Goal: Task Accomplishment & Management: Manage account settings

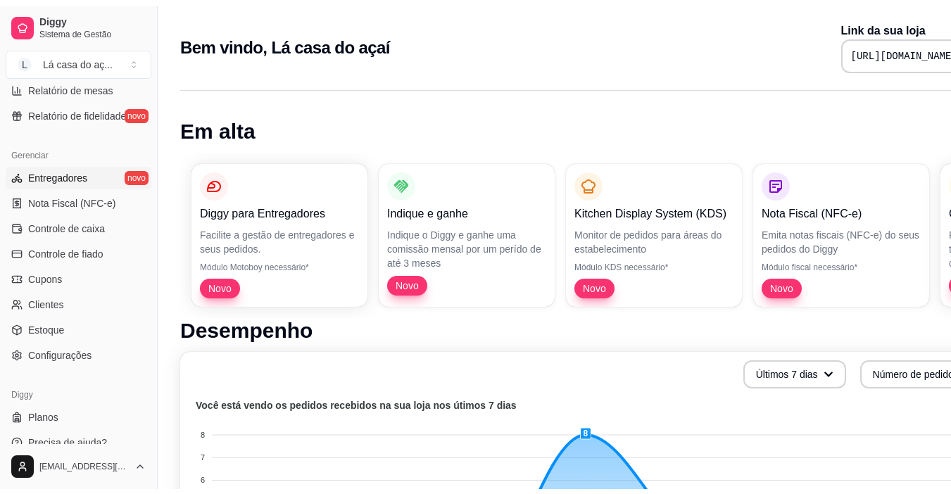
scroll to position [519, 0]
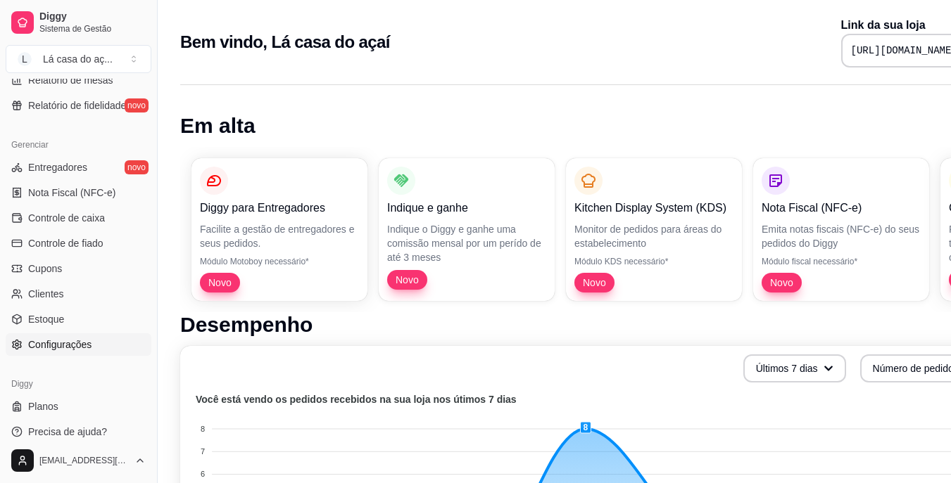
click at [58, 348] on span "Configurações" at bounding box center [59, 345] width 63 height 14
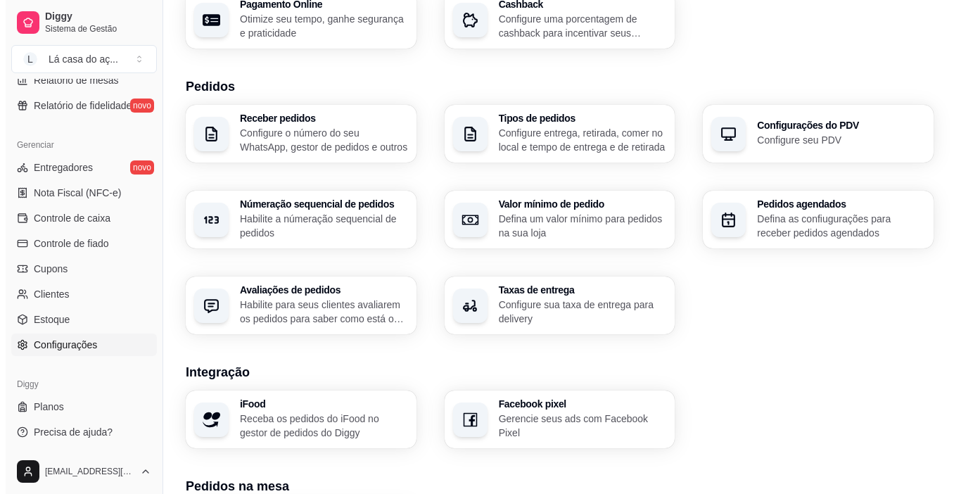
scroll to position [281, 0]
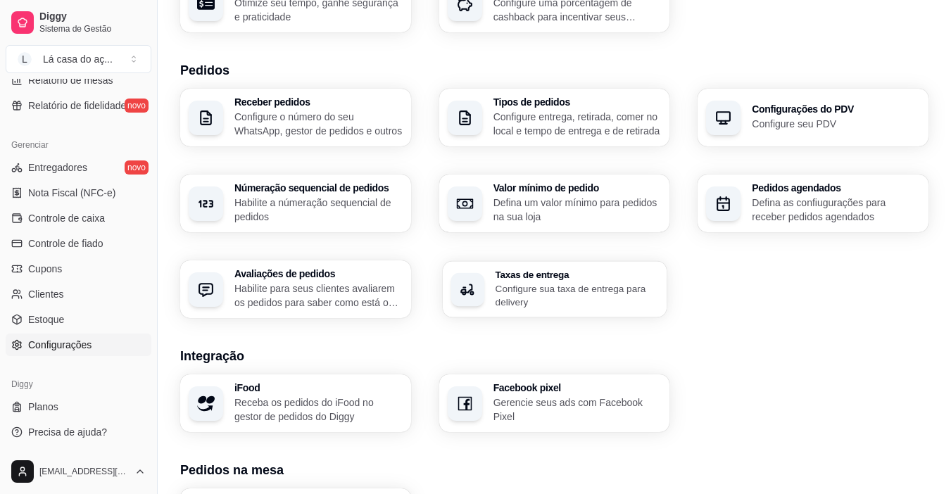
click at [509, 293] on p "Configure sua taxa de entrega para delivery" at bounding box center [576, 294] width 163 height 27
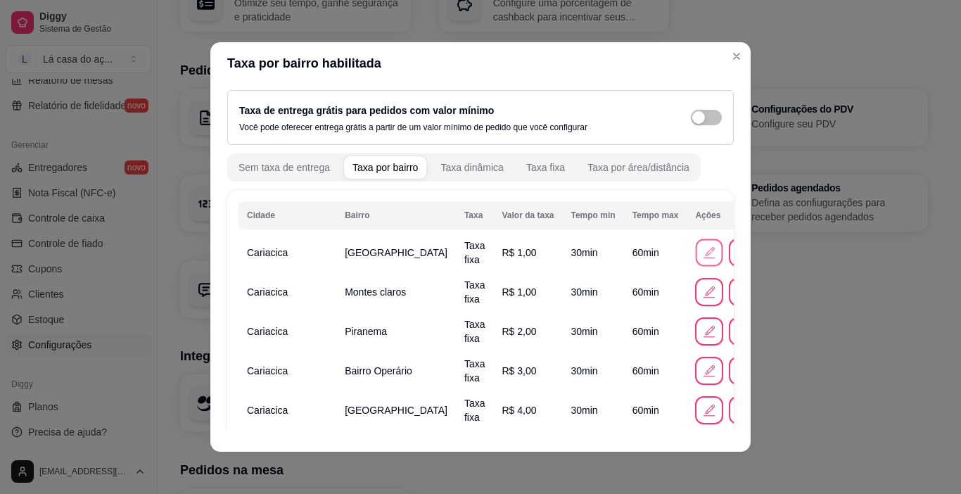
click at [702, 254] on icon "button" at bounding box center [709, 252] width 15 height 15
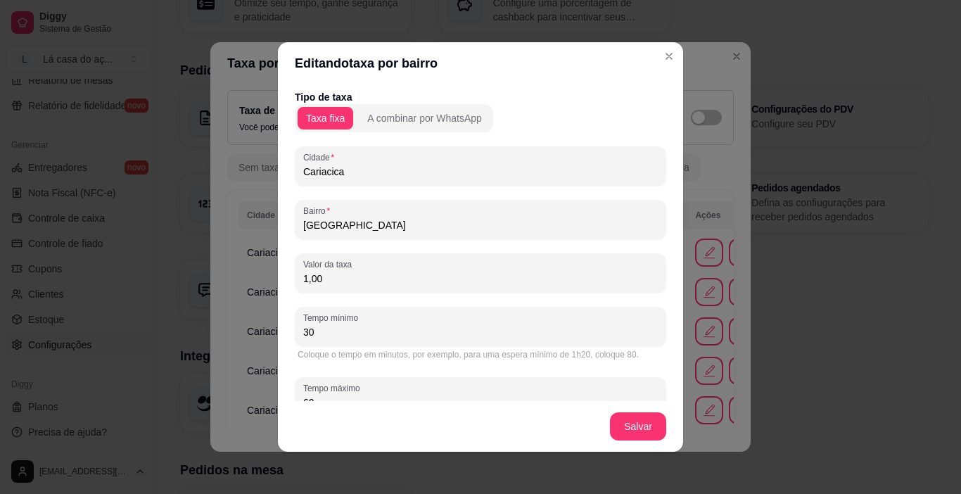
click at [326, 274] on input "1,00" at bounding box center [480, 279] width 355 height 14
type input "0,00"
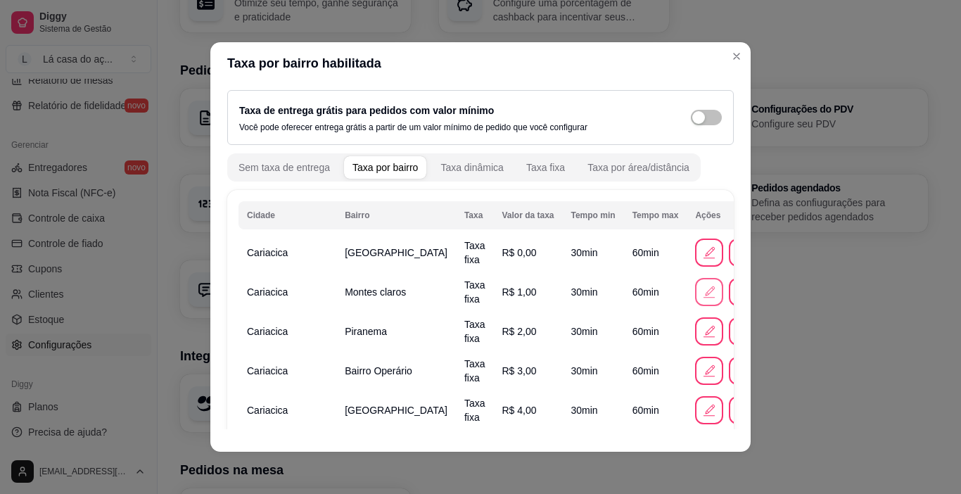
click at [702, 289] on icon "button" at bounding box center [709, 291] width 15 height 15
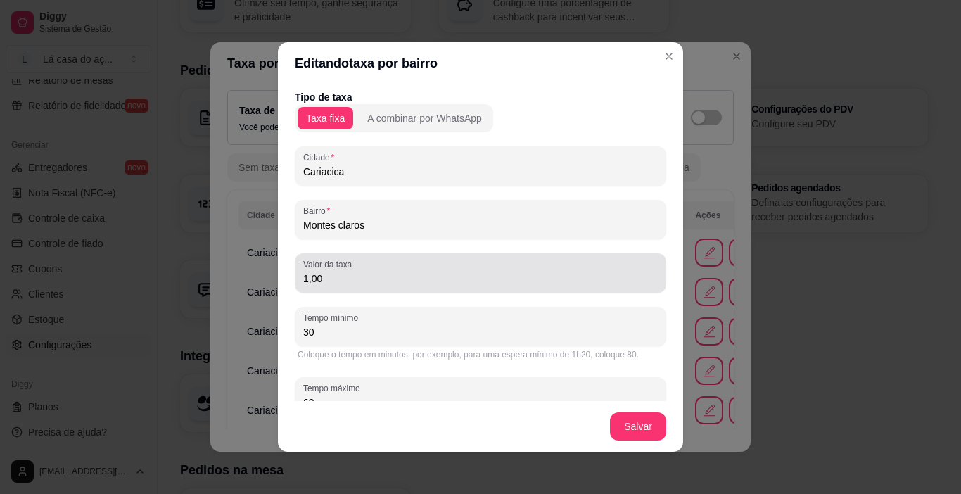
click at [347, 279] on input "1,00" at bounding box center [480, 279] width 355 height 14
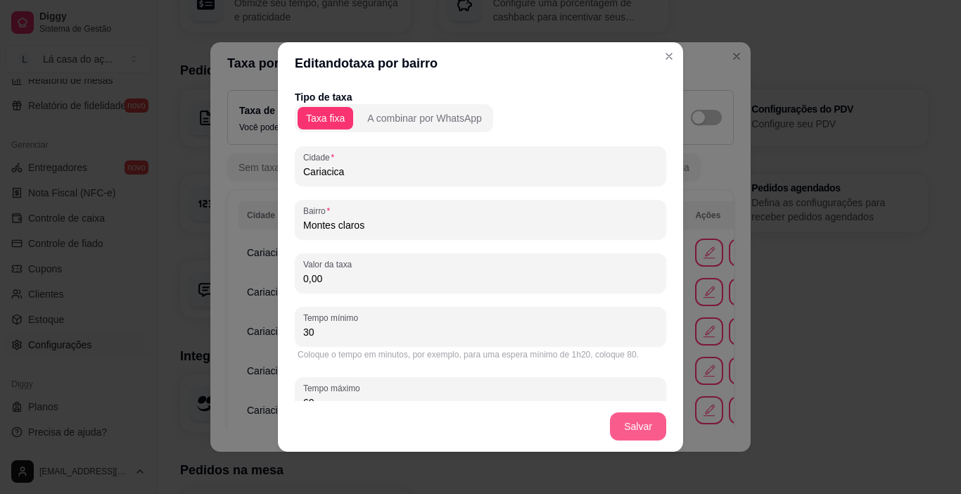
type input "0,00"
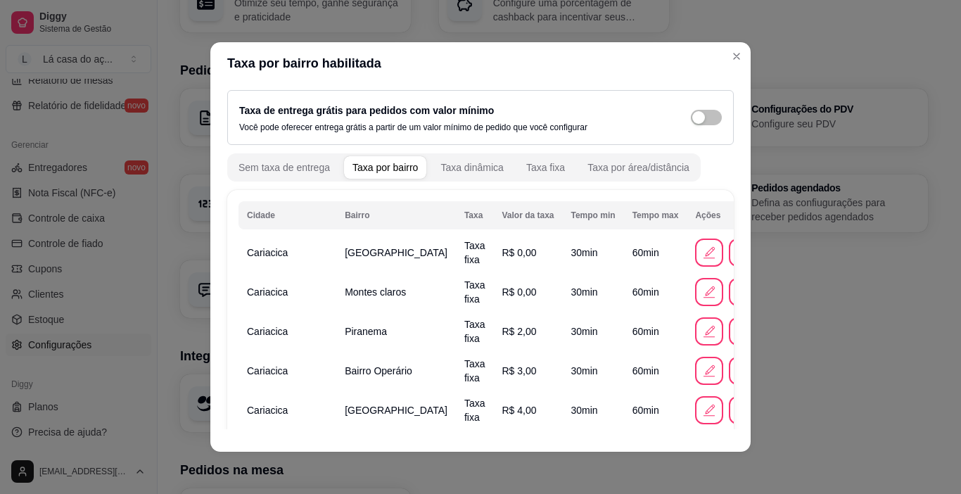
scroll to position [70, 0]
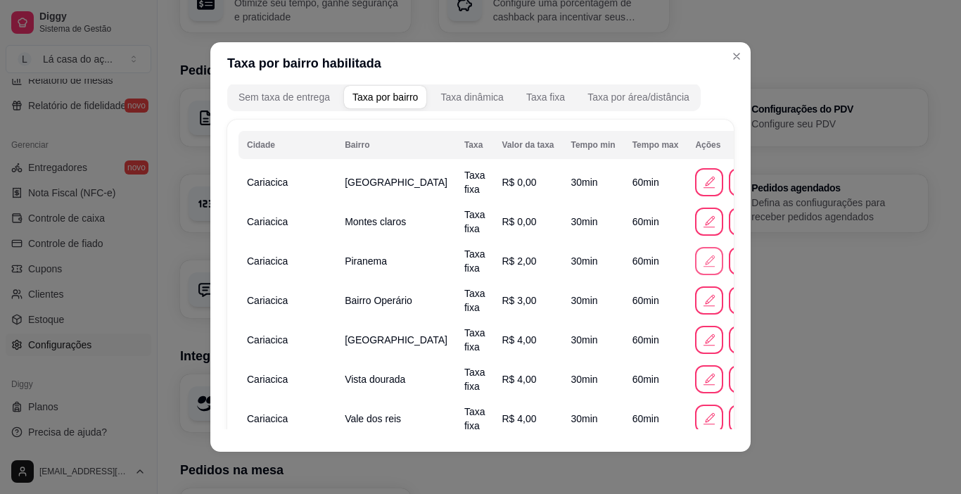
click at [702, 262] on icon "button" at bounding box center [709, 260] width 15 height 15
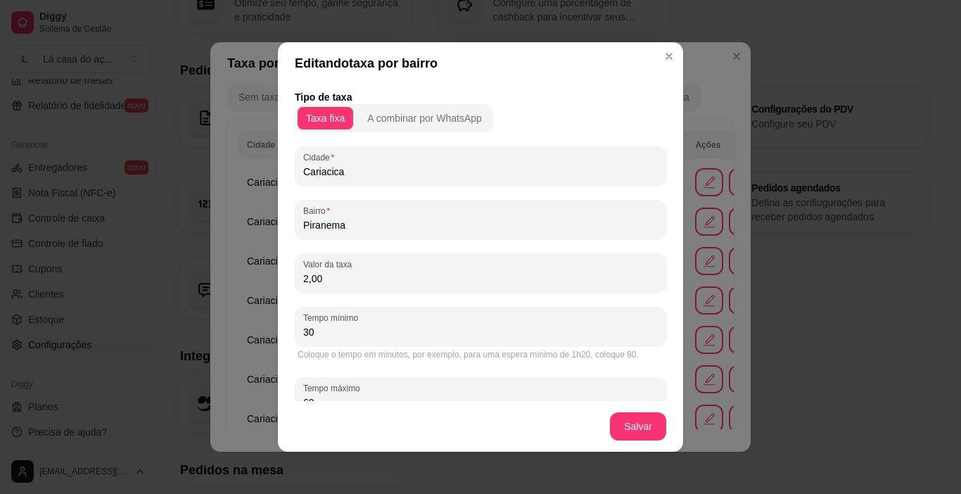
click at [343, 277] on input "2,00" at bounding box center [480, 279] width 355 height 14
type input "0,00"
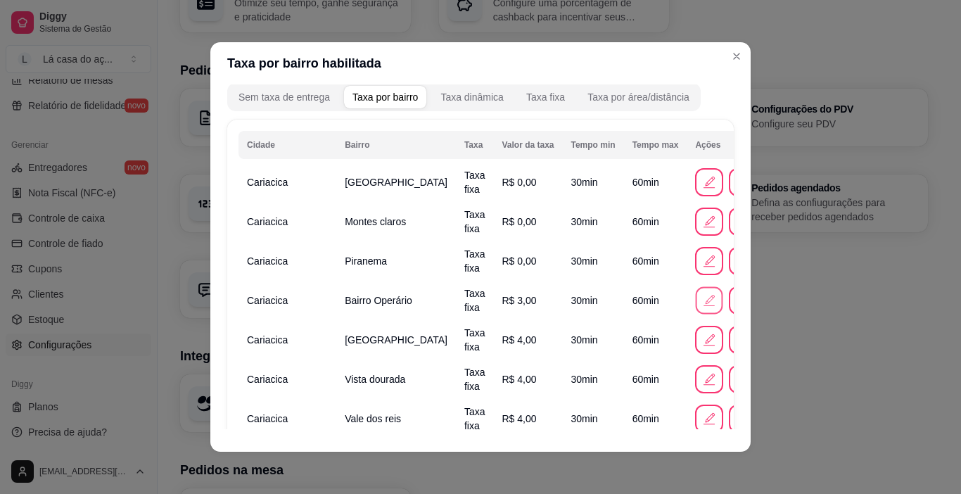
click at [702, 299] on icon "button" at bounding box center [709, 300] width 15 height 15
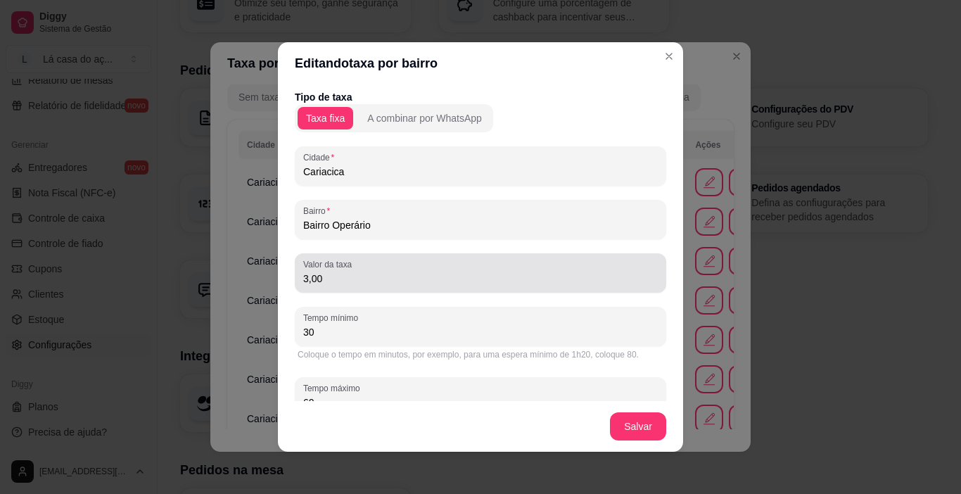
click at [350, 280] on input "3,00" at bounding box center [480, 279] width 355 height 14
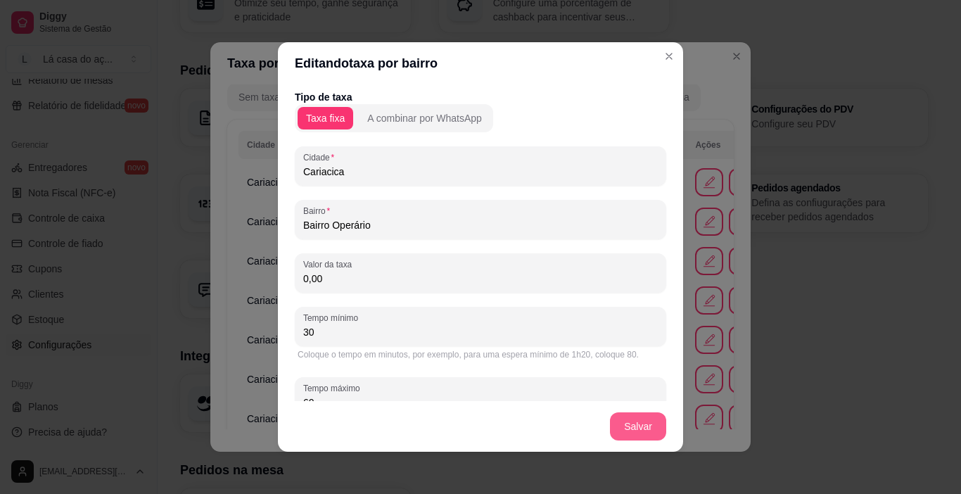
type input "0,00"
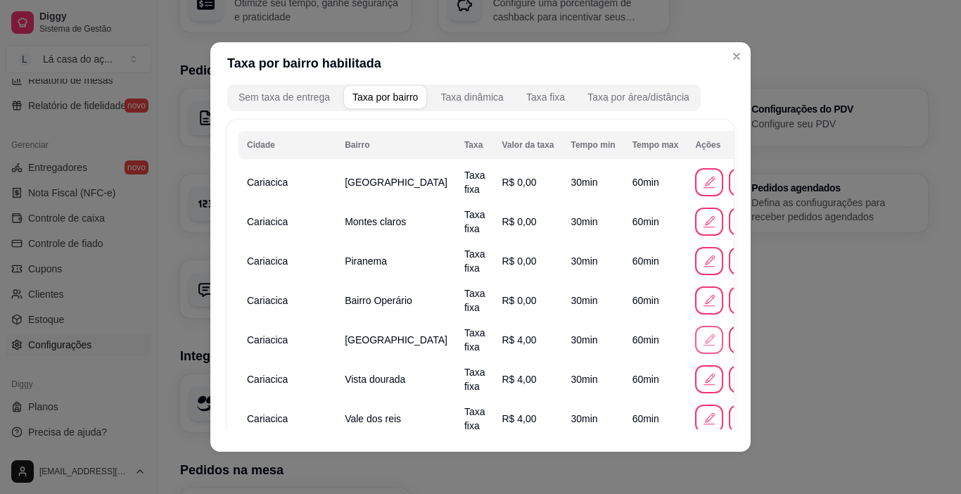
click at [702, 345] on icon "button" at bounding box center [709, 339] width 15 height 15
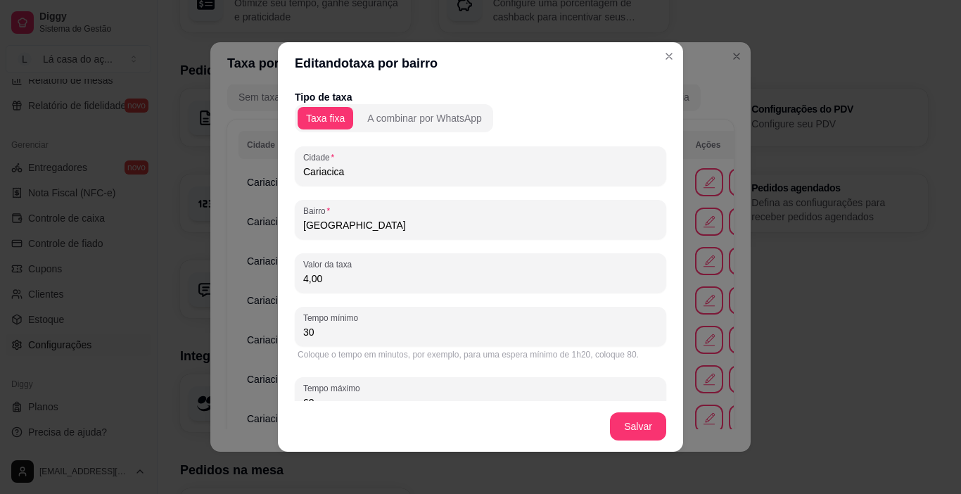
click at [323, 284] on input "4,00" at bounding box center [480, 279] width 355 height 14
type input "0,00"
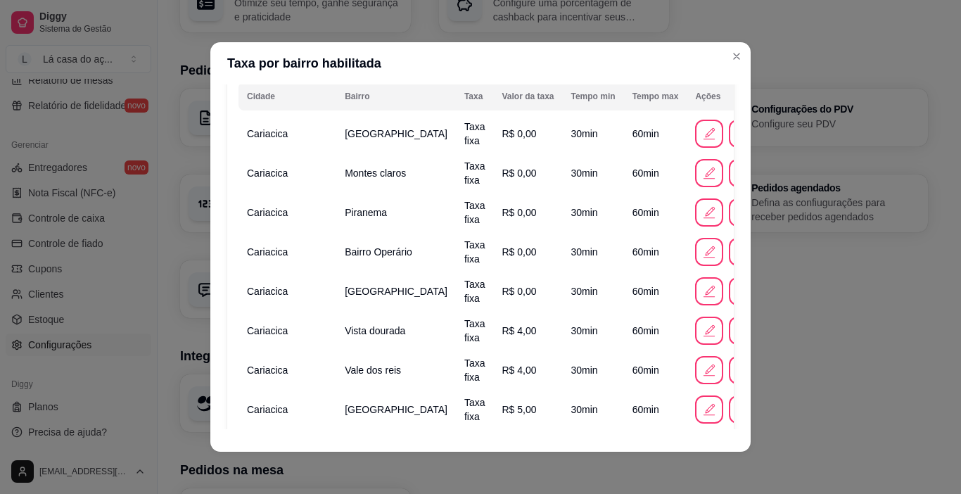
scroll to position [141, 0]
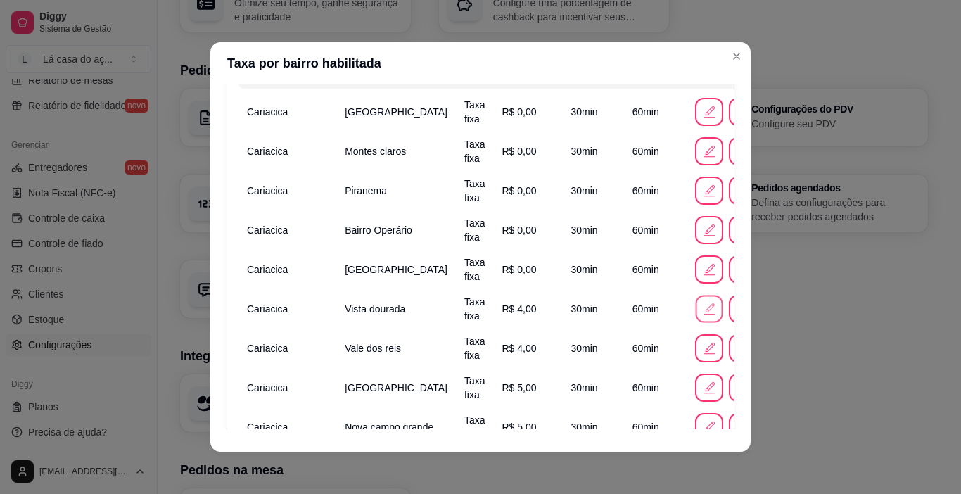
click at [702, 309] on icon "button" at bounding box center [709, 308] width 15 height 15
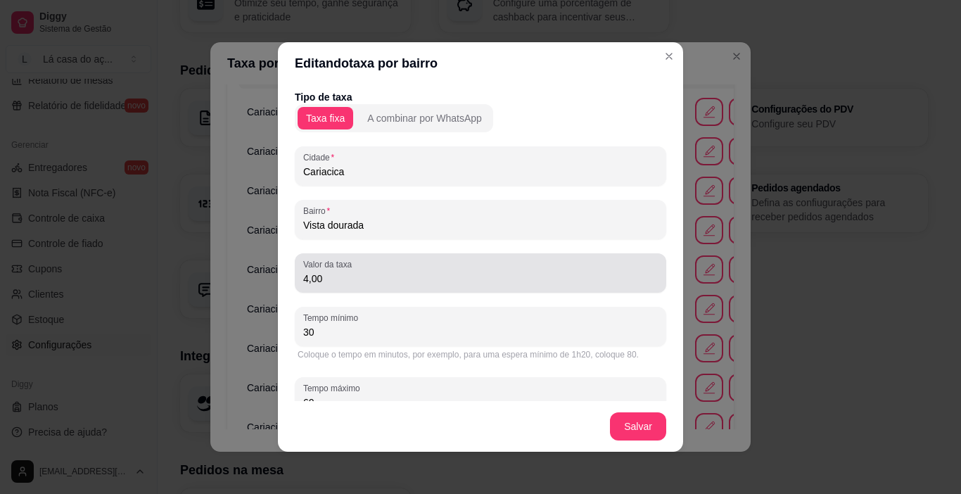
click at [327, 284] on input "4,00" at bounding box center [480, 279] width 355 height 14
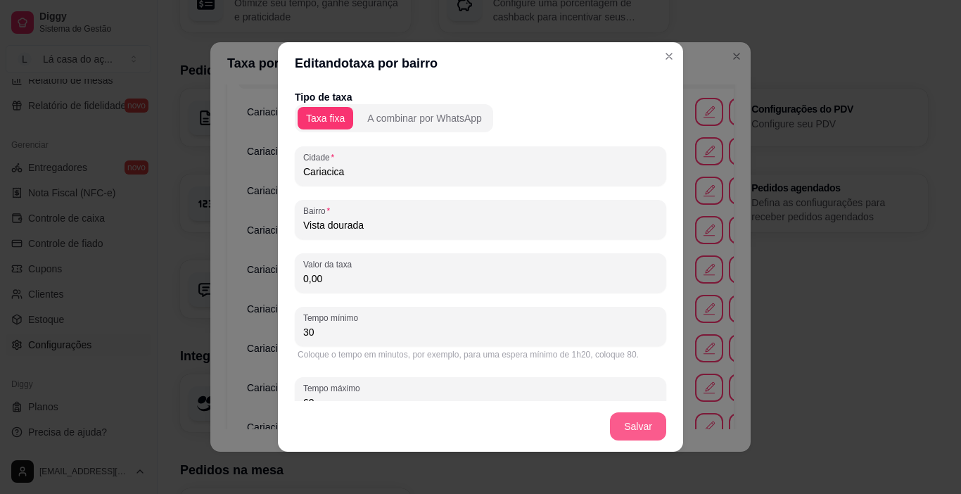
type input "0,00"
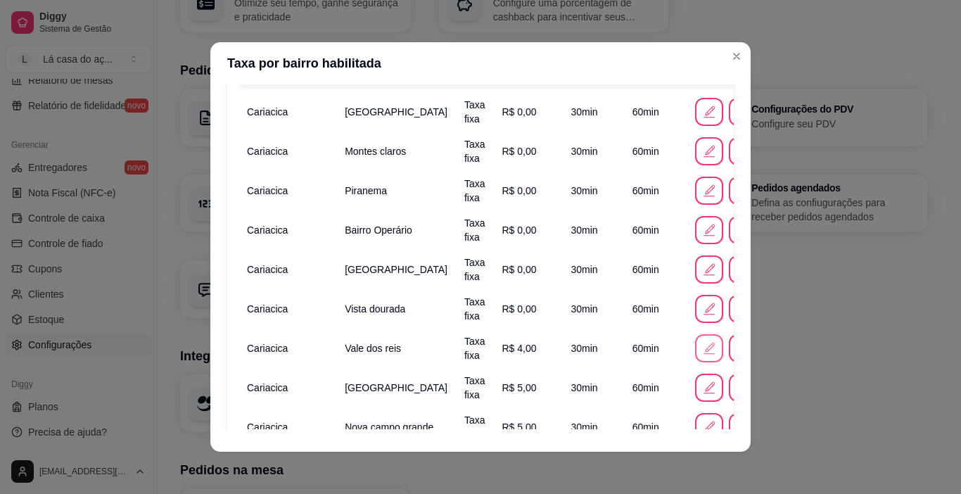
click at [706, 347] on icon "button" at bounding box center [711, 348] width 10 height 10
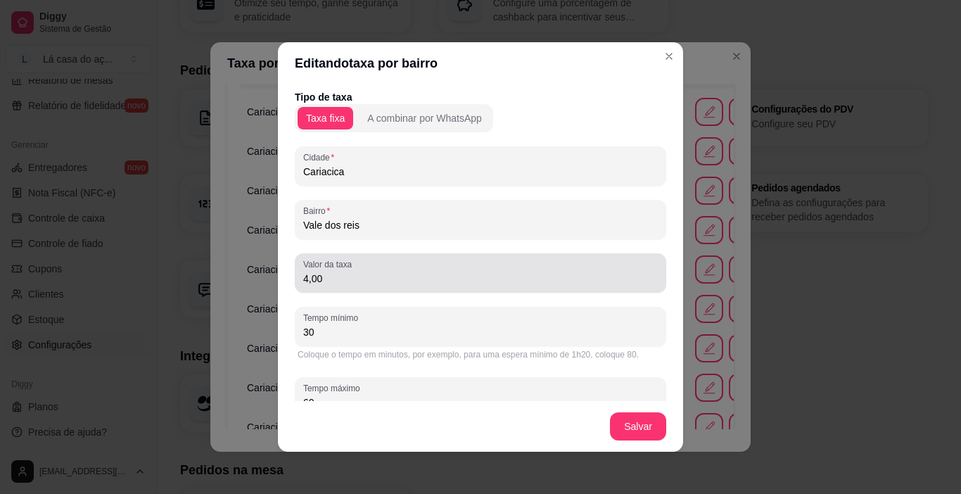
click at [347, 278] on input "4,00" at bounding box center [480, 279] width 355 height 14
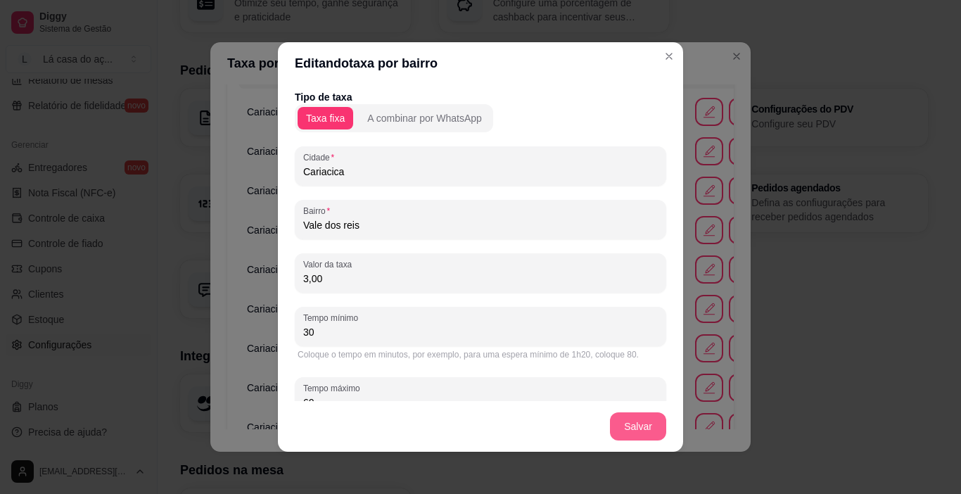
type input "3,00"
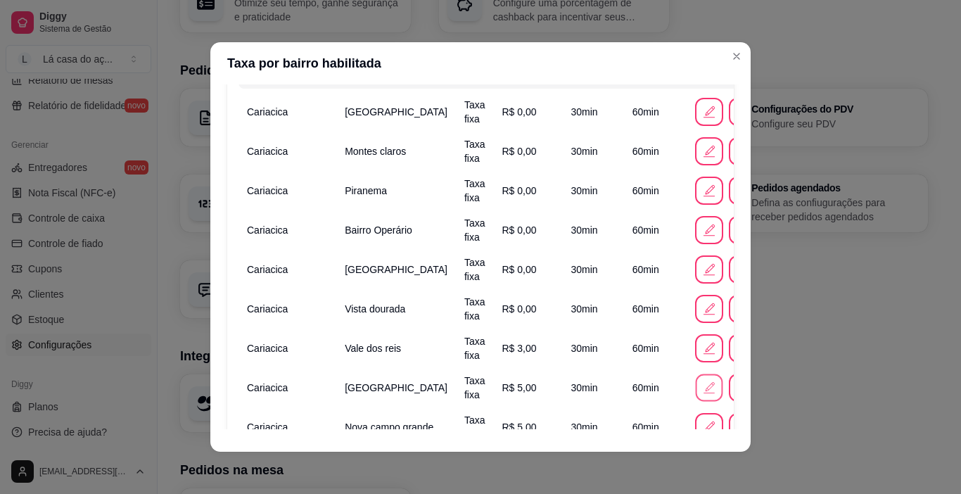
click at [706, 389] on icon "button" at bounding box center [710, 386] width 9 height 9
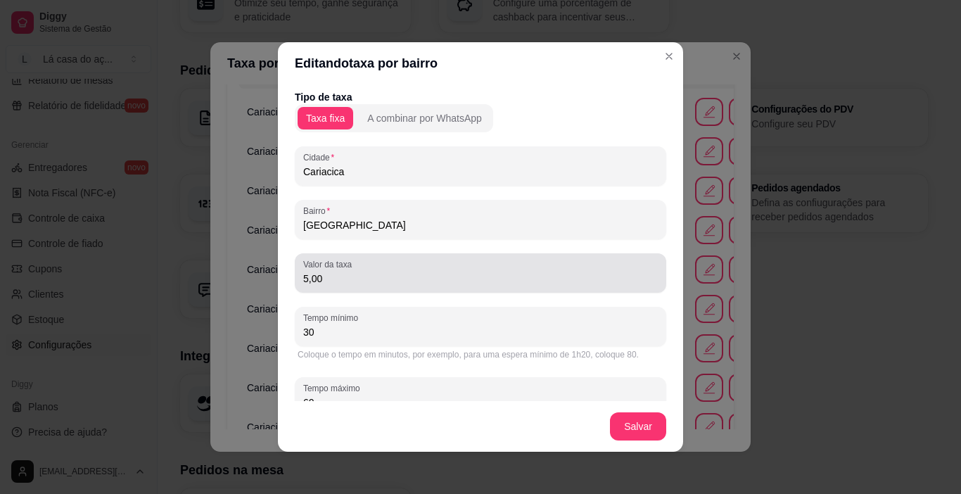
click at [342, 277] on input "5,00" at bounding box center [480, 279] width 355 height 14
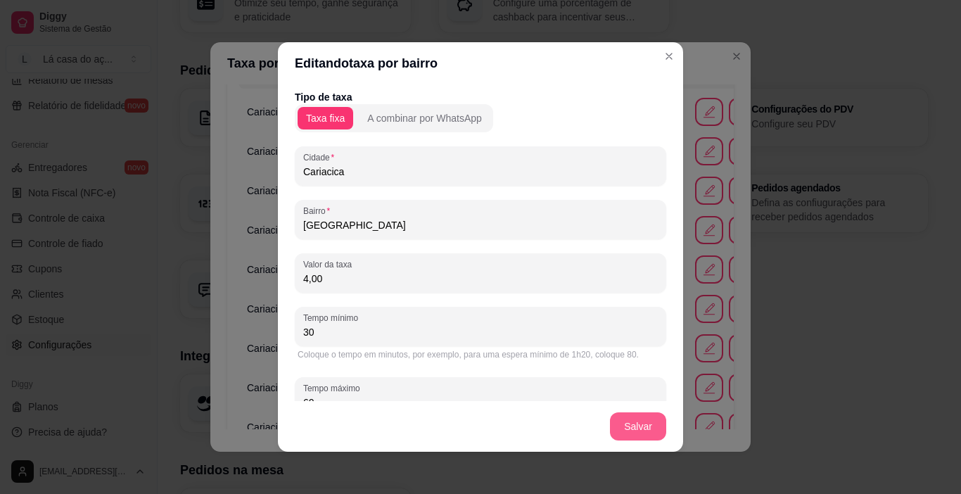
type input "4,00"
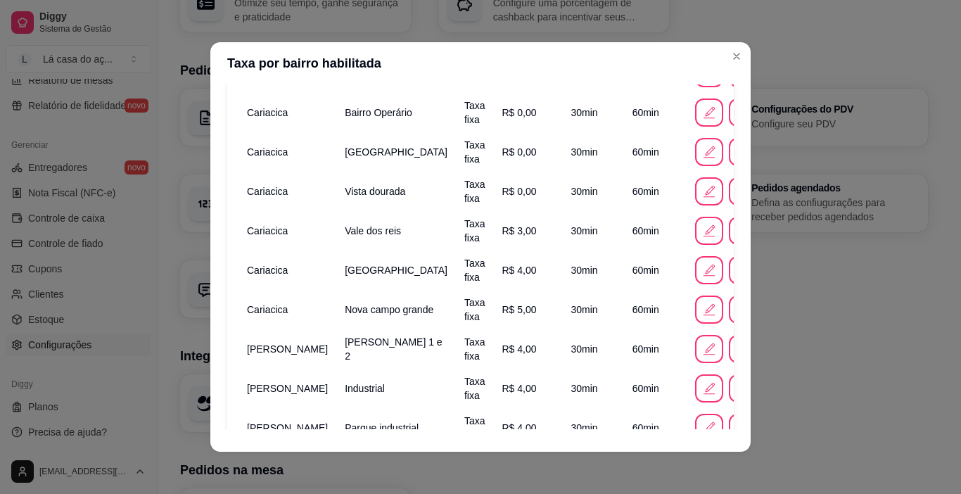
scroll to position [281, 0]
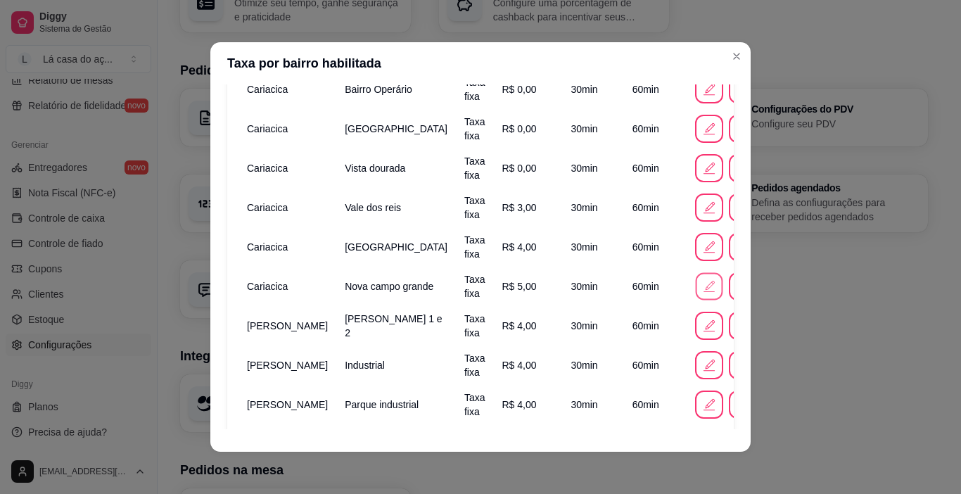
click at [702, 281] on icon "button" at bounding box center [709, 286] width 15 height 15
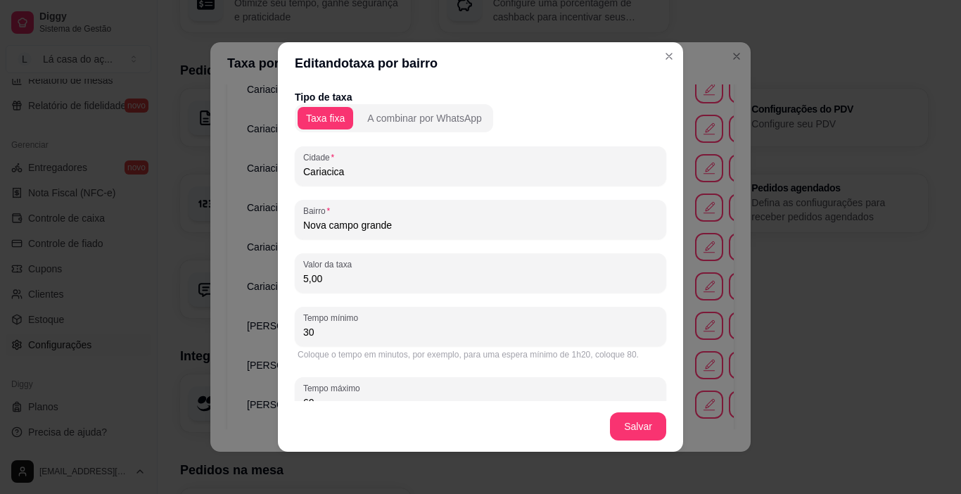
click at [319, 278] on input "5,00" at bounding box center [480, 279] width 355 height 14
type input "4,00"
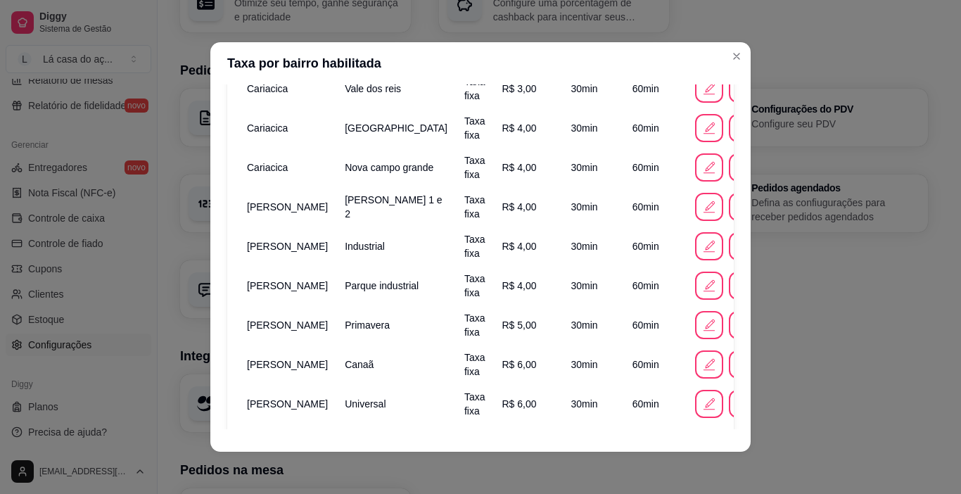
scroll to position [422, 0]
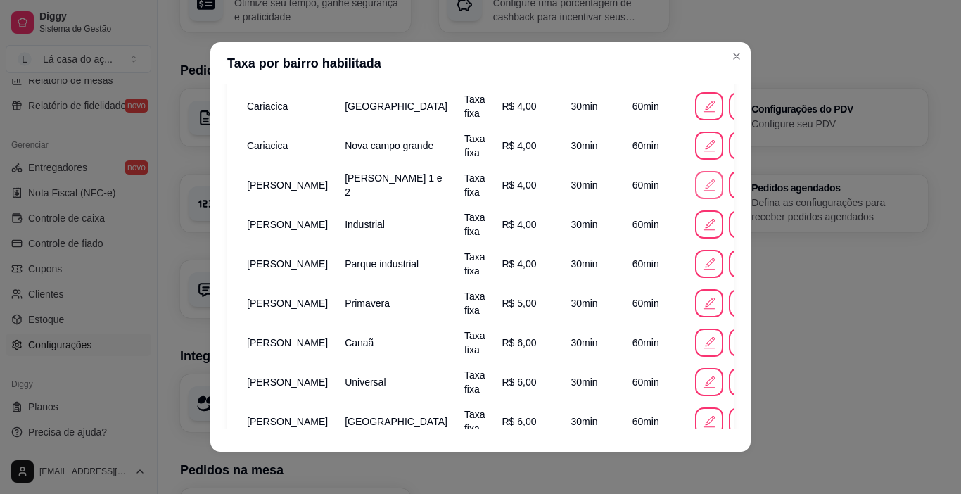
click at [702, 191] on icon "button" at bounding box center [709, 184] width 15 height 15
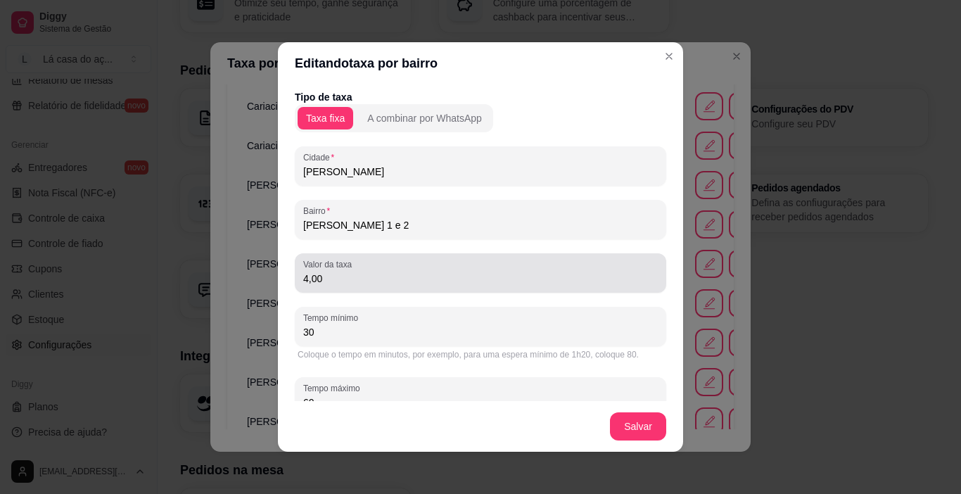
click at [340, 280] on input "4,00" at bounding box center [480, 279] width 355 height 14
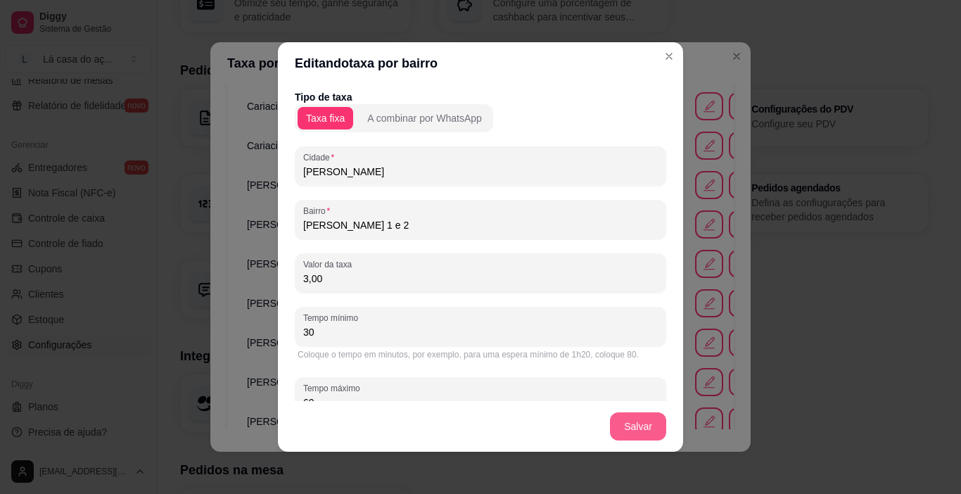
type input "3,00"
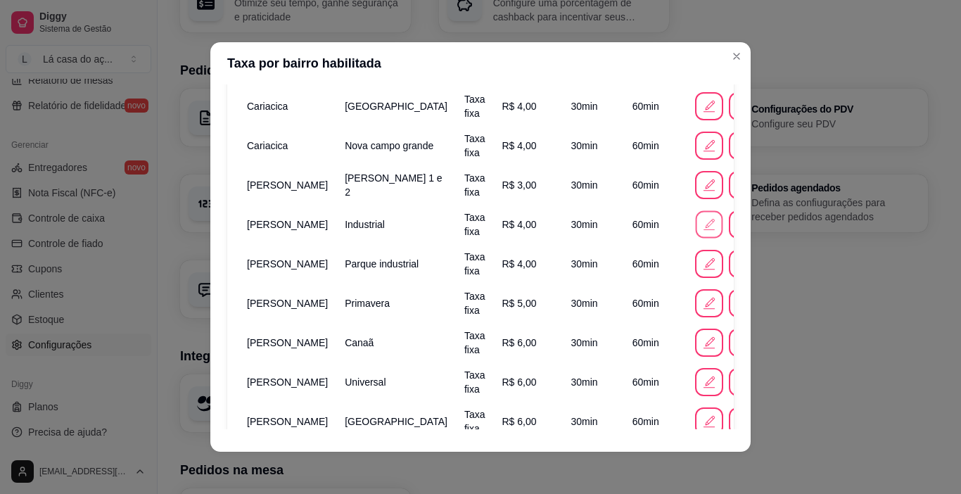
click at [702, 222] on icon "button" at bounding box center [709, 224] width 15 height 15
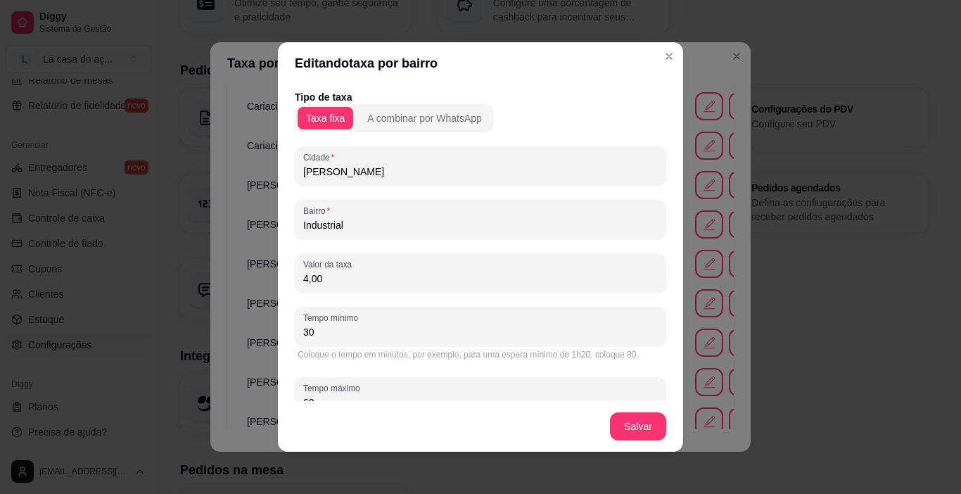
click at [374, 275] on input "4,00" at bounding box center [480, 279] width 355 height 14
type input "3,00"
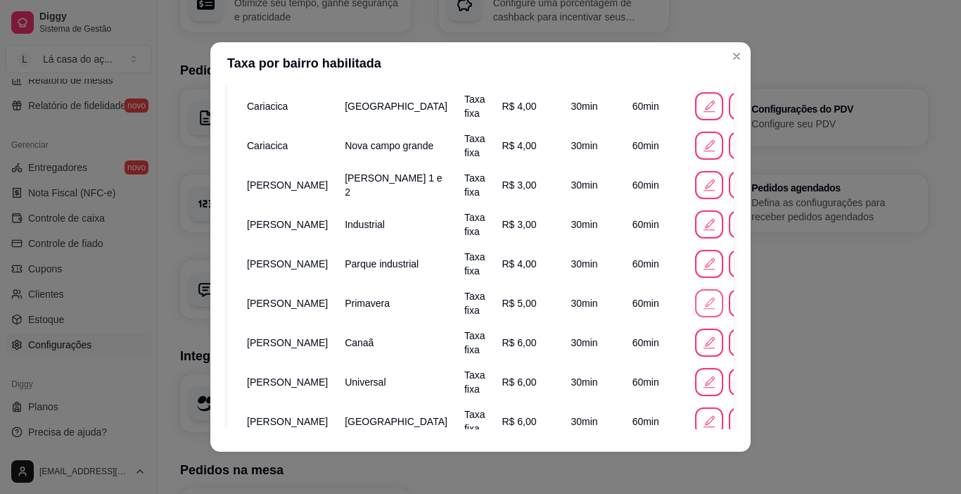
click at [702, 305] on icon "button" at bounding box center [709, 303] width 15 height 15
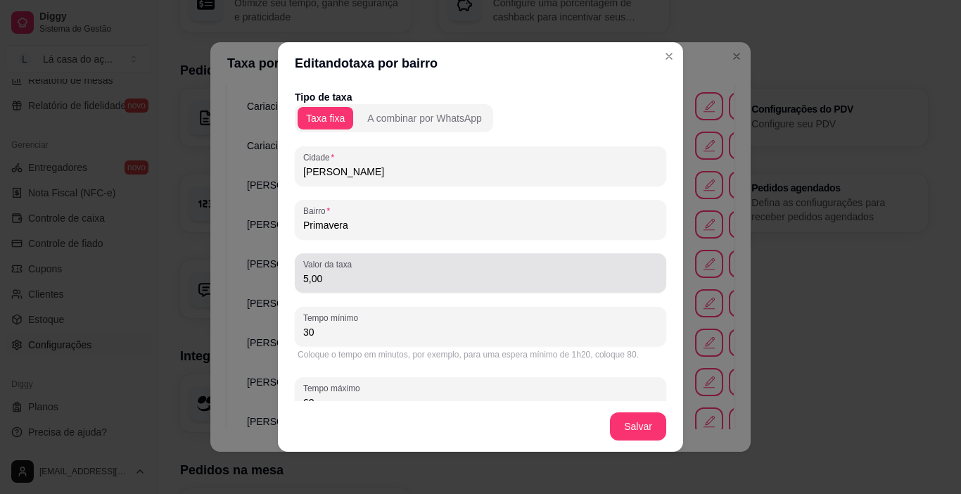
click at [331, 279] on input "5,00" at bounding box center [480, 279] width 355 height 14
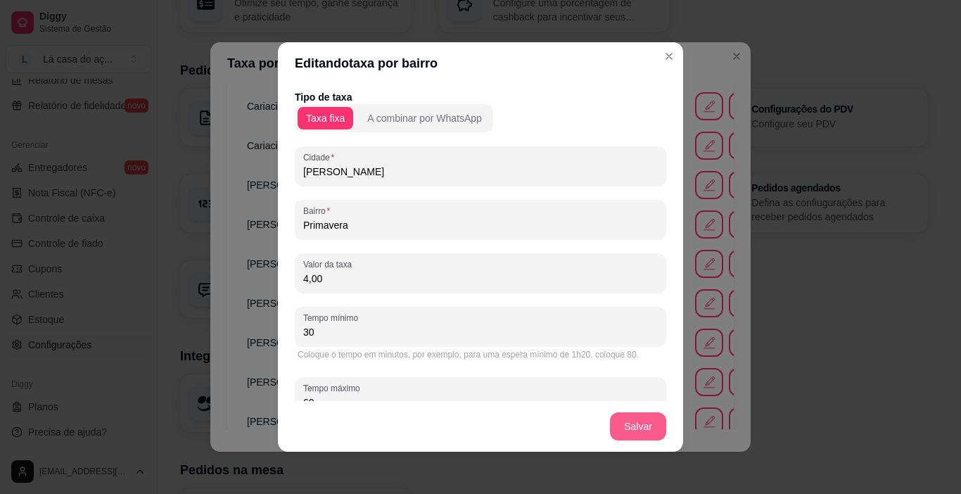
type input "4,00"
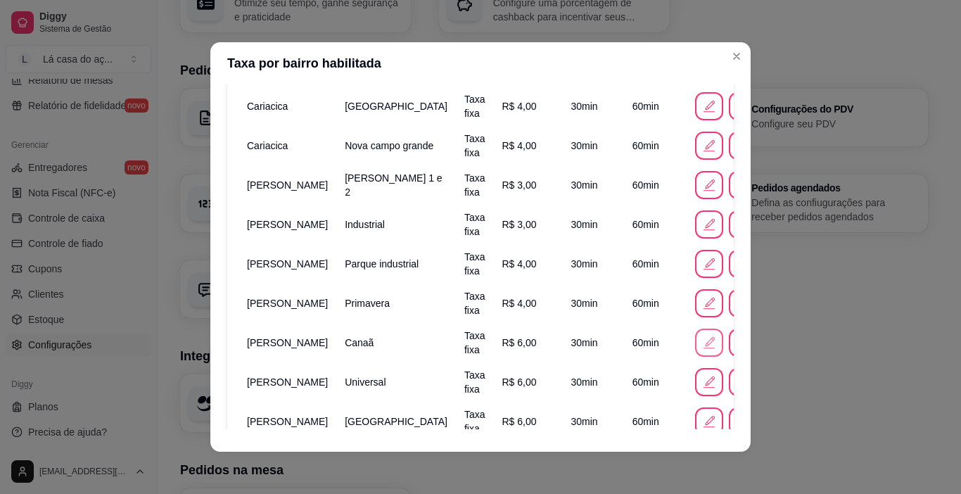
click at [702, 344] on icon "button" at bounding box center [709, 342] width 15 height 15
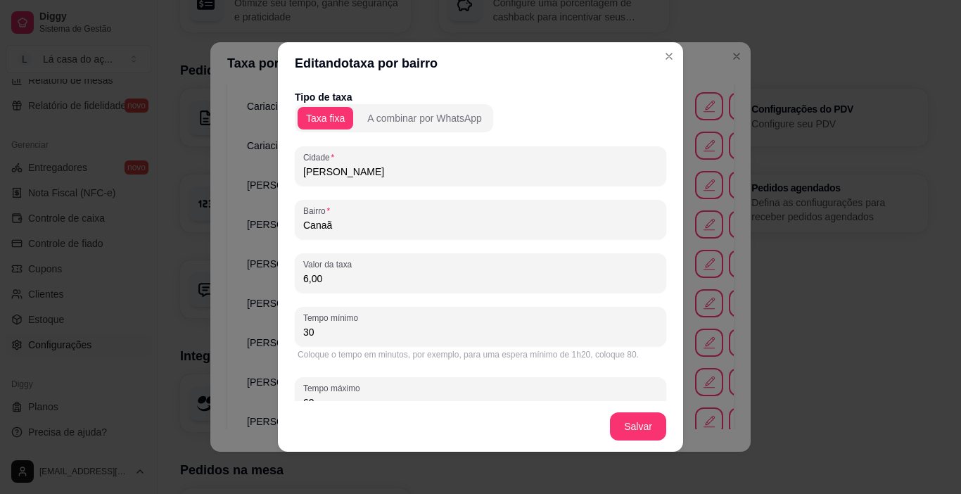
click at [332, 279] on input "6,00" at bounding box center [480, 279] width 355 height 14
type input "4,00"
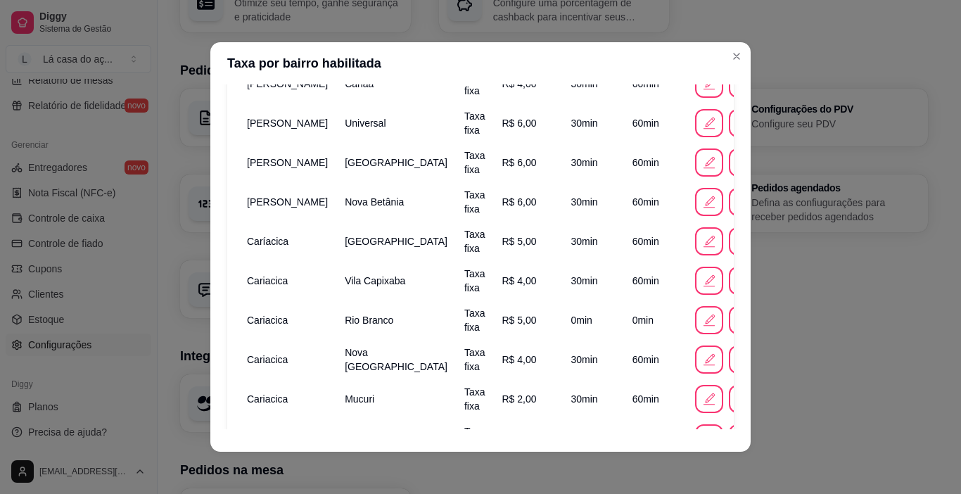
scroll to position [704, 0]
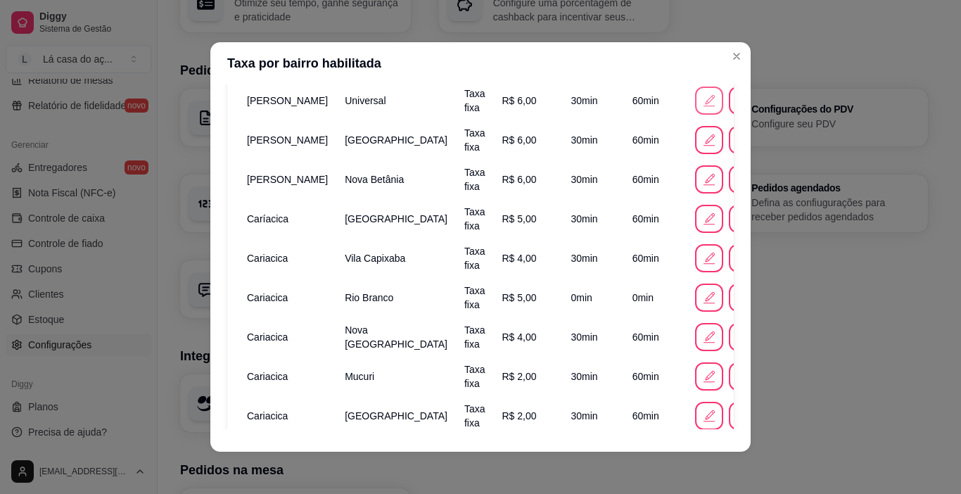
click at [702, 100] on icon "button" at bounding box center [709, 100] width 15 height 15
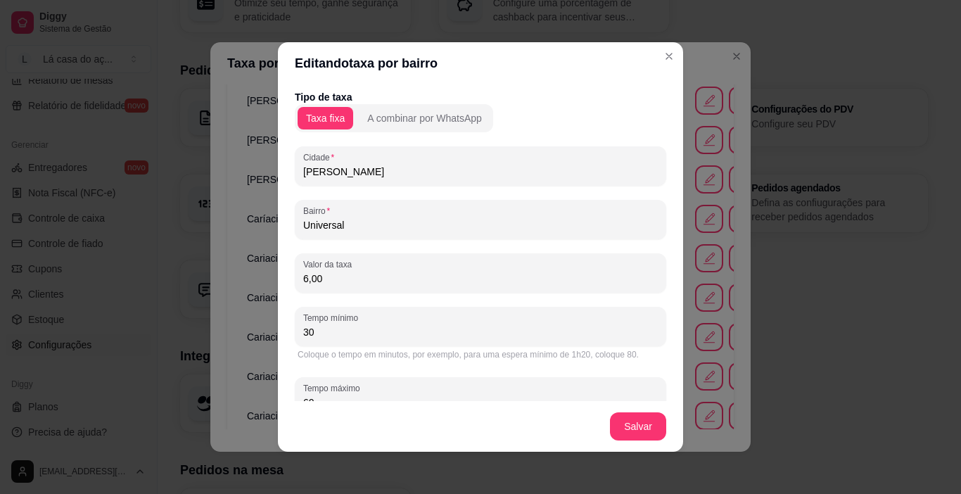
click at [334, 282] on input "6,00" at bounding box center [480, 279] width 355 height 14
type input "4,00"
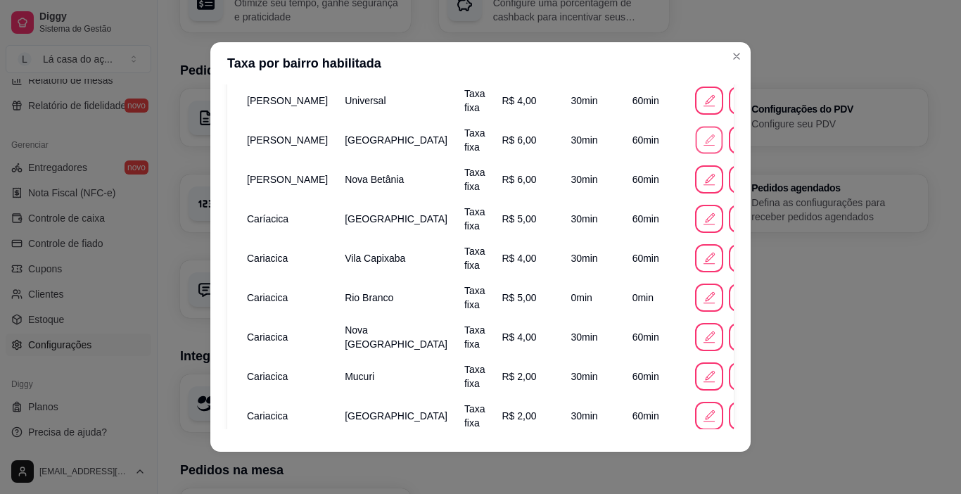
click at [702, 139] on icon "button" at bounding box center [709, 139] width 15 height 15
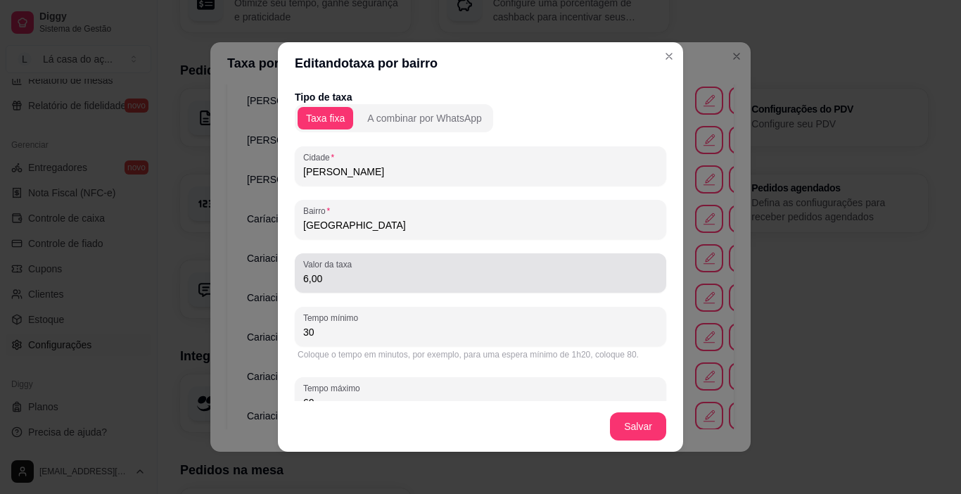
click at [338, 274] on input "6,00" at bounding box center [480, 279] width 355 height 14
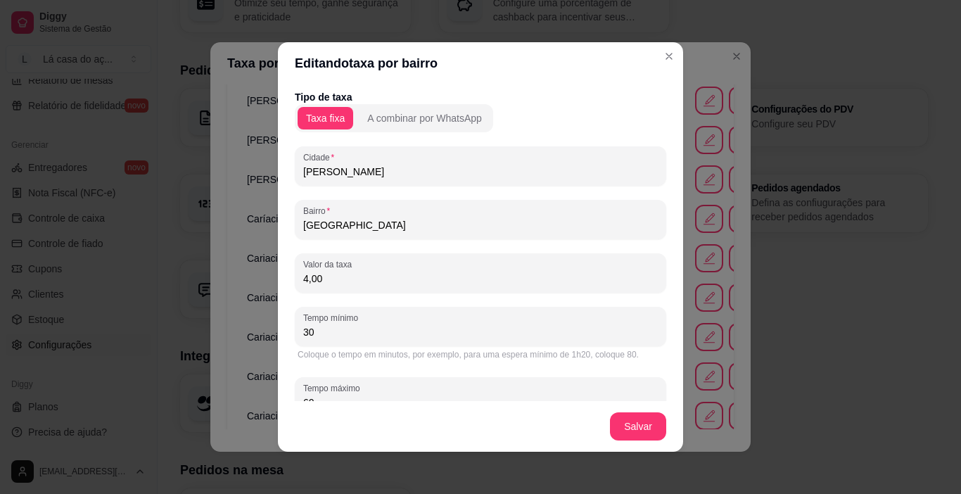
scroll to position [38, 0]
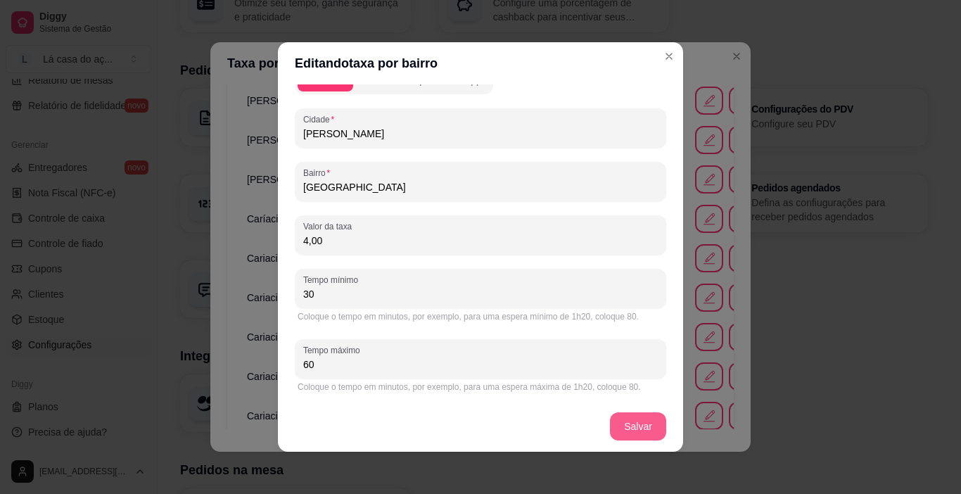
type input "4,00"
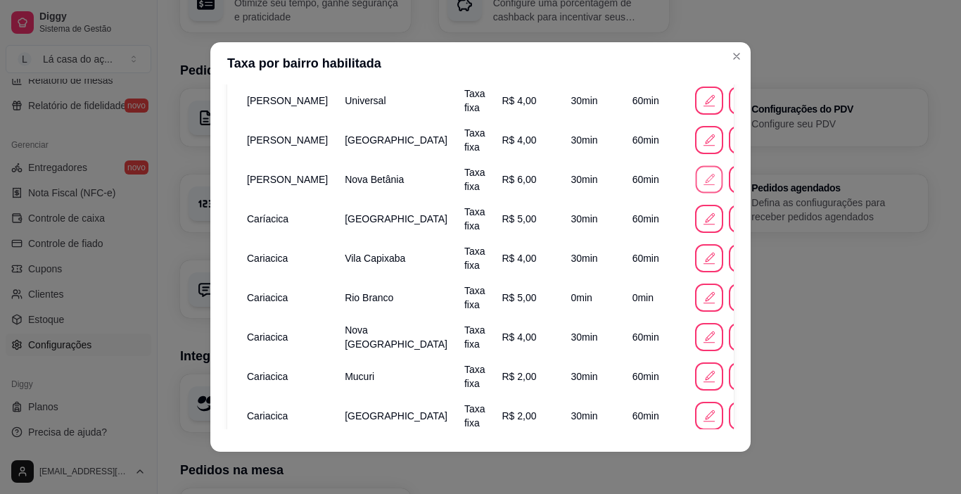
click at [702, 179] on icon "button" at bounding box center [709, 179] width 15 height 15
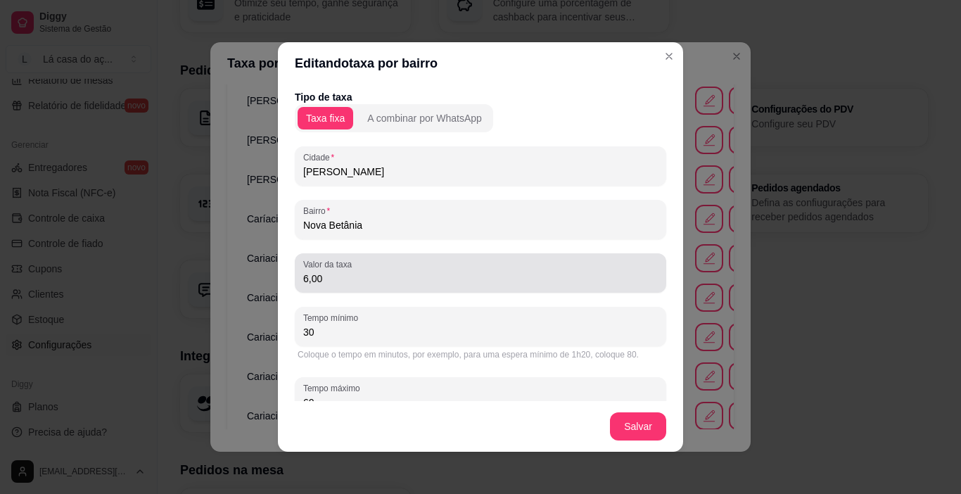
click at [353, 279] on input "6,00" at bounding box center [480, 279] width 355 height 14
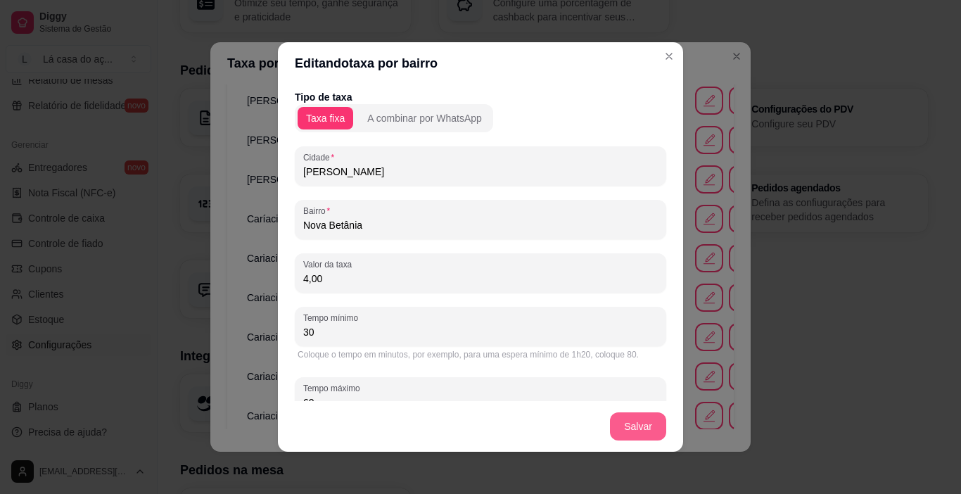
type input "4,00"
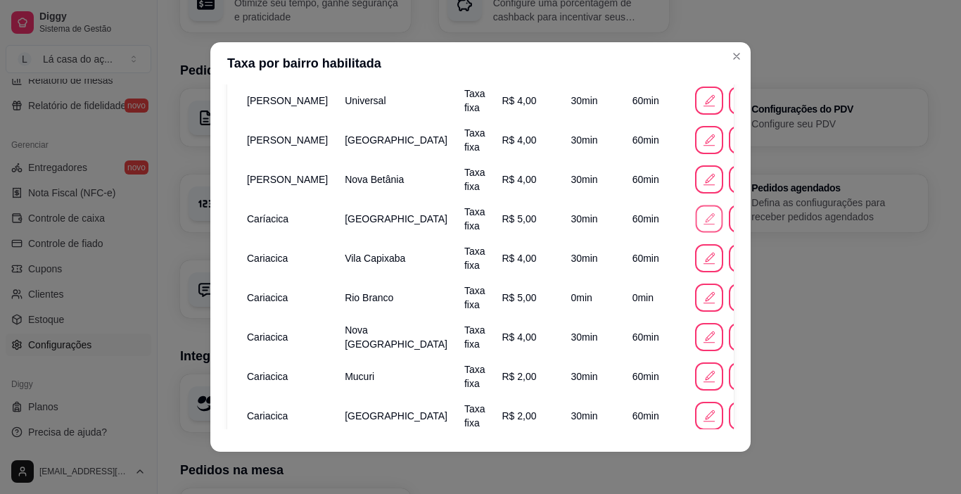
click at [702, 217] on icon "button" at bounding box center [709, 218] width 15 height 15
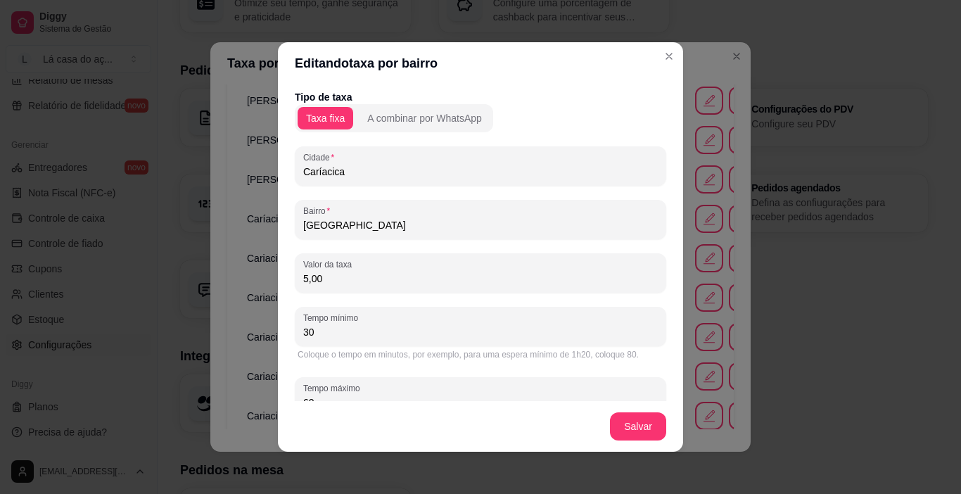
click at [368, 276] on input "5,00" at bounding box center [480, 279] width 355 height 14
type input "3,00"
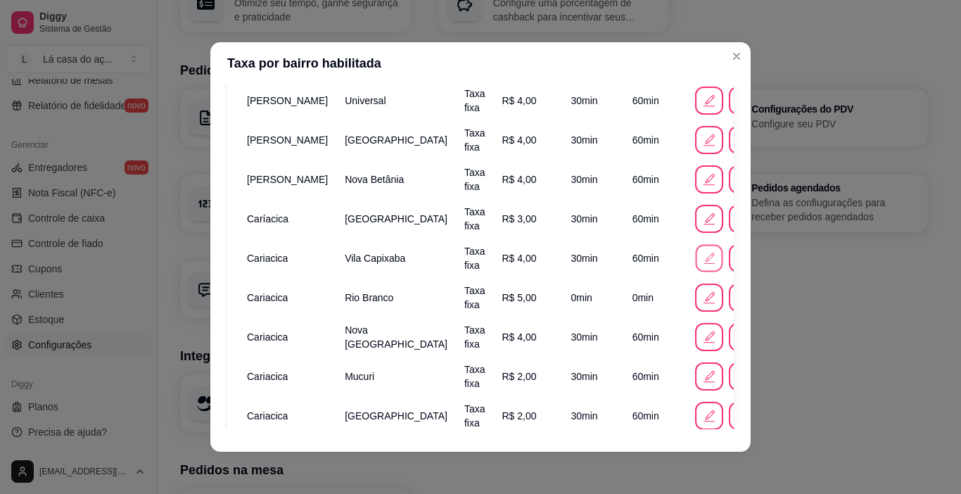
click at [702, 257] on icon "button" at bounding box center [709, 258] width 15 height 15
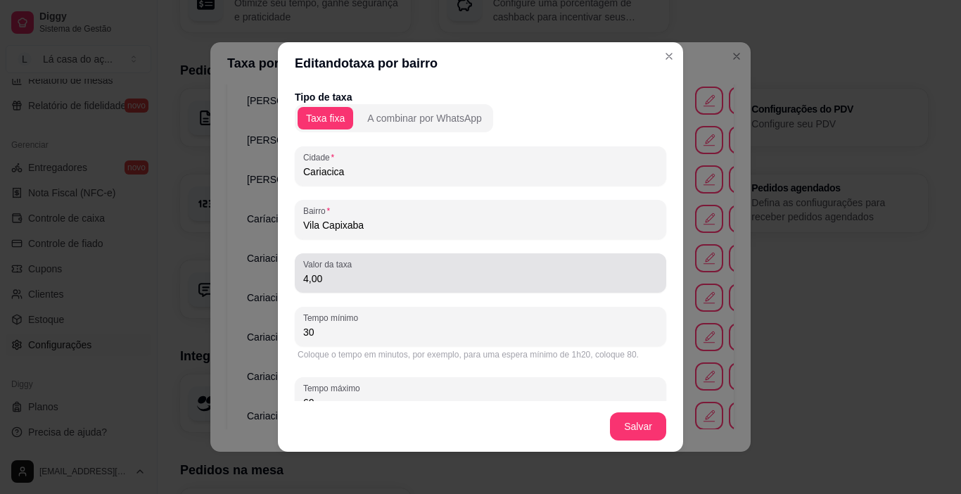
click at [369, 266] on div "4,00" at bounding box center [480, 273] width 355 height 28
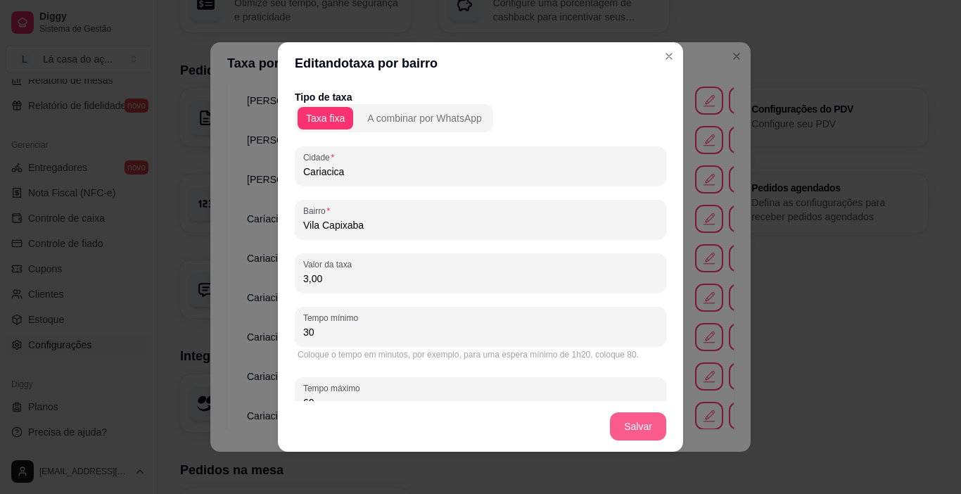
type input "3,00"
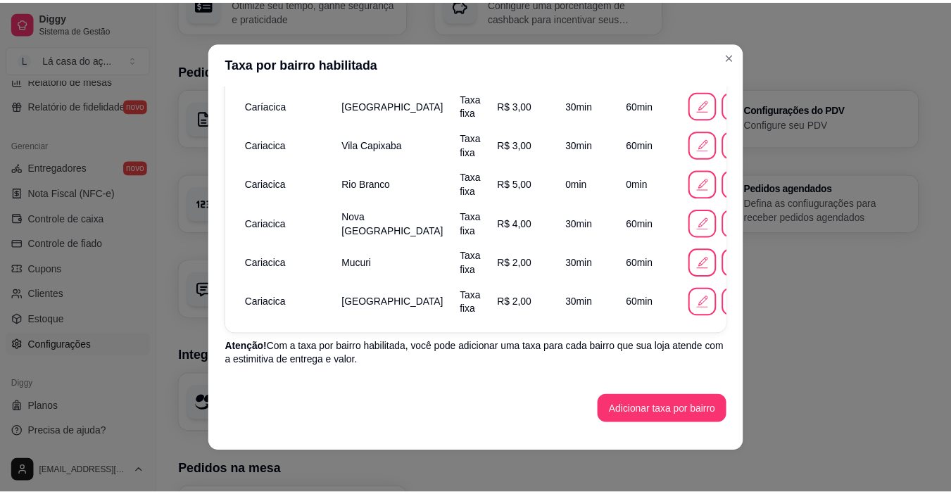
scroll to position [3, 0]
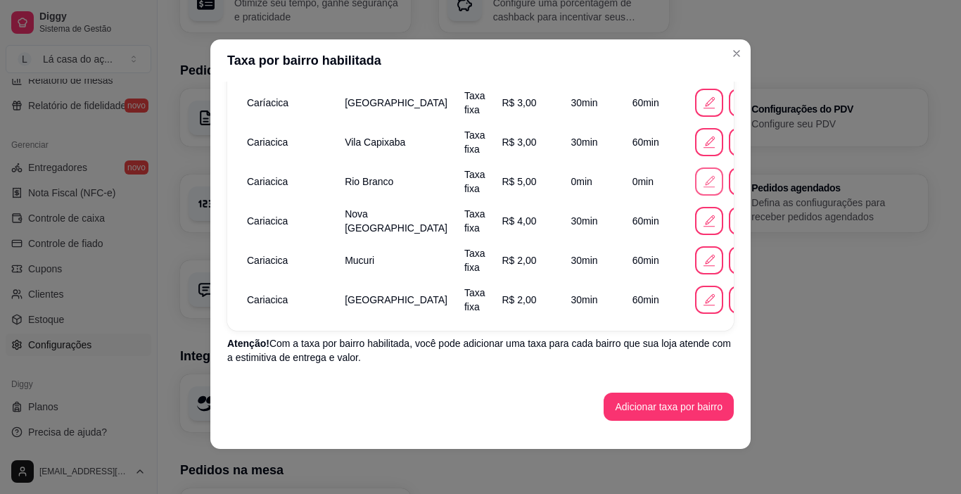
click at [702, 180] on icon "button" at bounding box center [709, 181] width 15 height 15
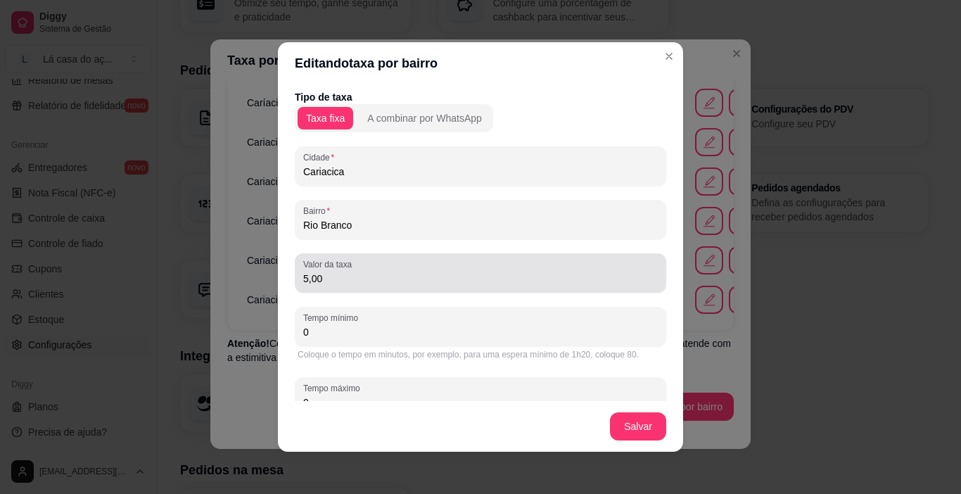
click at [367, 286] on div "5,00" at bounding box center [480, 273] width 355 height 28
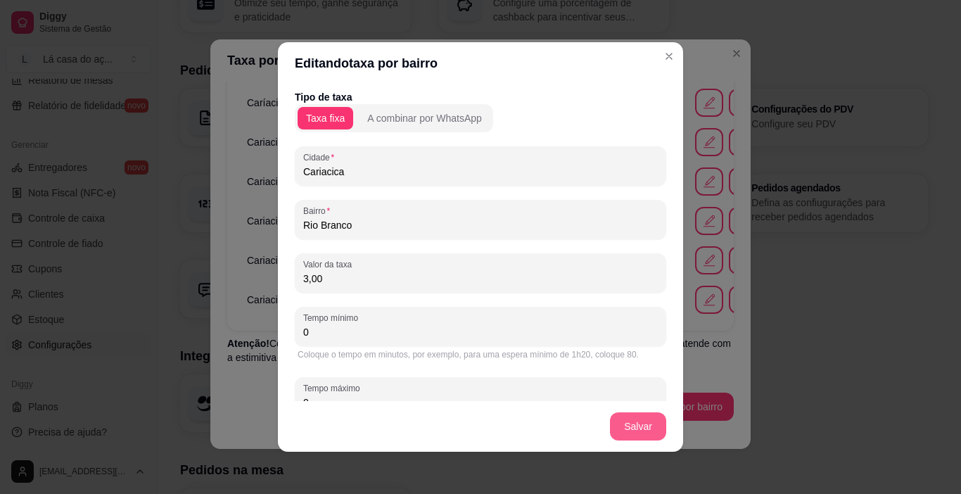
type input "3,00"
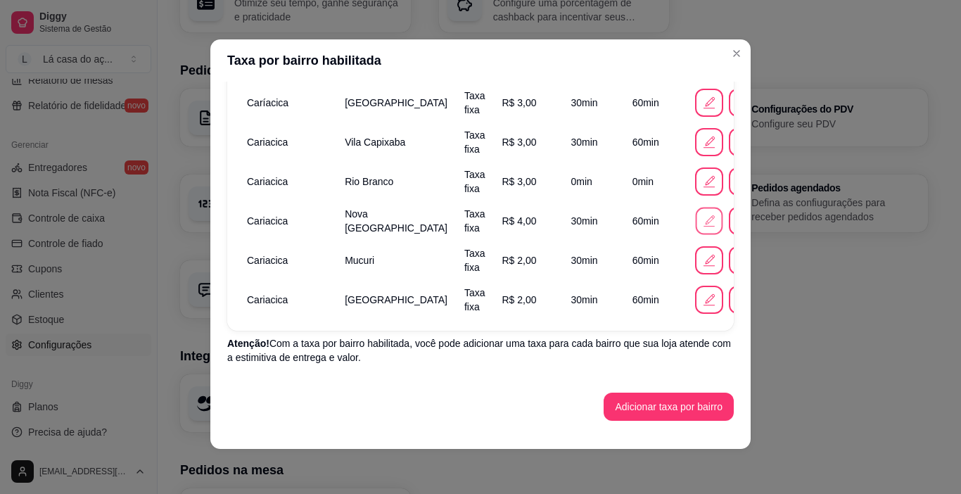
click at [702, 216] on icon "button" at bounding box center [709, 220] width 15 height 15
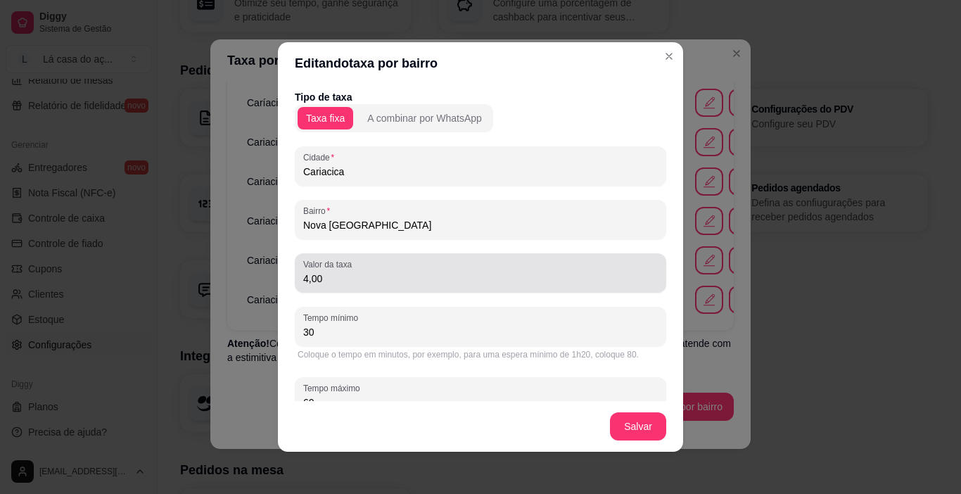
click at [357, 279] on input "4,00" at bounding box center [480, 279] width 355 height 14
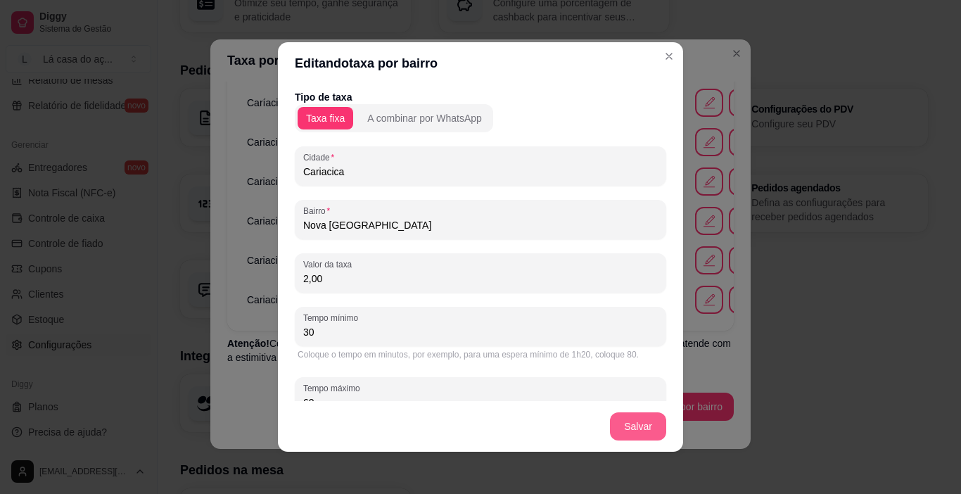
type input "2,00"
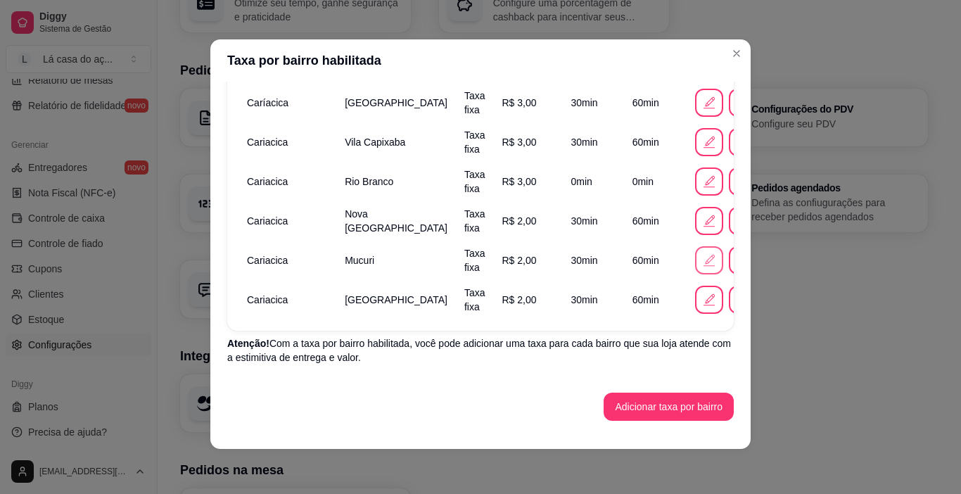
click at [702, 262] on icon "button" at bounding box center [709, 260] width 15 height 15
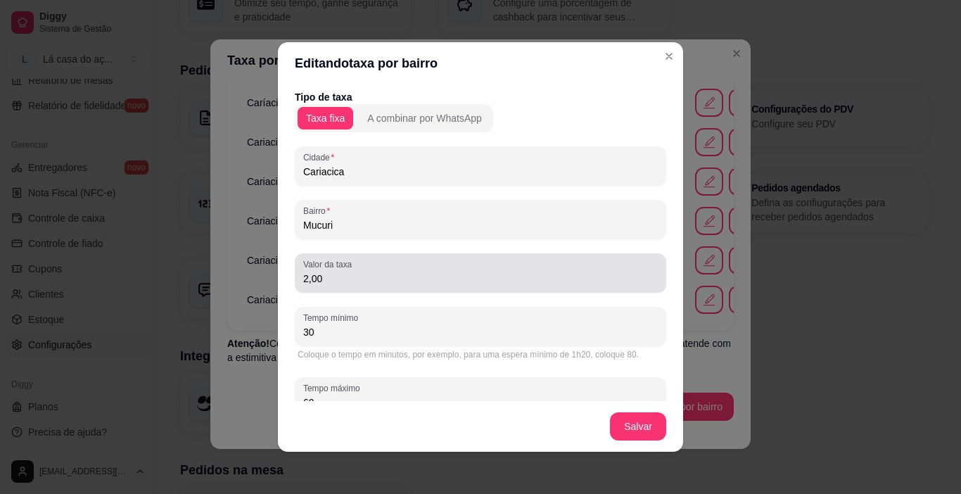
click at [357, 285] on input "2,00" at bounding box center [480, 279] width 355 height 14
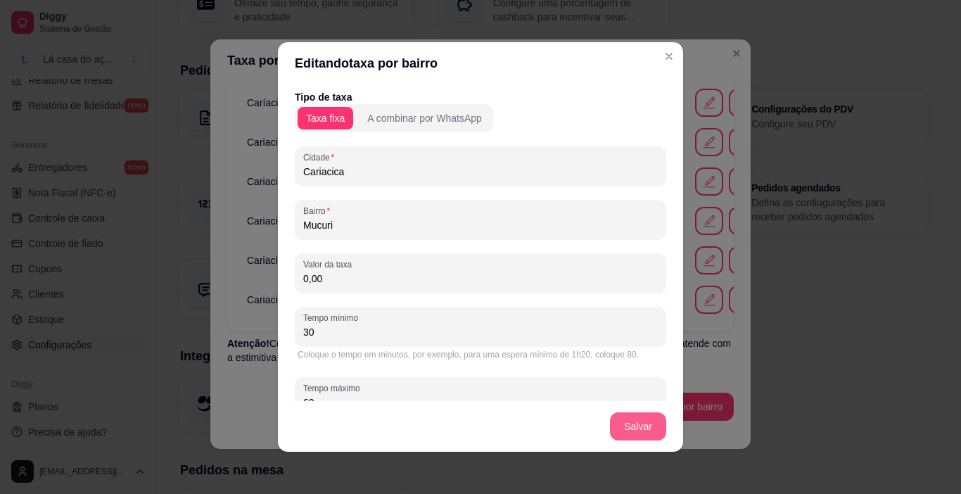
type input "0,00"
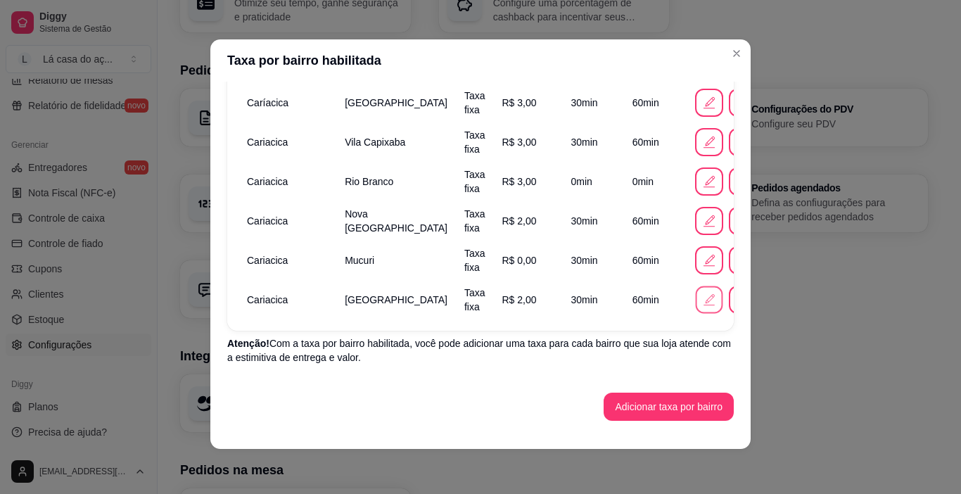
click at [702, 299] on icon "button" at bounding box center [709, 299] width 15 height 15
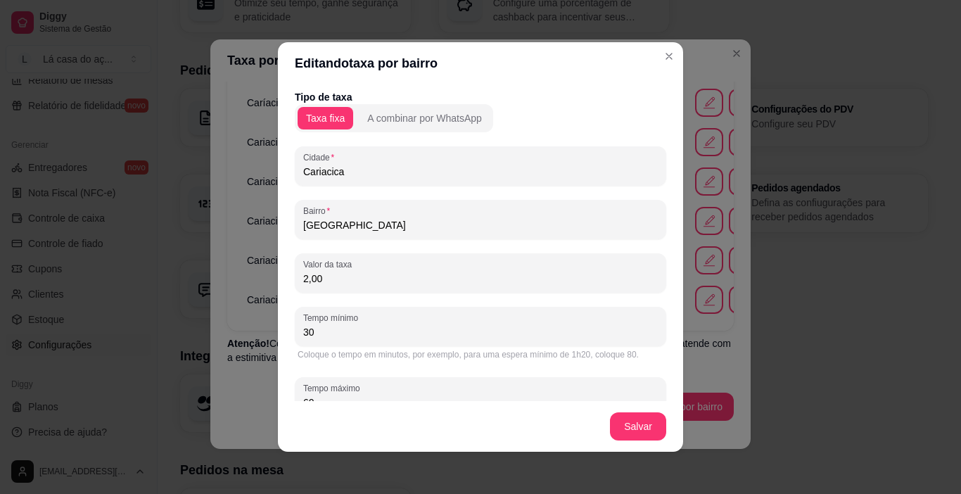
click at [352, 278] on input "2,00" at bounding box center [480, 279] width 355 height 14
type input "0,00"
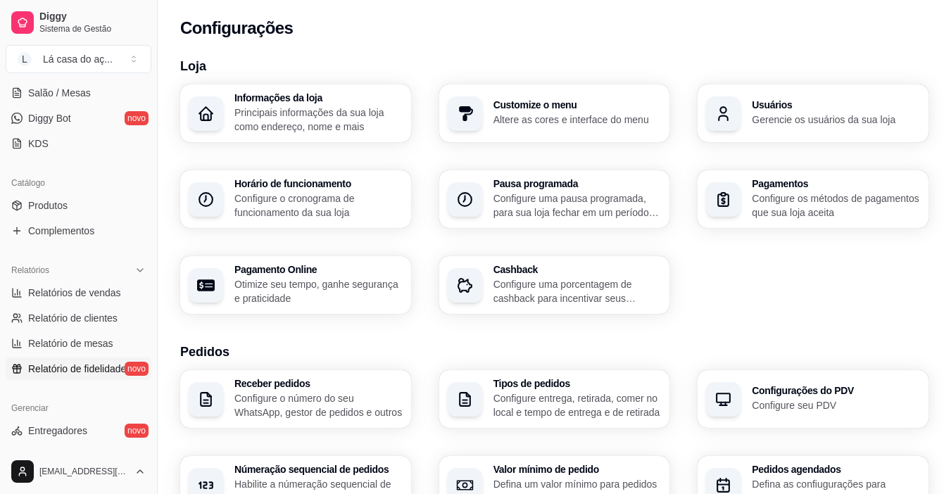
scroll to position [237, 0]
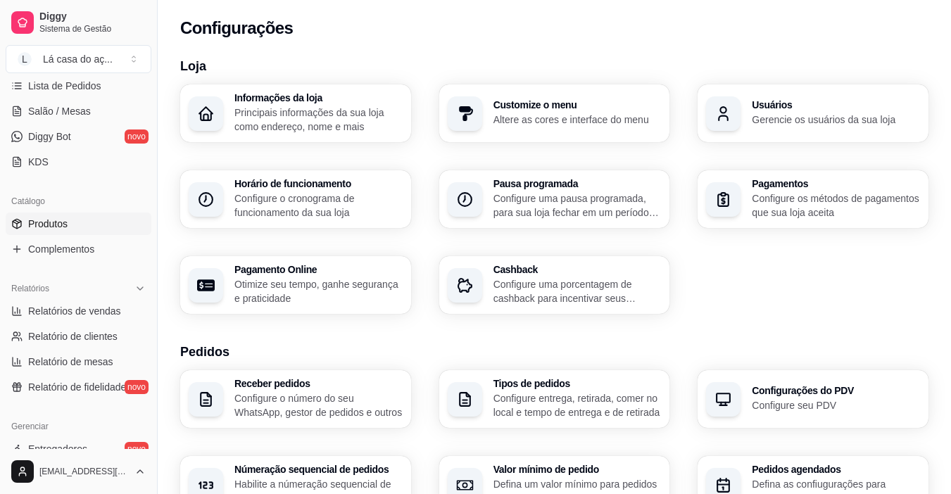
click at [70, 229] on link "Produtos" at bounding box center [79, 224] width 146 height 23
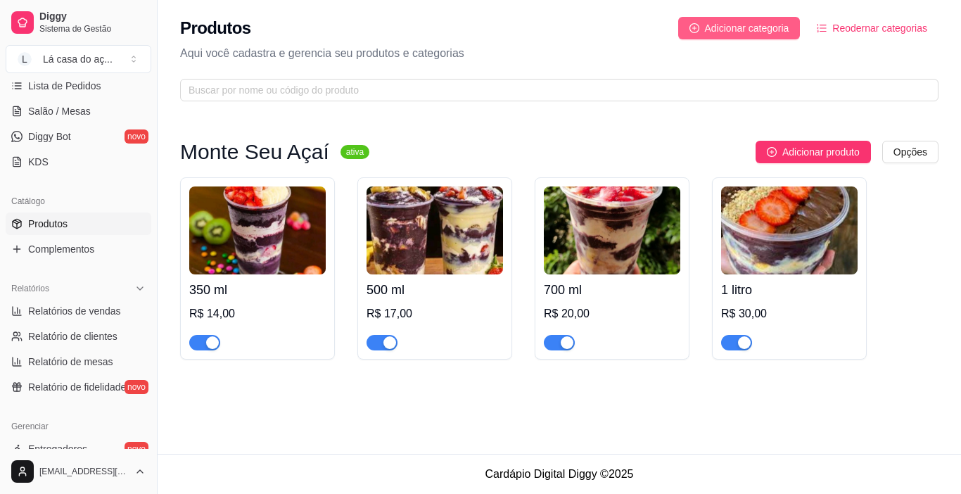
click at [766, 27] on span "Adicionar categoria" at bounding box center [747, 27] width 84 height 15
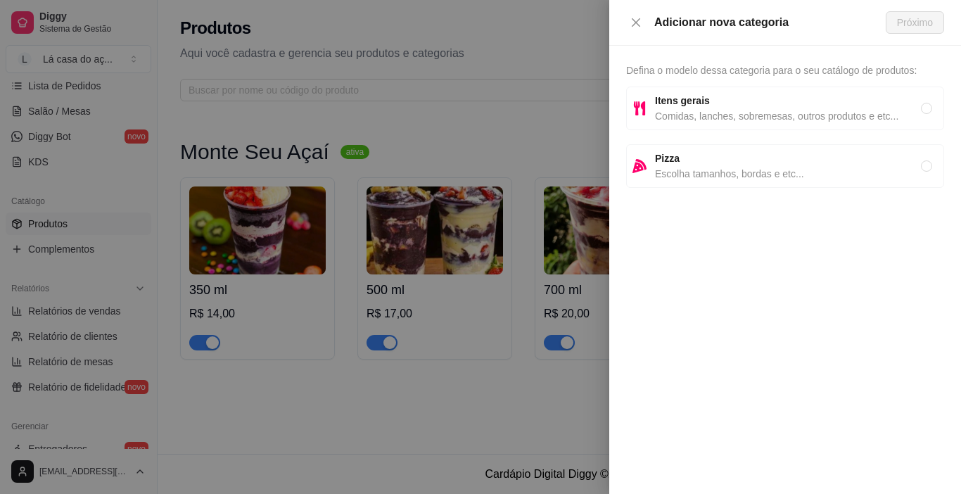
click at [697, 114] on span "Comidas, lanches, sobremesas, outros produtos e etc..." at bounding box center [788, 115] width 266 height 15
radio input "true"
click at [929, 25] on span "Próximo" at bounding box center [915, 22] width 36 height 15
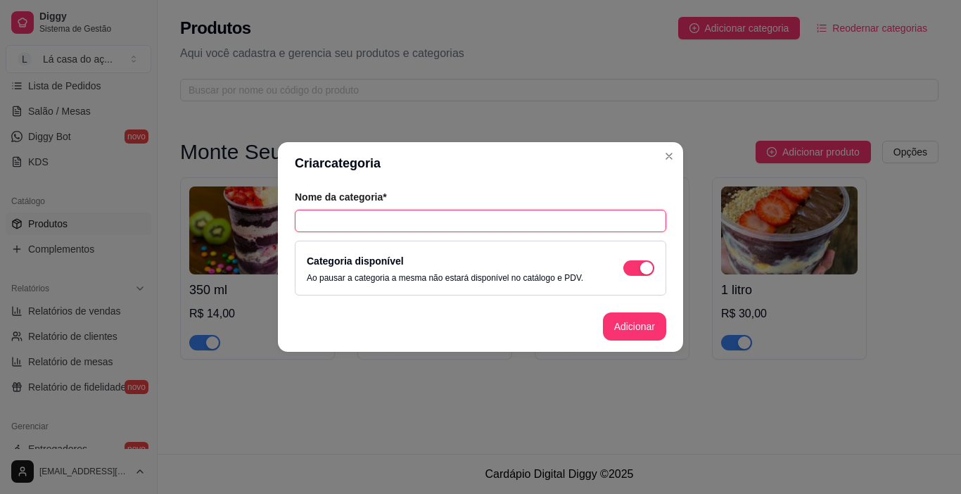
click at [383, 219] on input "text" at bounding box center [481, 221] width 372 height 23
type input "C"
click at [310, 221] on input "promoção" at bounding box center [481, 221] width 372 height 23
type input "Promoção"
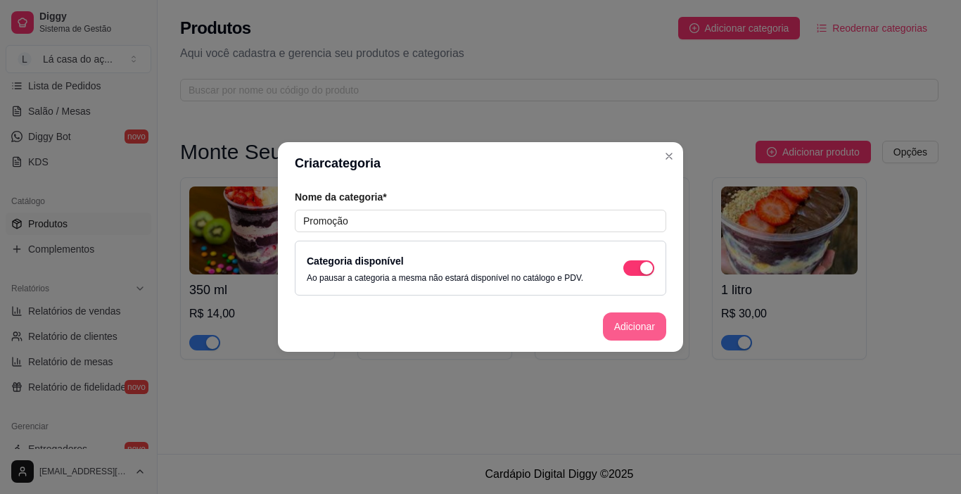
click at [628, 324] on button "Adicionar" at bounding box center [634, 326] width 63 height 28
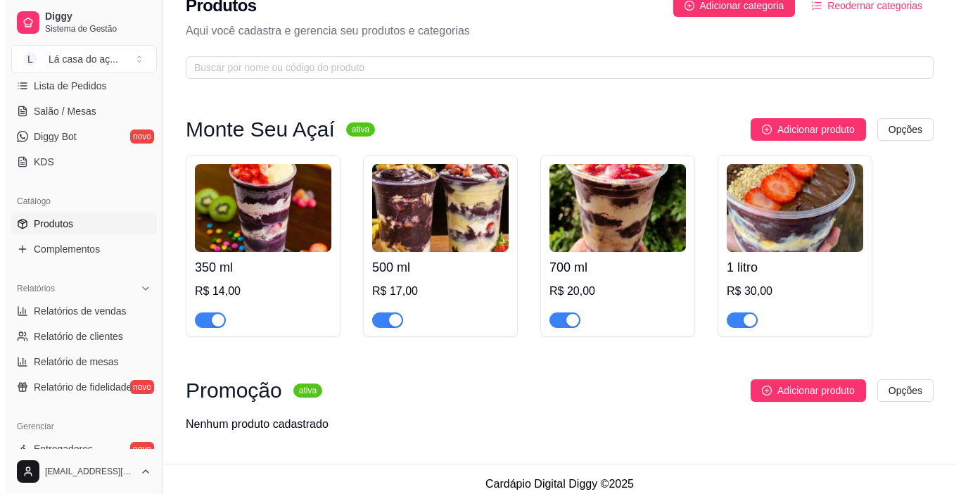
scroll to position [33, 0]
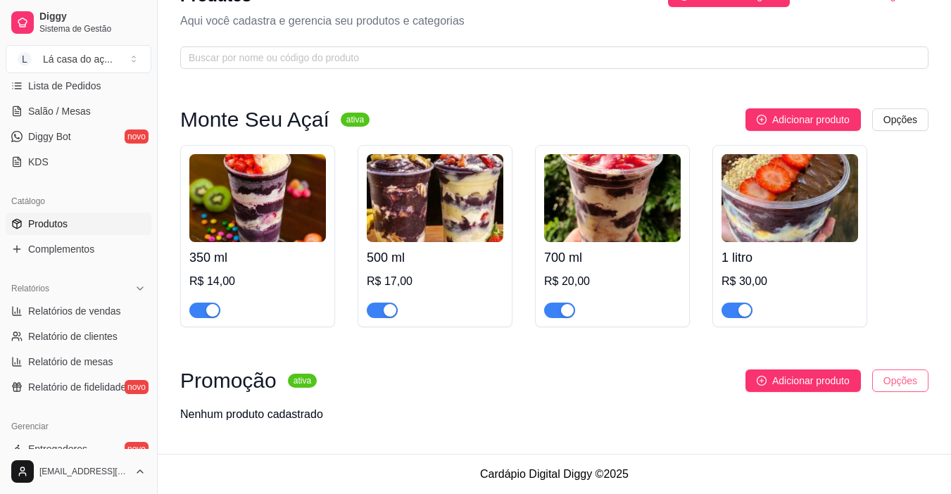
click at [896, 374] on html "Diggy Sistema de Gestão L Lá casa do aç ... Loja aberta Período gratuito até 06…" at bounding box center [475, 215] width 951 height 494
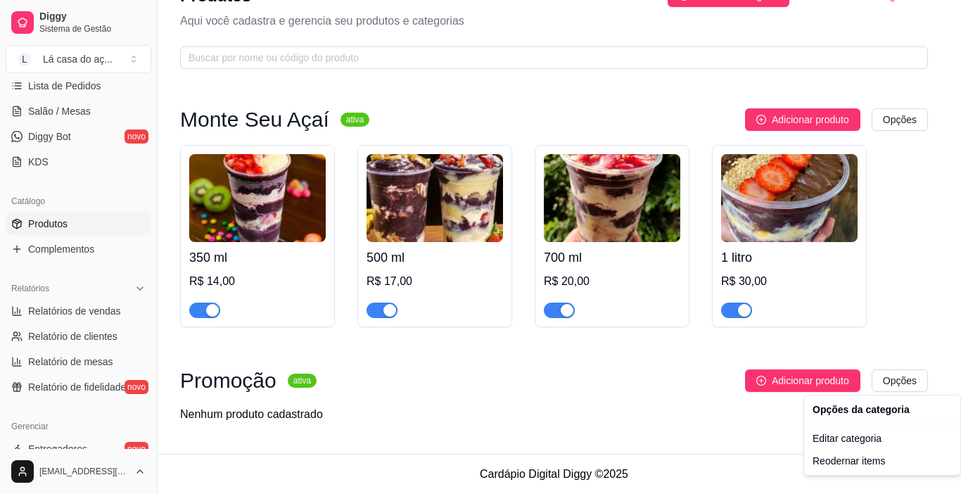
click at [785, 380] on html "Diggy Sistema de Gestão L Lá casa do aç ... Loja aberta Período gratuito até 06…" at bounding box center [480, 215] width 961 height 494
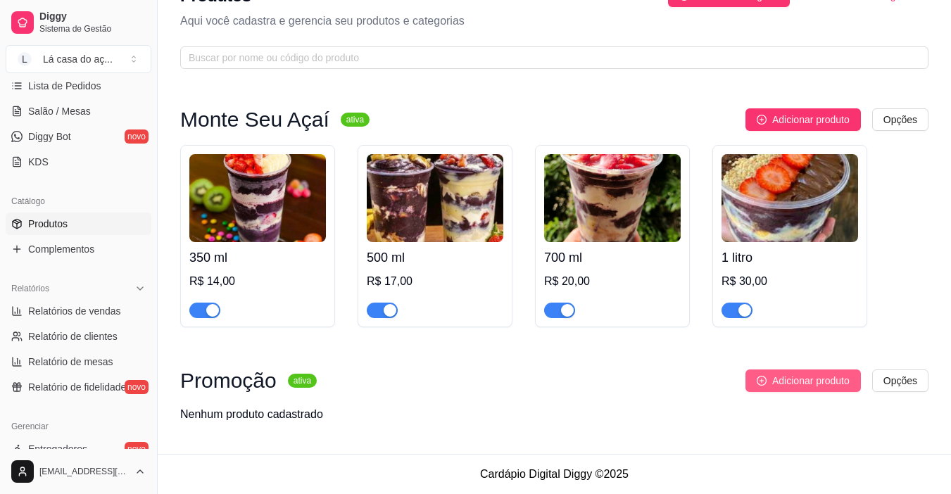
click at [812, 383] on span "Adicionar produto" at bounding box center [810, 380] width 77 height 15
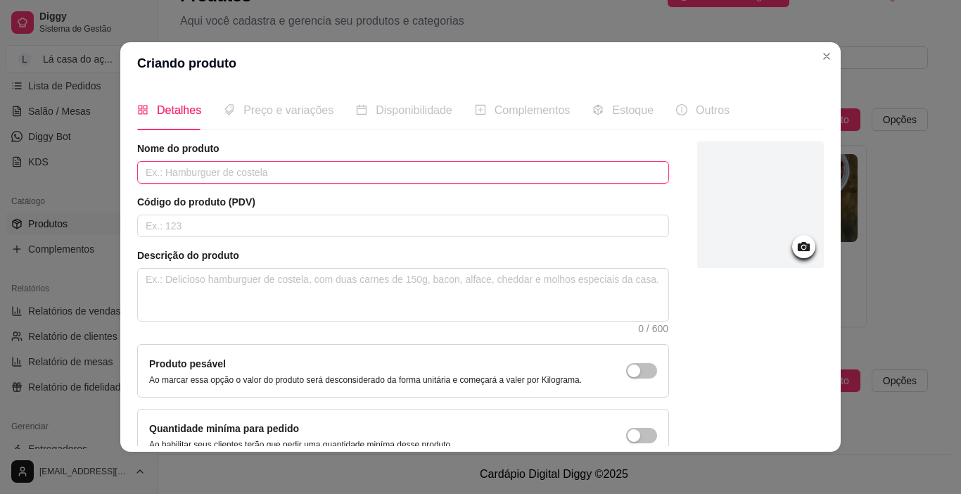
click at [204, 170] on input "text" at bounding box center [403, 172] width 532 height 23
click at [156, 172] on input "2 açai" at bounding box center [403, 172] width 532 height 23
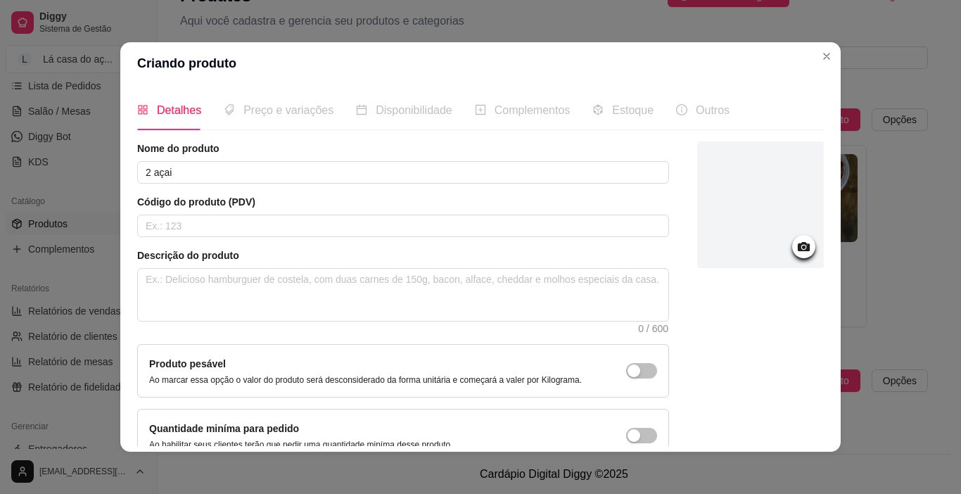
drag, startPoint x: 156, startPoint y: 172, endPoint x: 220, endPoint y: 150, distance: 68.5
click at [220, 150] on article "Nome do produto" at bounding box center [403, 148] width 532 height 14
click at [172, 170] on input "2 açai" at bounding box center [403, 172] width 532 height 23
click at [146, 171] on input "2 açai 350 ml" at bounding box center [403, 172] width 532 height 23
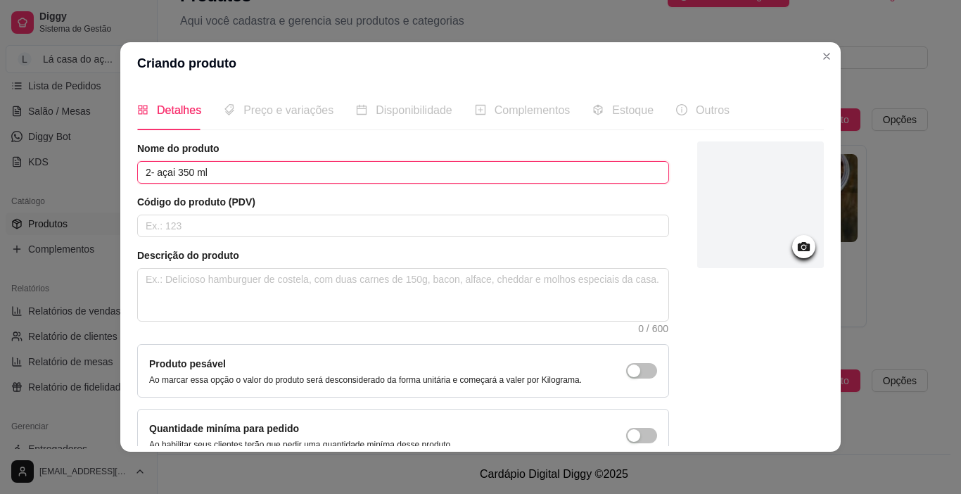
click at [159, 174] on input "2- açai 350 ml" at bounding box center [403, 172] width 532 height 23
drag, startPoint x: 157, startPoint y: 174, endPoint x: 345, endPoint y: 144, distance: 190.9
click at [345, 144] on article "Nome do produto" at bounding box center [403, 148] width 532 height 14
click at [189, 173] on input "2- açai 350 ml" at bounding box center [403, 172] width 532 height 23
click at [253, 166] on input "2- açai 350 ml" at bounding box center [403, 172] width 532 height 23
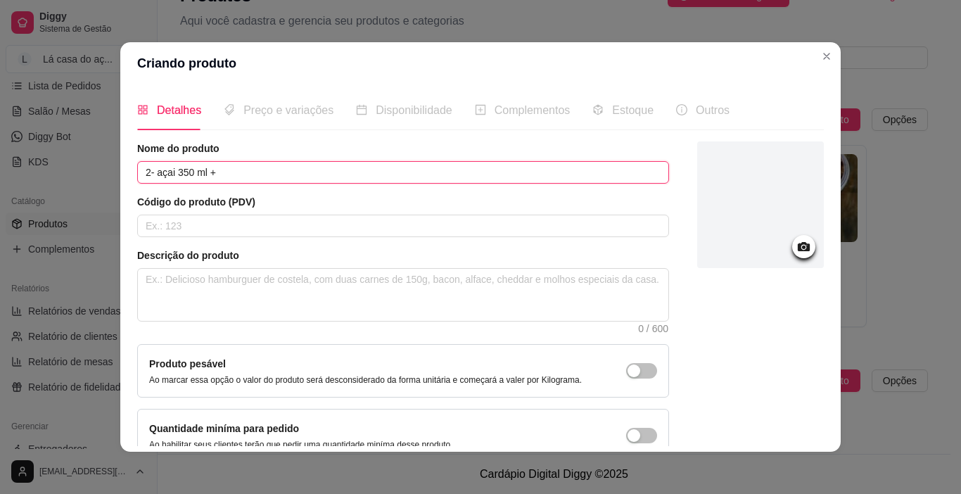
click at [226, 174] on input "2- açai 350 ml +" at bounding box center [403, 172] width 532 height 23
type input "2"
click at [214, 175] on input "Compre 2 de 350ml" at bounding box center [403, 172] width 532 height 23
click at [234, 175] on input "Compre 2 de 350 ml" at bounding box center [403, 172] width 532 height 23
click at [218, 171] on input "Compre 2 de 350 ml" at bounding box center [403, 172] width 532 height 23
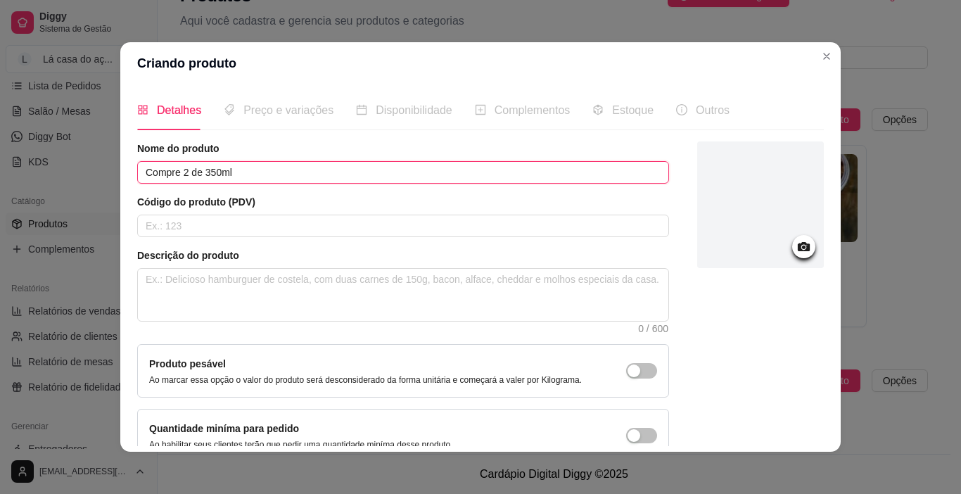
drag, startPoint x: 260, startPoint y: 171, endPoint x: 262, endPoint y: 163, distance: 8.2
click at [260, 170] on input "Compre 2 de 350ml" at bounding box center [403, 172] width 532 height 23
click at [174, 169] on input "Compre 2 de 350ml e ganhe 1 de 350ml" at bounding box center [403, 172] width 532 height 23
click at [229, 170] on input "Na compra de 2 de 350ml e ganhe 1 de 350ml" at bounding box center [403, 172] width 532 height 23
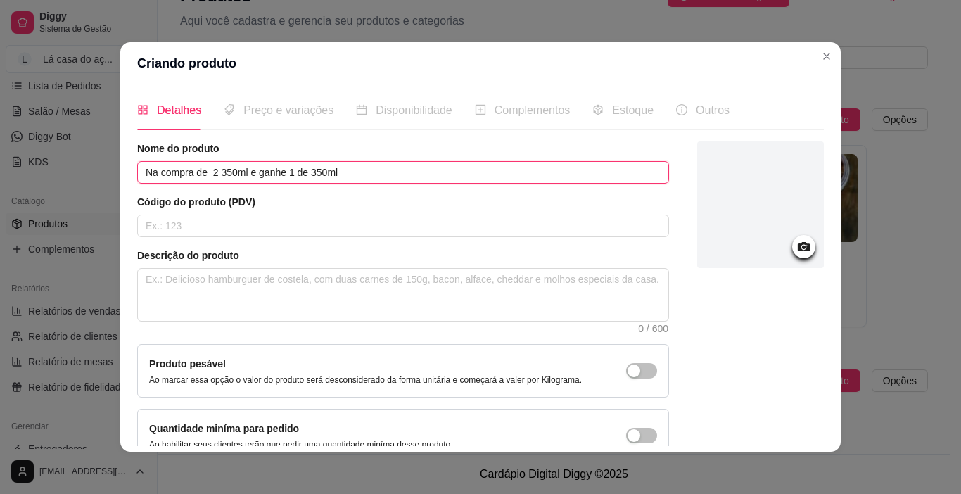
click at [205, 170] on input "Na compra de 2 350ml e ganhe 1 de 350ml" at bounding box center [403, 172] width 532 height 23
click at [208, 166] on input "Na compra de 2 350ml e ganhe 1 de 350ml" at bounding box center [403, 172] width 532 height 23
click at [205, 166] on input "Na compra de 2 350ml e ganhe 1 de 350ml" at bounding box center [403, 172] width 532 height 23
click at [246, 168] on input "Na compra de 2 350ml e ganhe 1 de 350ml" at bounding box center [403, 172] width 532 height 23
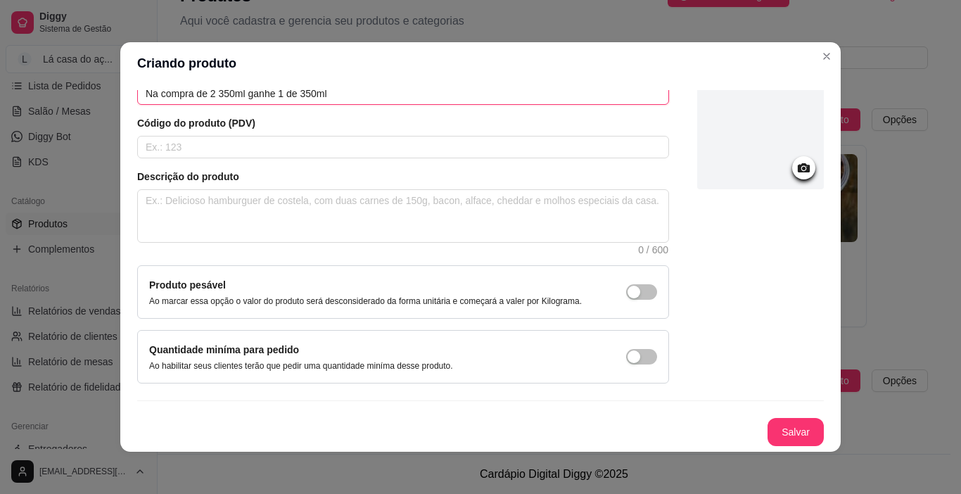
scroll to position [3, 0]
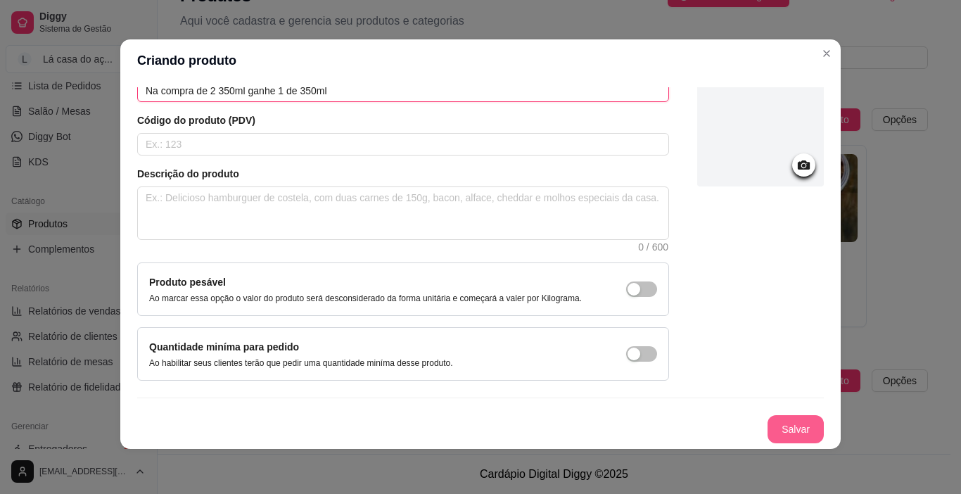
type input "Na compra de 2 350ml ganhe 1 de 350ml"
click at [773, 432] on button "Salvar" at bounding box center [796, 429] width 56 height 28
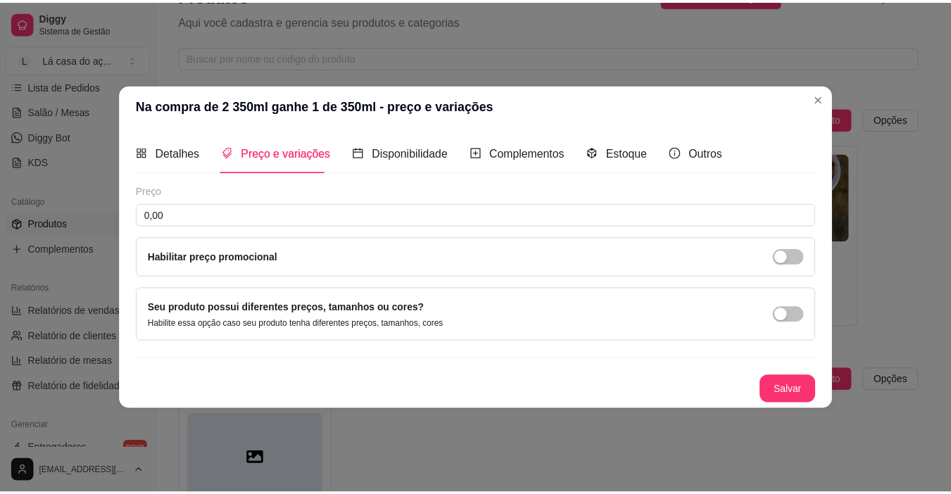
scroll to position [0, 0]
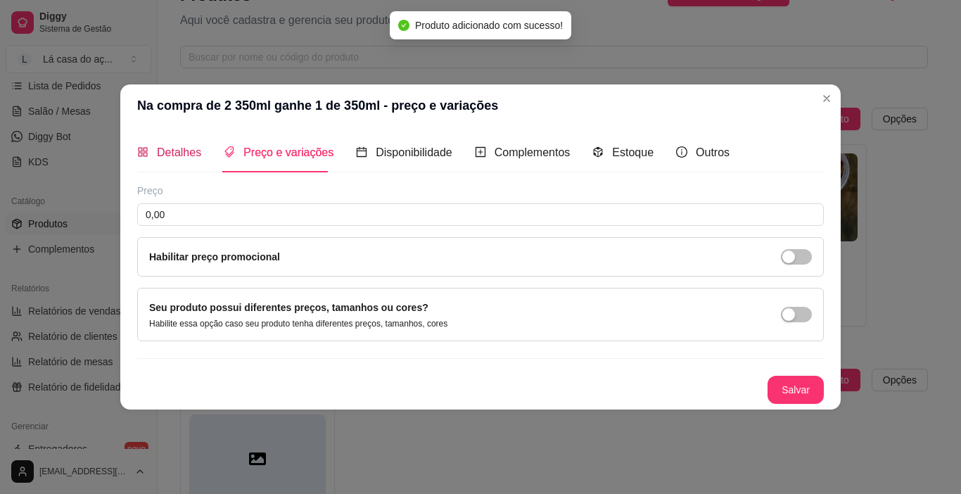
click at [179, 160] on div "Detalhes" at bounding box center [169, 153] width 64 height 18
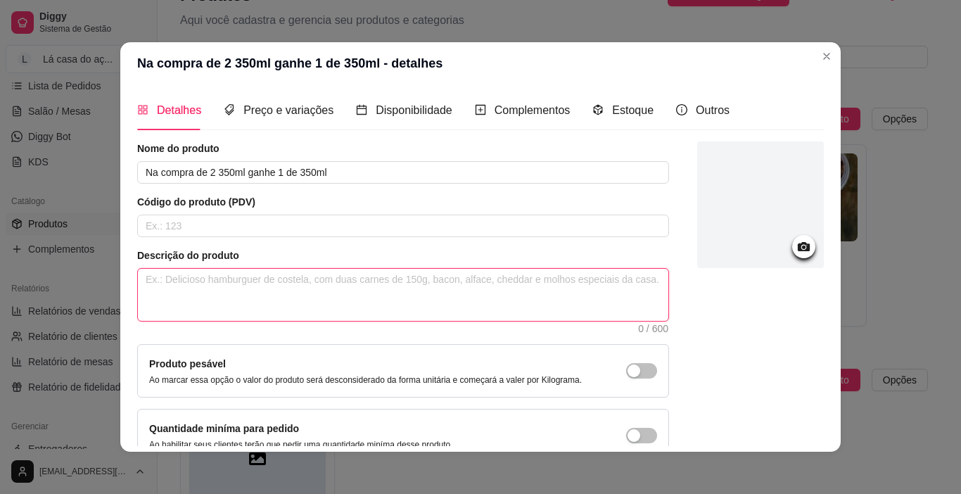
click at [196, 290] on textarea at bounding box center [403, 295] width 531 height 52
type textarea "P"
type textarea "Pe"
type textarea "Ped"
type textarea "Pedi"
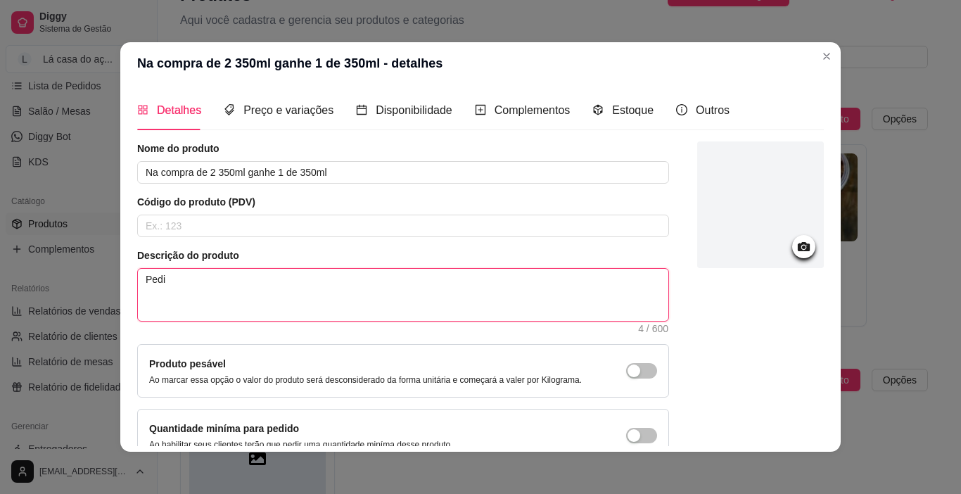
type textarea "Pedid"
type textarea "Pedido"
type textarea "Pedidos"
type textarea "Pedidos d"
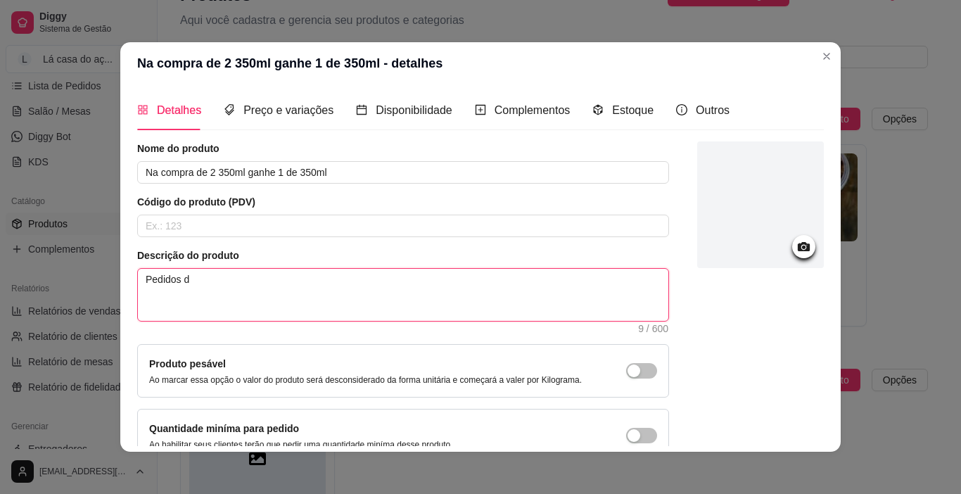
type textarea "Pedidos da"
type textarea "Pedidos da p"
type textarea "Pedidos da pr"
type textarea "Pedidos da pro"
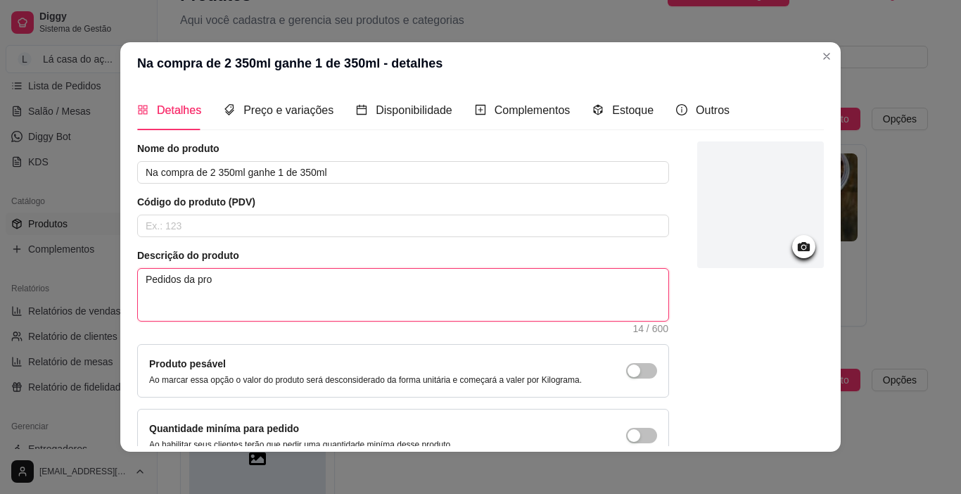
type textarea "Pedidos da prom"
type textarea "Pedidos da promo"
type textarea "Pedidos da promoç"
type textarea "Pedidos da promoçã"
type textarea "Pedidos da promoção"
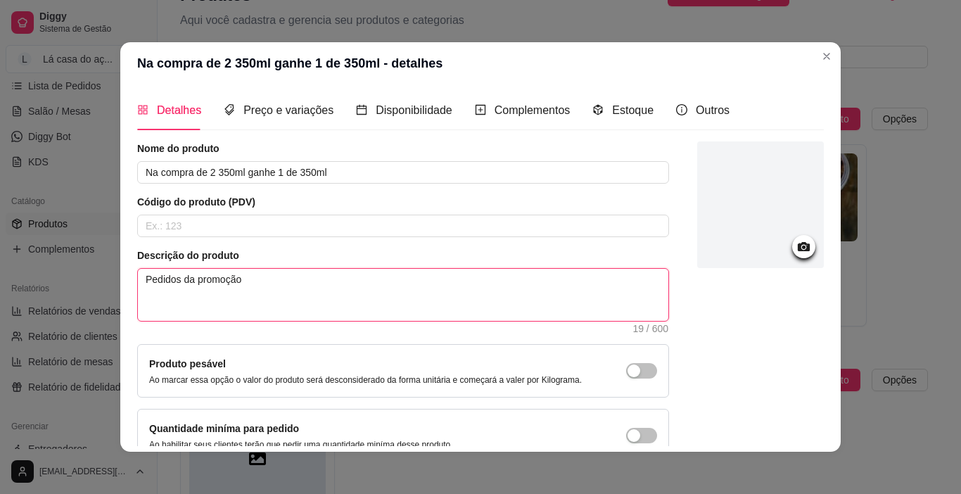
type textarea "Pedidos da promoção"
type textarea "Pedidos da promoção o"
type textarea "Pedidos da promoção os"
type textarea "Pedidos da promoção os c"
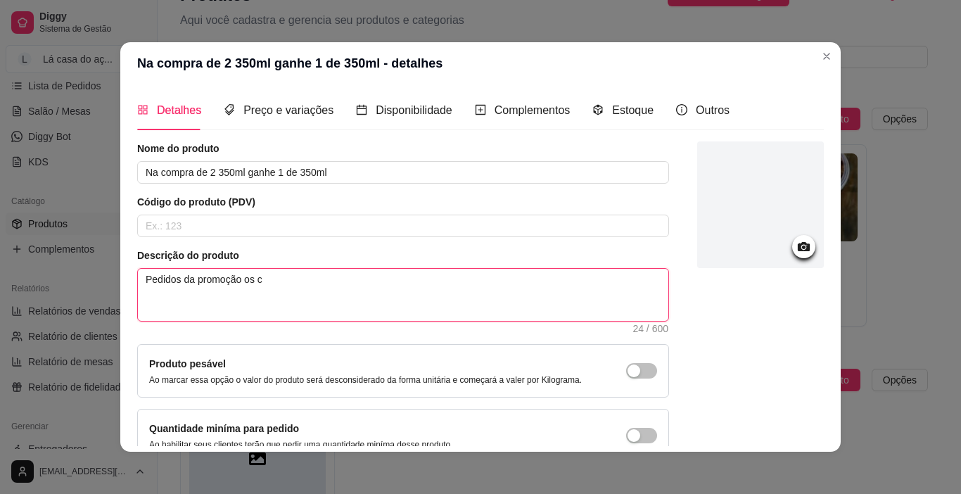
type textarea "Pedidos da promoção os co"
type textarea "Pedidos da promoção os com"
type textarea "Pedidos da promoção os comp"
type textarea "Pedidos da promoção os compl"
type textarea "Pedidos da promoção os comple"
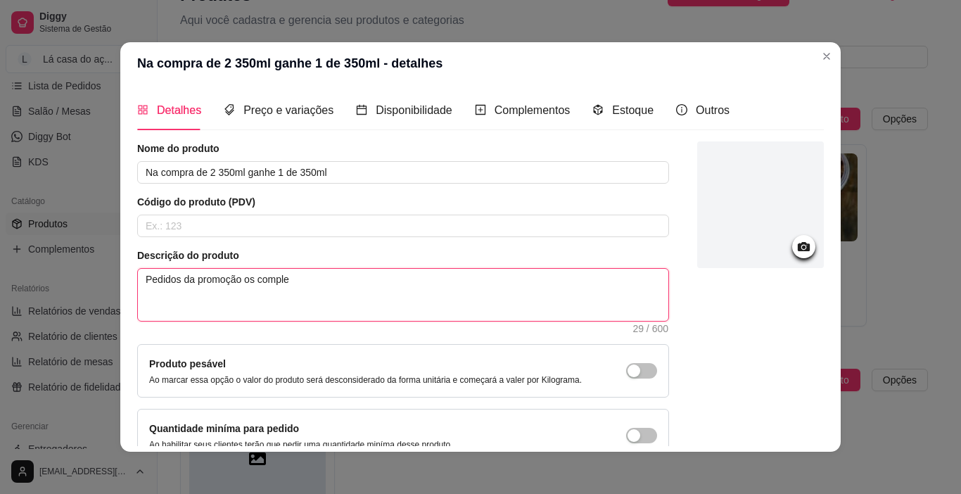
type textarea "Pedidos da promoção os complem"
type textarea "Pedidos da promoção os compleme"
type textarea "Pedidos da promoção os complemen"
type textarea "Pedidos da promoção os complement"
type textarea "Pedidos da promoção os complemento"
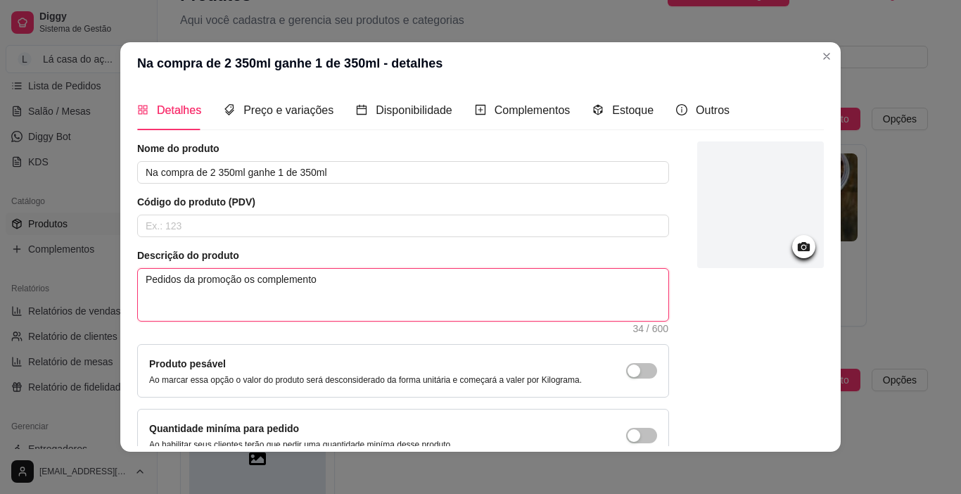
type textarea "Pedidos da promoção os complementos"
type textarea "Pedidos da promoção os complementos p"
type textarea "Pedidos da promoção os complementos pr"
type textarea "Pedidos da promoção os complementos pre"
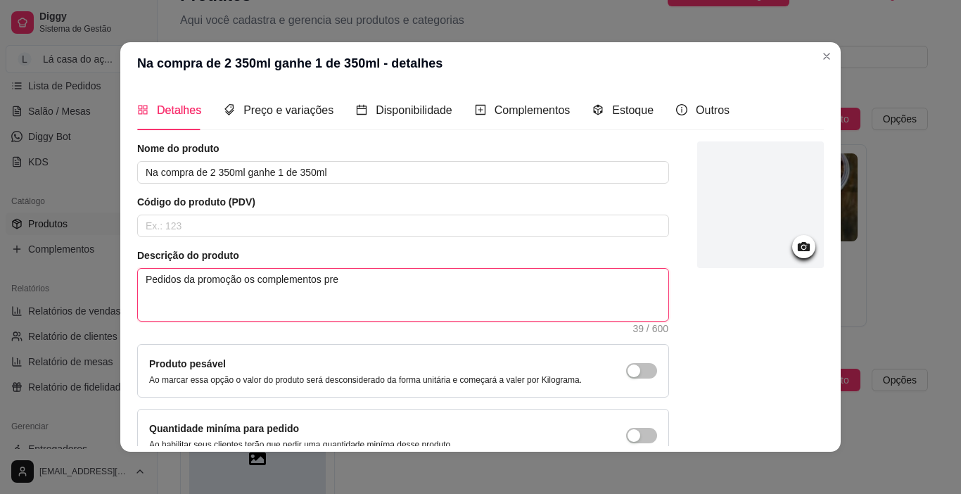
type textarea "Pedidos da promoção os complementos prec"
type textarea "Pedidos da promoção os complementos preci"
type textarea "Pedidos da promoção os complementos precis"
type textarea "Pedidos da promoção os complementos precisa"
type textarea "Pedidos da promoção os complementos precisam"
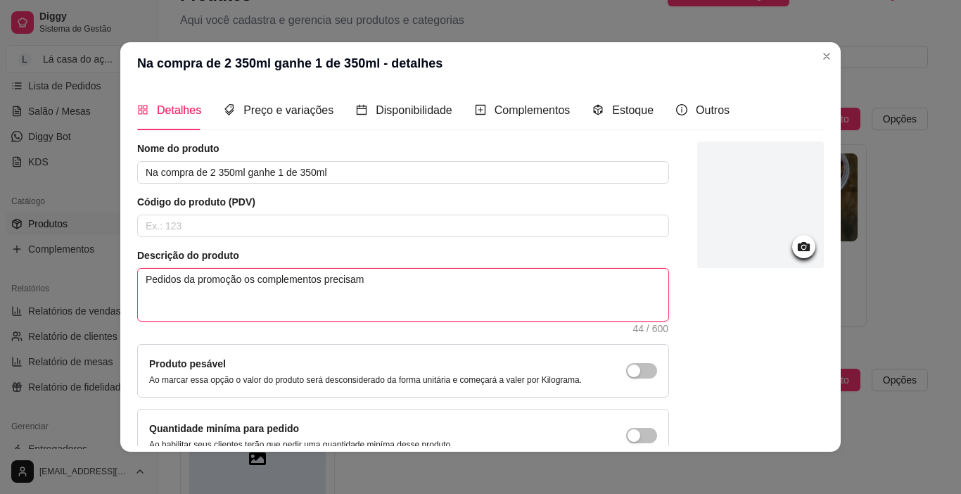
type textarea "Pedidos da promoção os complementos precisam"
type textarea "Pedidos da promoção os complementos precisam s"
type textarea "Pedidos da promoção os complementos precisam se"
type textarea "Pedidos da promoção os complementos precisam ser"
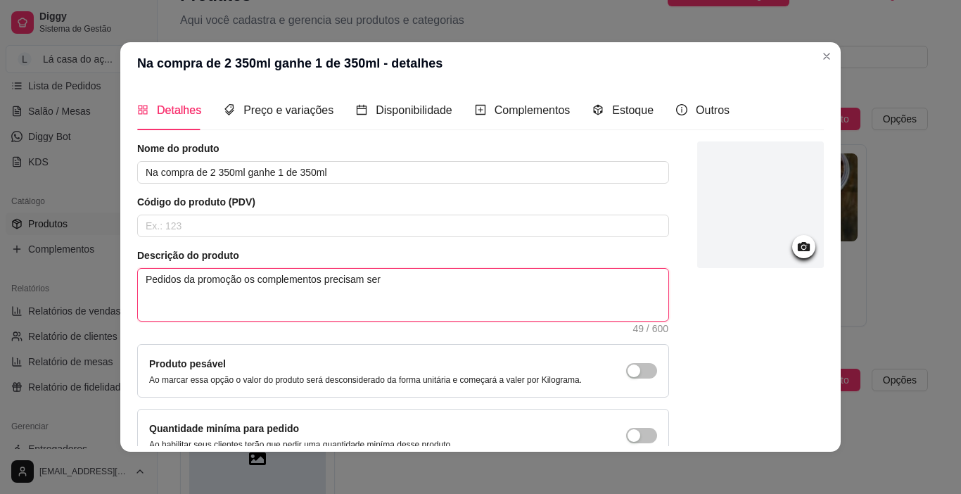
type textarea "Pedidos da promoção os complementos precisam ser i"
type textarea "Pedidos da promoção os complementos precisam ser ig"
type textarea "Pedidos da promoção os complementos precisam ser igu"
type textarea "Pedidos da promoção os complementos precisam ser igua"
type textarea "Pedidos da promoção os complementos precisam ser iguai"
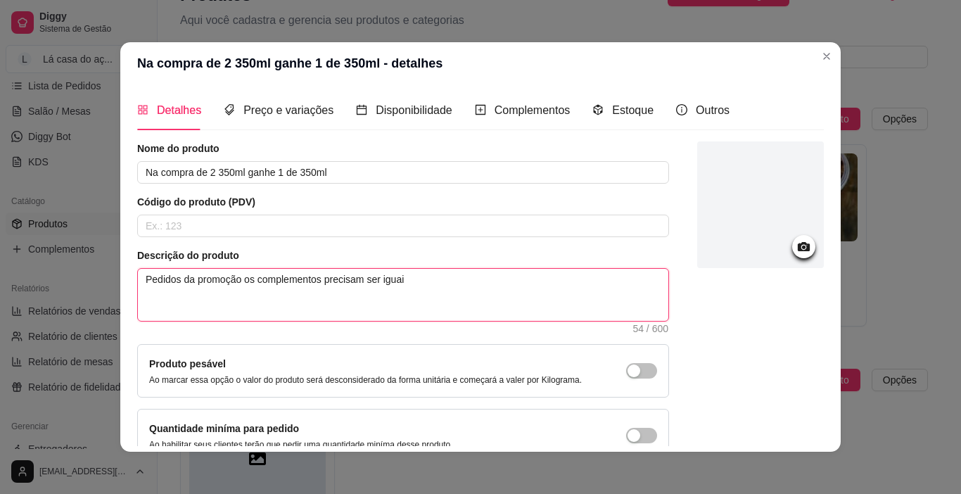
type textarea "Pedidos da promoção os complementos precisam ser iguais"
type textarea "Pedidos da promoção os complementos precisam ser iguais ."
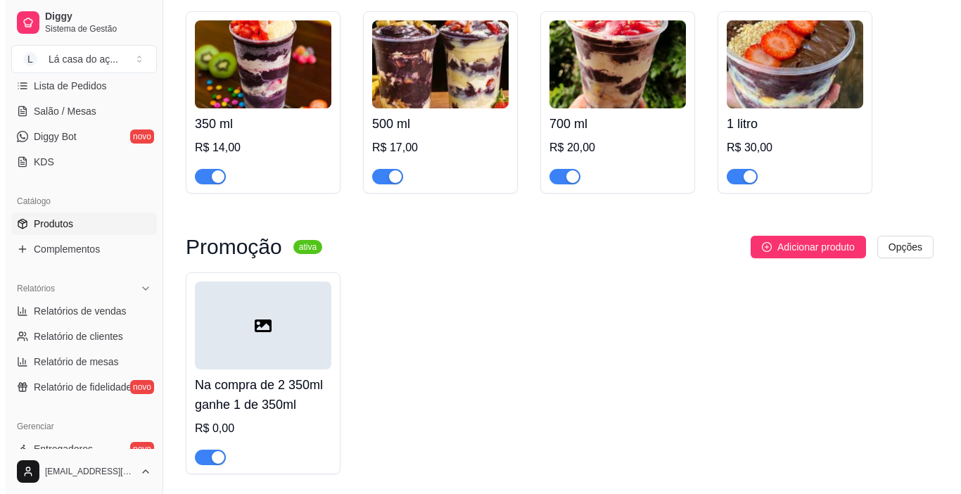
scroll to position [219, 0]
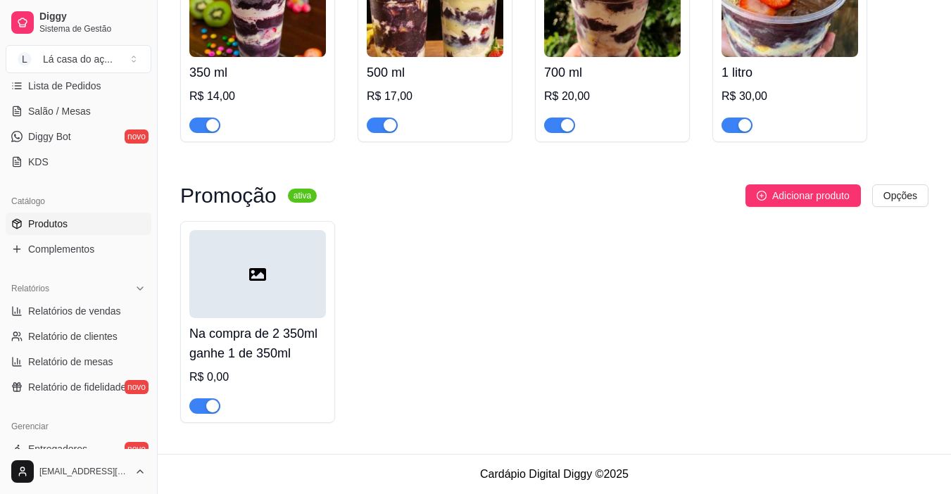
click at [230, 299] on div at bounding box center [257, 274] width 137 height 88
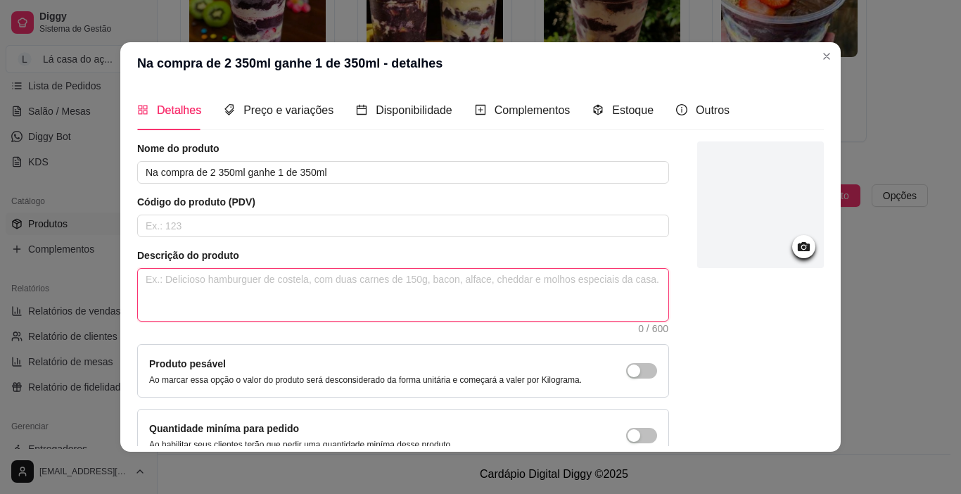
click at [227, 298] on textarea at bounding box center [403, 295] width 531 height 52
type textarea "P"
type textarea "Pe"
type textarea "Ped"
type textarea "Pedi"
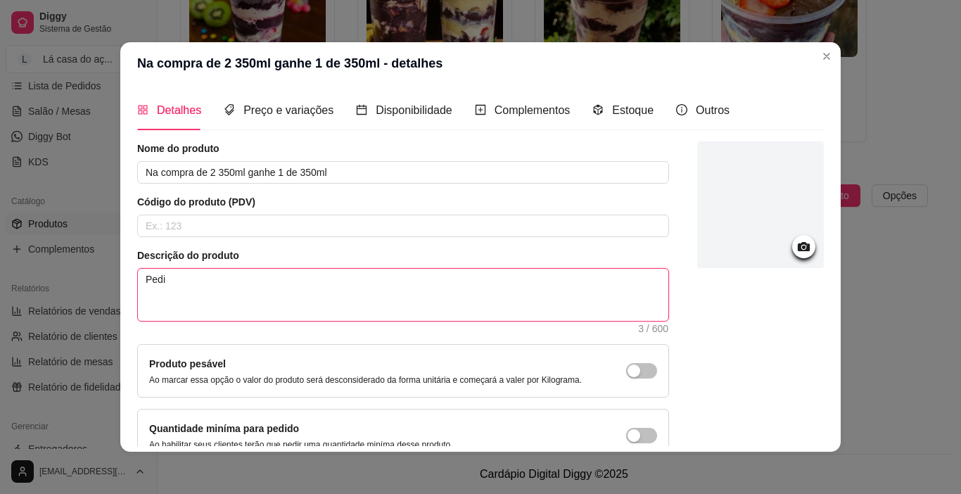
type textarea "Pedid"
type textarea "Pedido"
type textarea "Pedidos"
type textarea "Pedidos d"
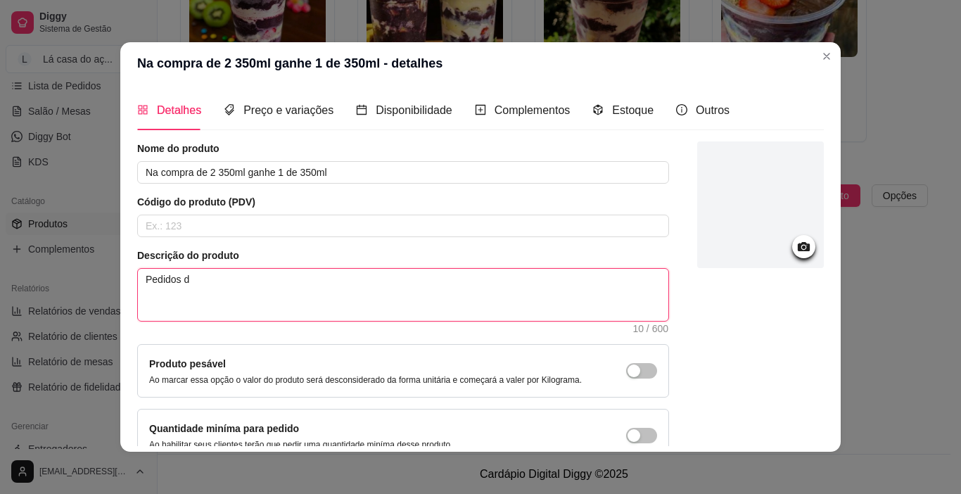
type textarea "Pedidos da"
type textarea "Pedidos da p"
type textarea "Pedidos da pr"
type textarea "Pedidos da pro"
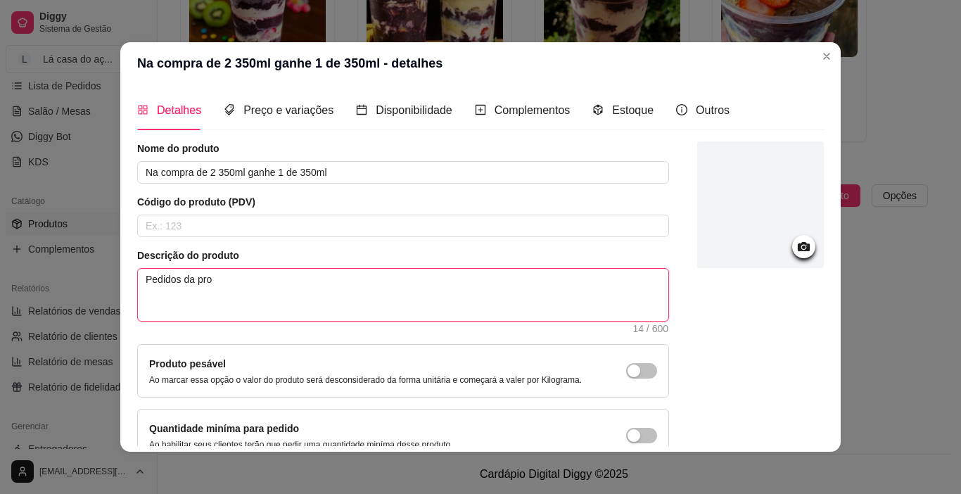
type textarea "Pedidos da prom"
type textarea "Pedidos da promo"
type textarea "Pedidos da promoçã"
type textarea "Pedidos da promoção"
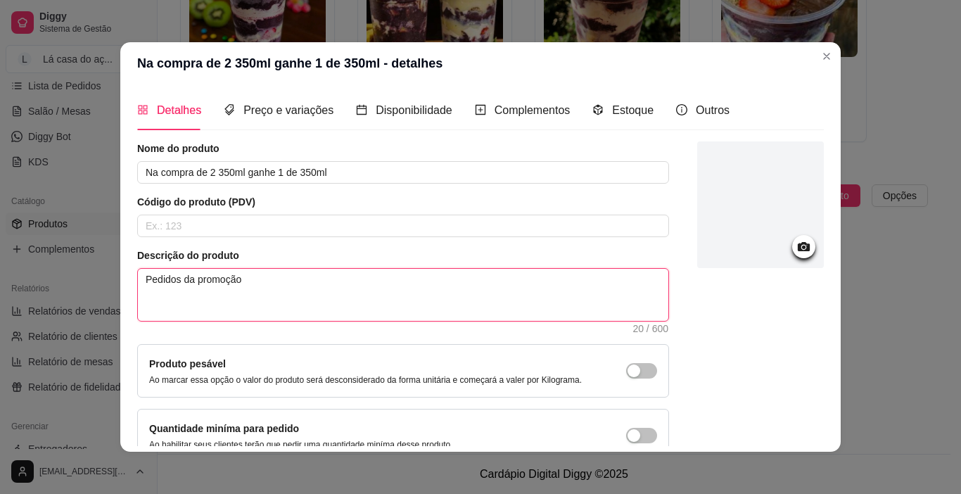
type textarea "Pedidos da promoção o"
type textarea "Pedidos da promoção os"
type textarea "Pedidos da promoção os c"
type textarea "Pedidos da promoção os co"
type textarea "Pedidos da promoção os com"
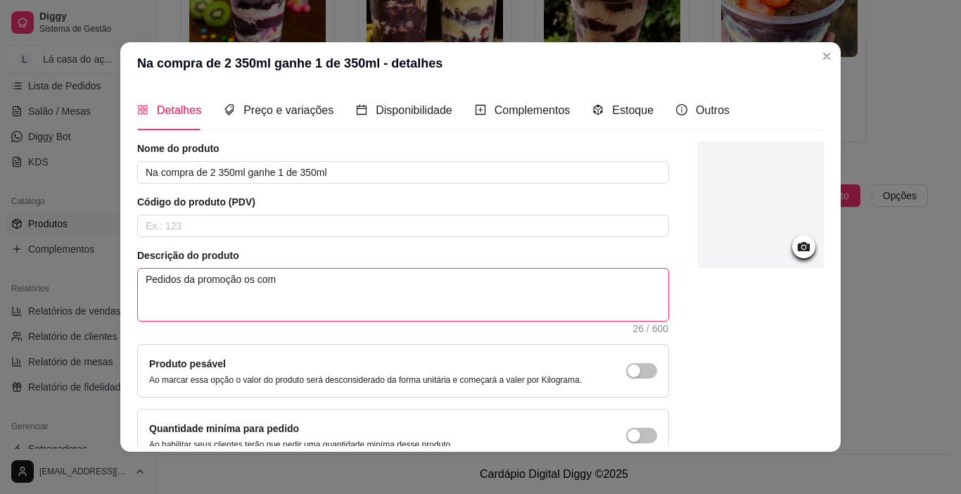
type textarea "Pedidos da promoção os comp"
type textarea "Pedidos da promoção os compl"
type textarea "Pedidos da promoção os comple"
type textarea "Pedidos da promoção os complem"
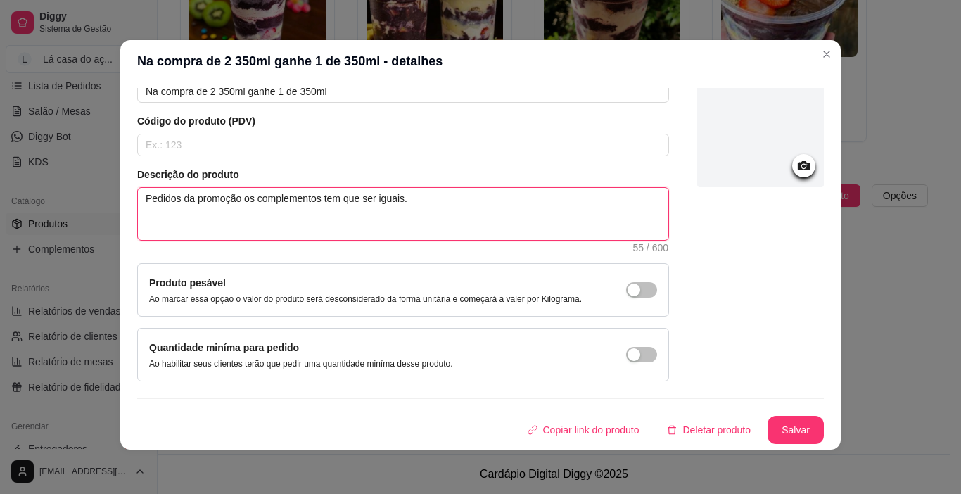
scroll to position [3, 0]
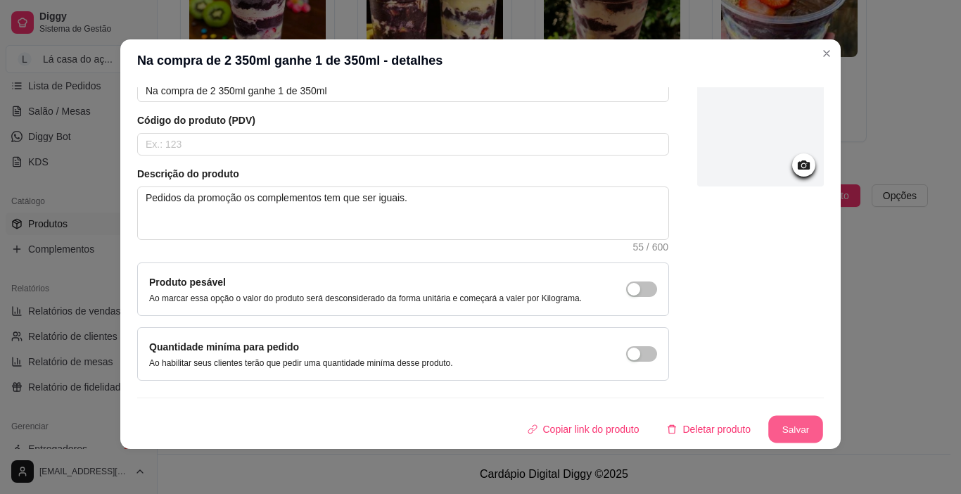
click at [768, 429] on button "Salvar" at bounding box center [795, 429] width 55 height 27
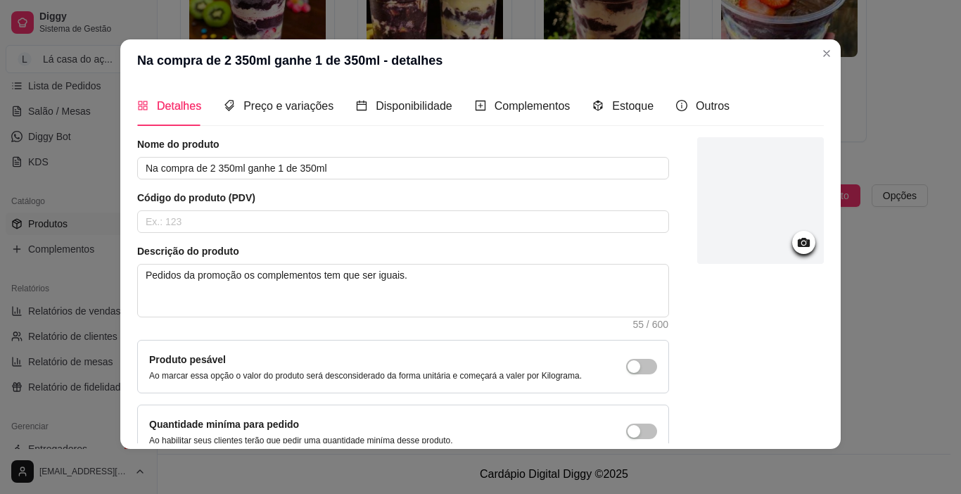
scroll to position [0, 0]
click at [796, 239] on icon at bounding box center [804, 244] width 16 height 16
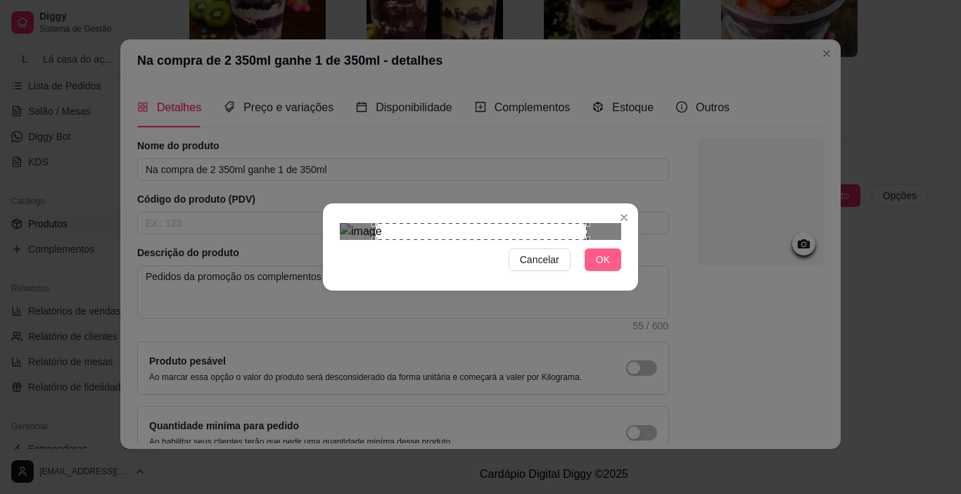
click at [606, 267] on span "OK" at bounding box center [603, 259] width 14 height 15
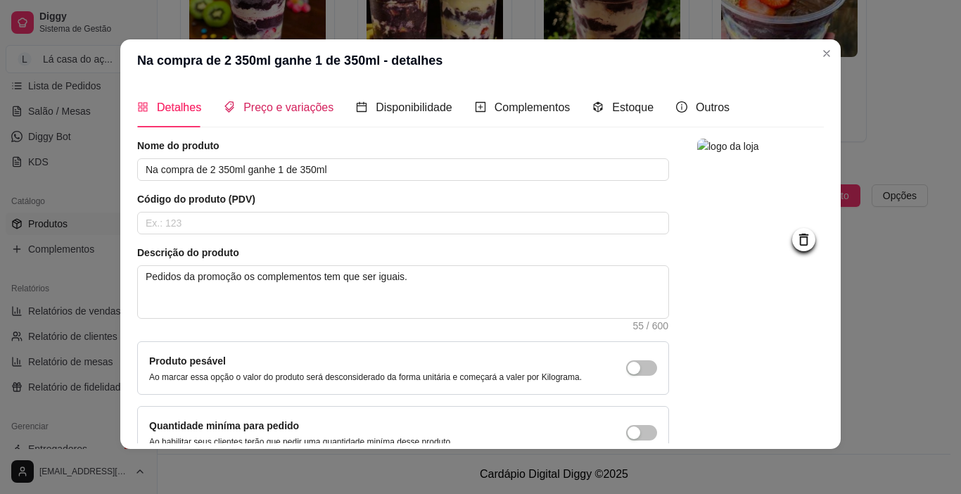
click at [296, 106] on span "Preço e variações" at bounding box center [288, 107] width 90 height 12
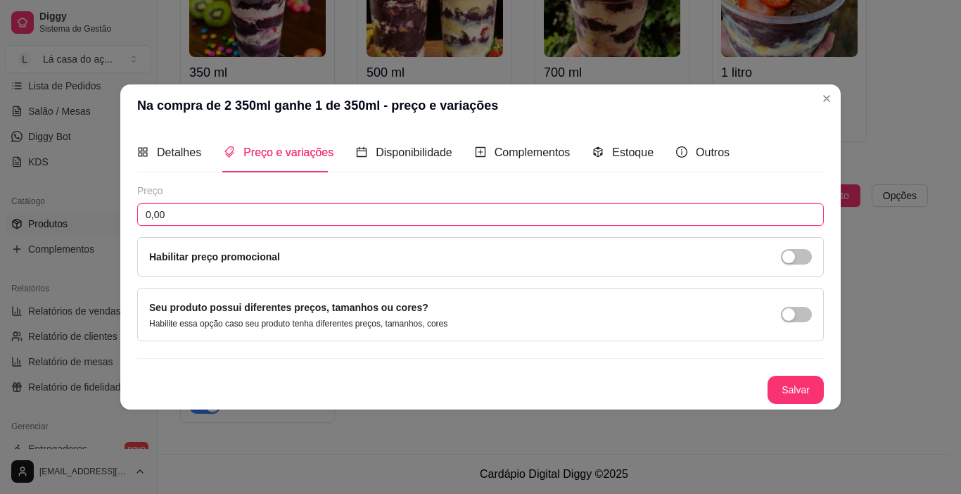
click at [215, 207] on input "0,00" at bounding box center [480, 214] width 687 height 23
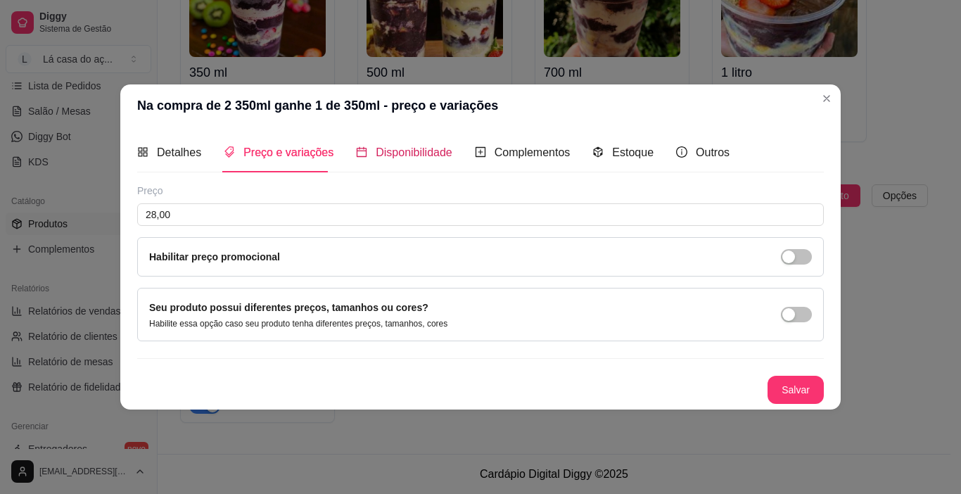
click at [396, 158] on span "Disponibilidade" at bounding box center [414, 152] width 77 height 12
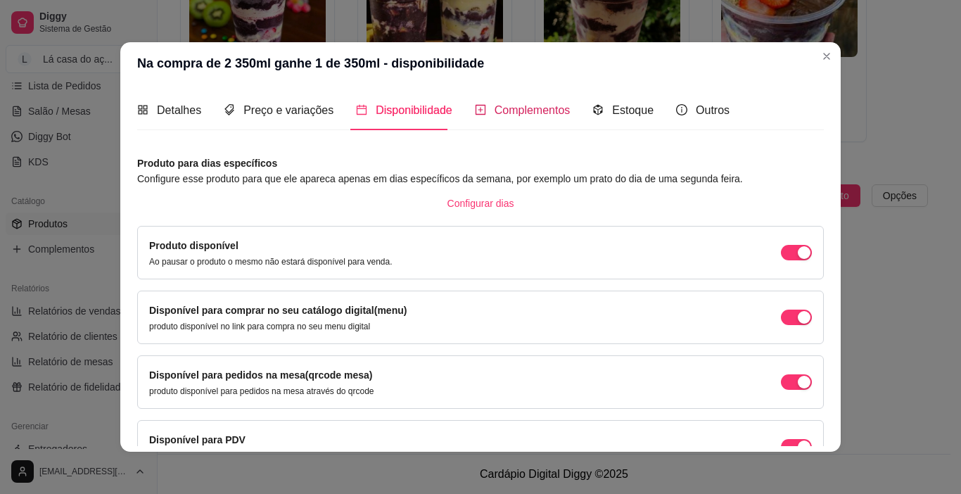
click at [524, 116] on span "Complementos" at bounding box center [533, 110] width 76 height 12
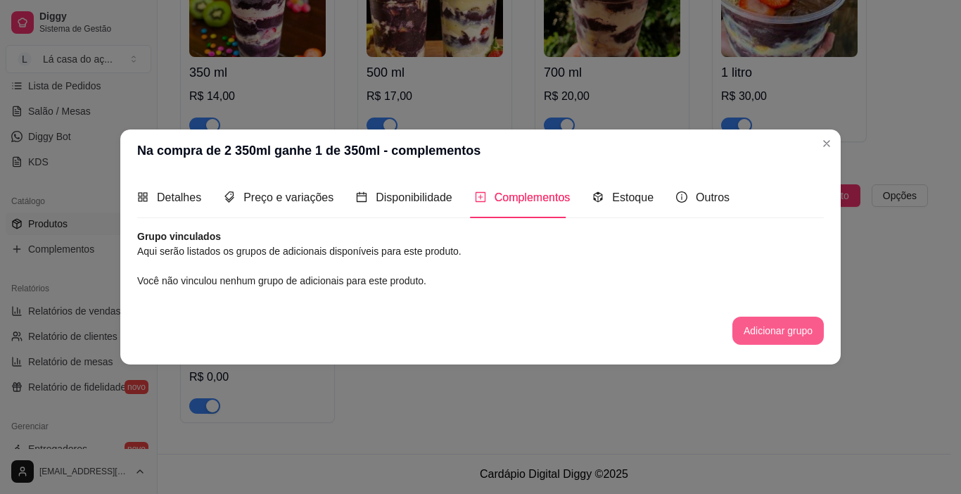
click at [763, 327] on button "Adicionar grupo" at bounding box center [778, 331] width 91 height 28
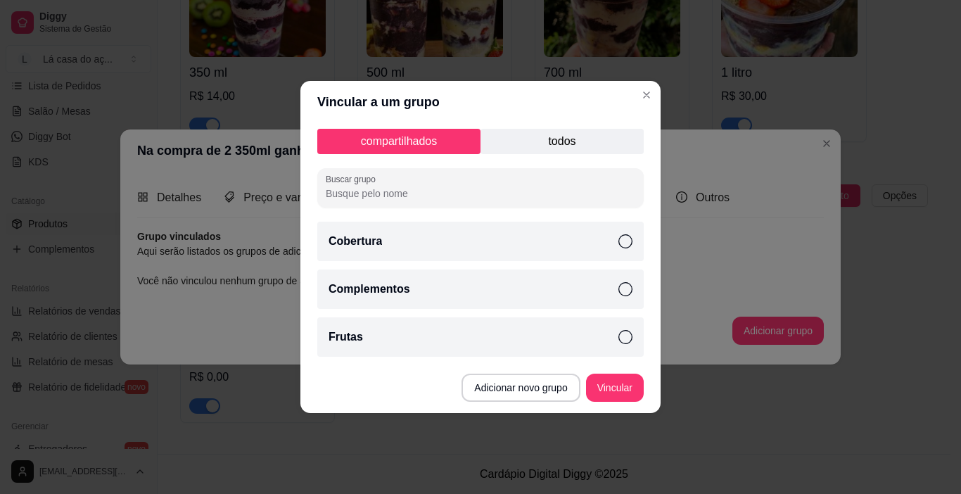
click at [627, 291] on icon at bounding box center [626, 289] width 14 height 14
click at [629, 239] on icon at bounding box center [626, 241] width 14 height 14
click at [626, 341] on icon at bounding box center [626, 337] width 14 height 14
click at [611, 388] on button "Vincular" at bounding box center [615, 388] width 58 height 28
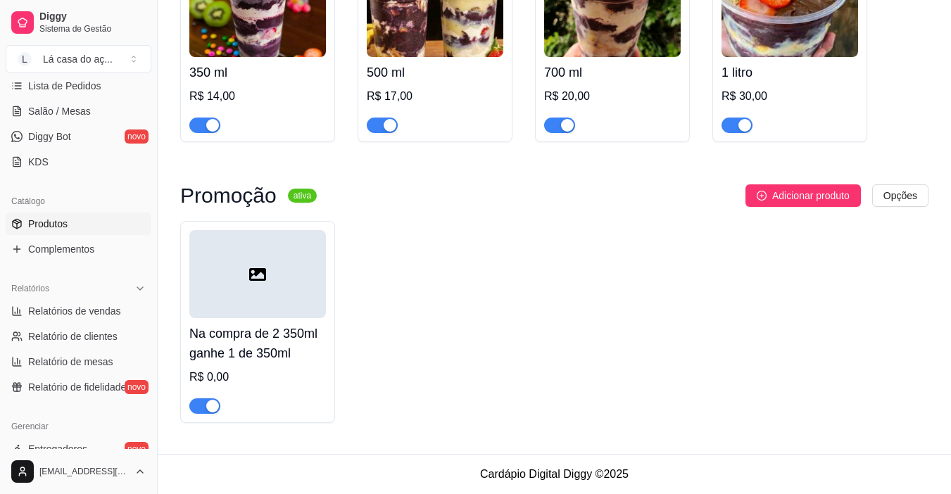
click at [220, 372] on div "R$ 0,00" at bounding box center [257, 377] width 137 height 17
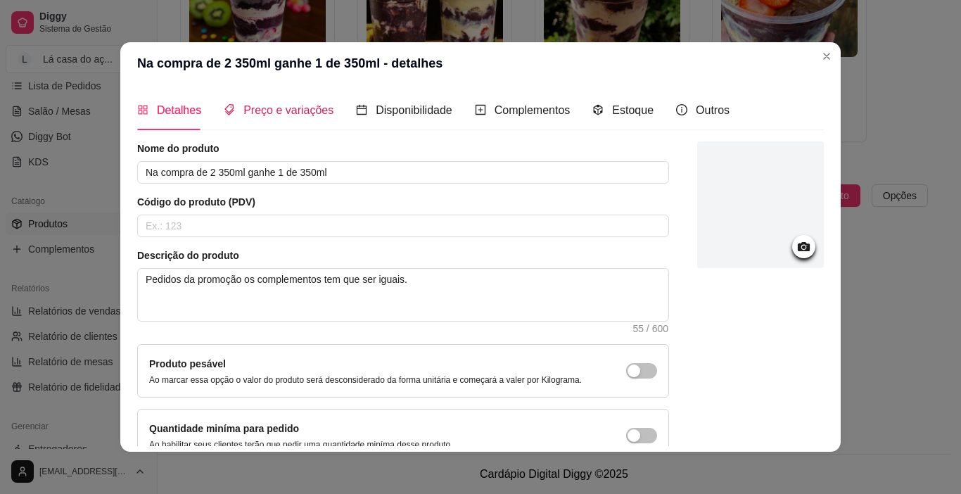
click at [267, 108] on span "Preço e variações" at bounding box center [288, 110] width 90 height 12
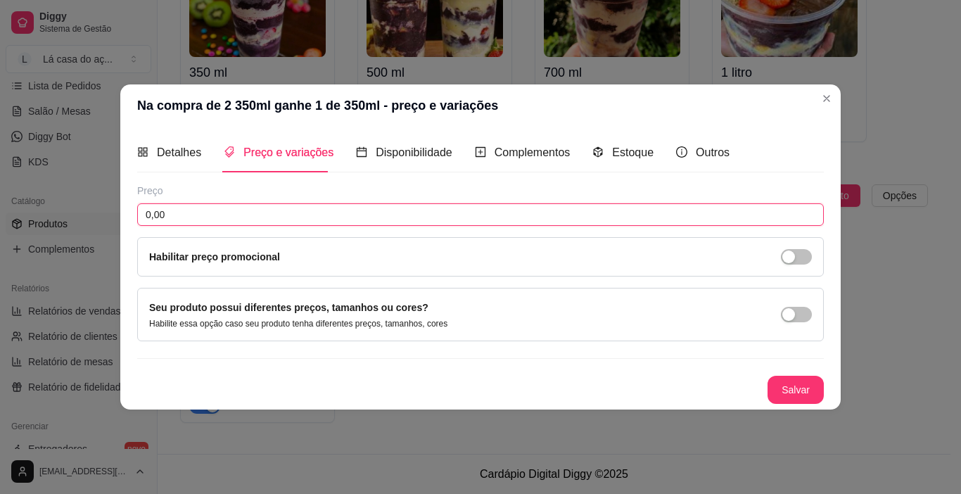
click at [205, 217] on input "0,00" at bounding box center [480, 214] width 687 height 23
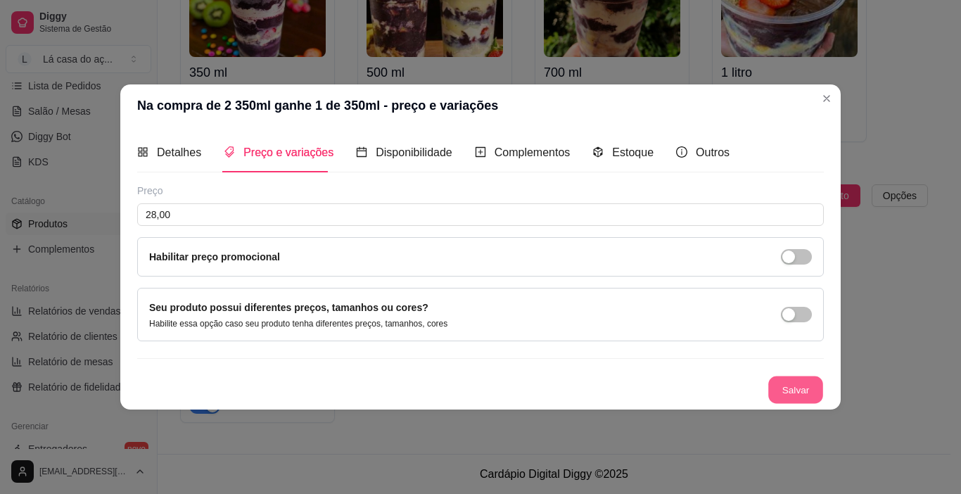
click at [806, 391] on button "Salvar" at bounding box center [795, 389] width 55 height 27
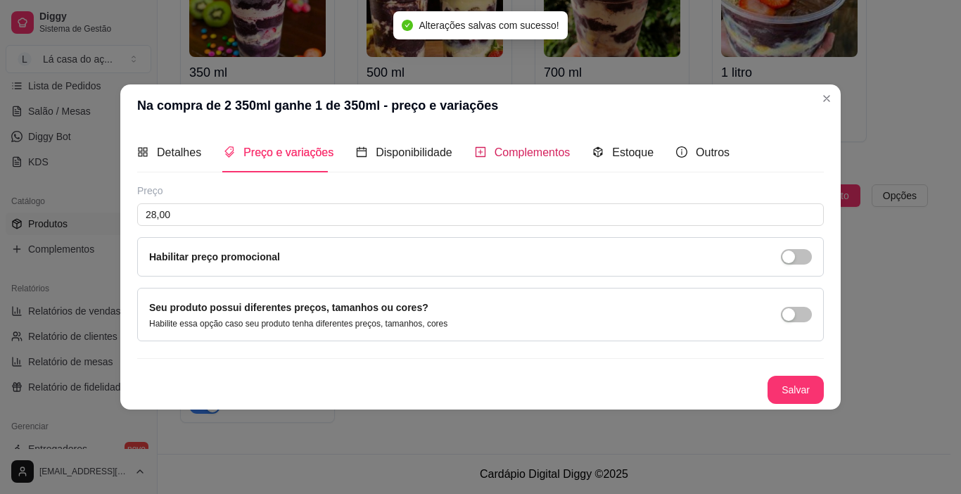
click at [514, 146] on span "Complementos" at bounding box center [533, 152] width 76 height 12
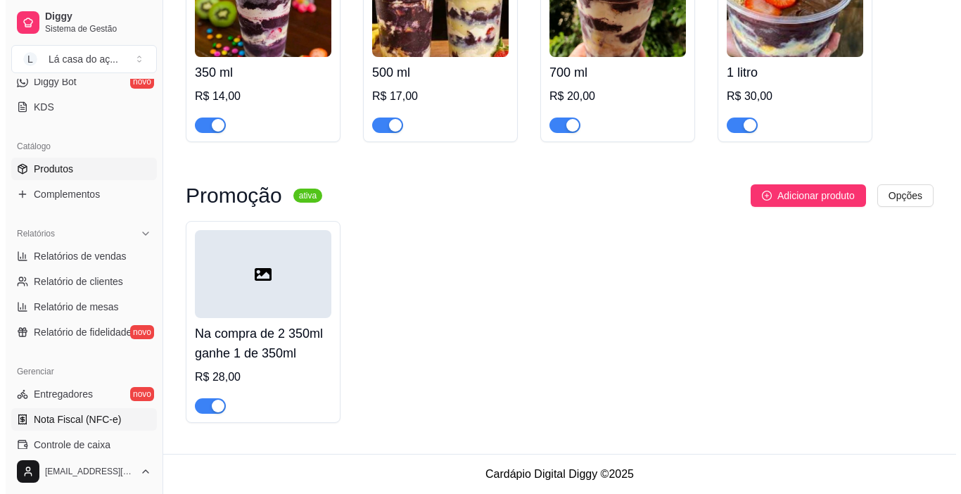
scroll to position [307, 0]
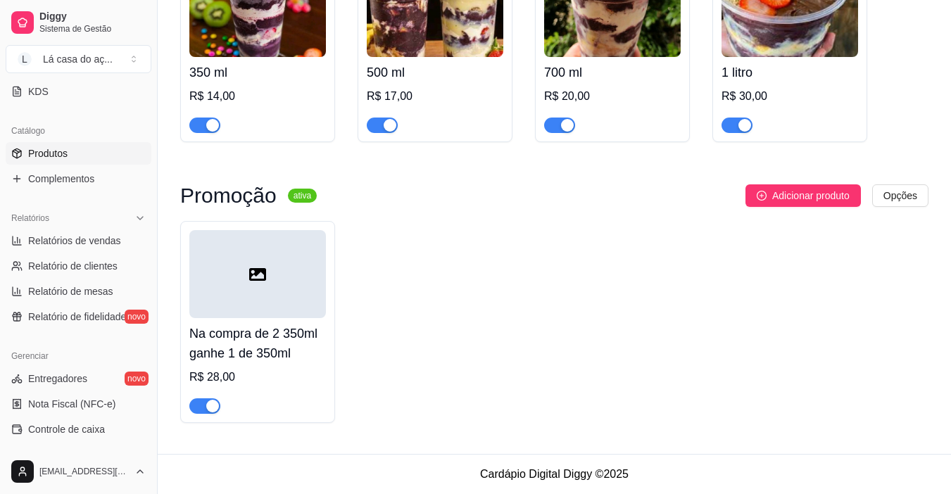
click at [262, 304] on div at bounding box center [257, 274] width 137 height 88
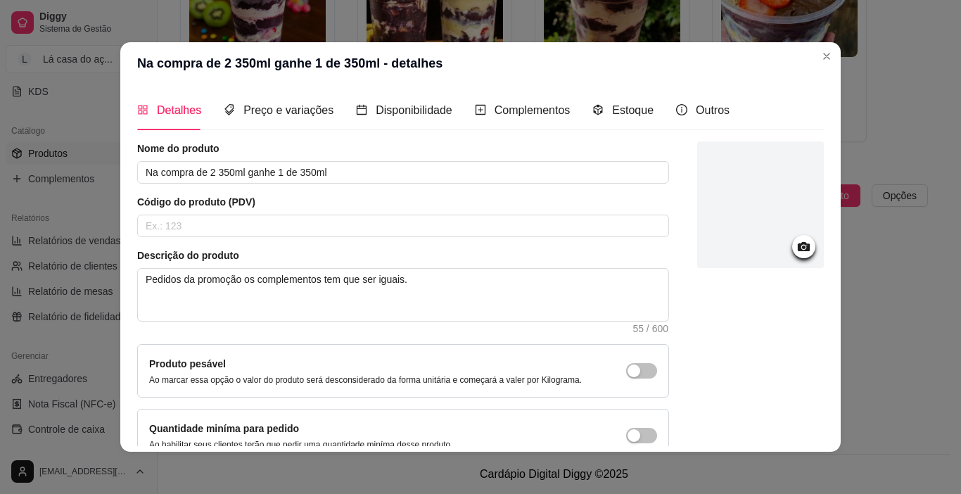
click at [798, 251] on icon at bounding box center [804, 246] width 12 height 9
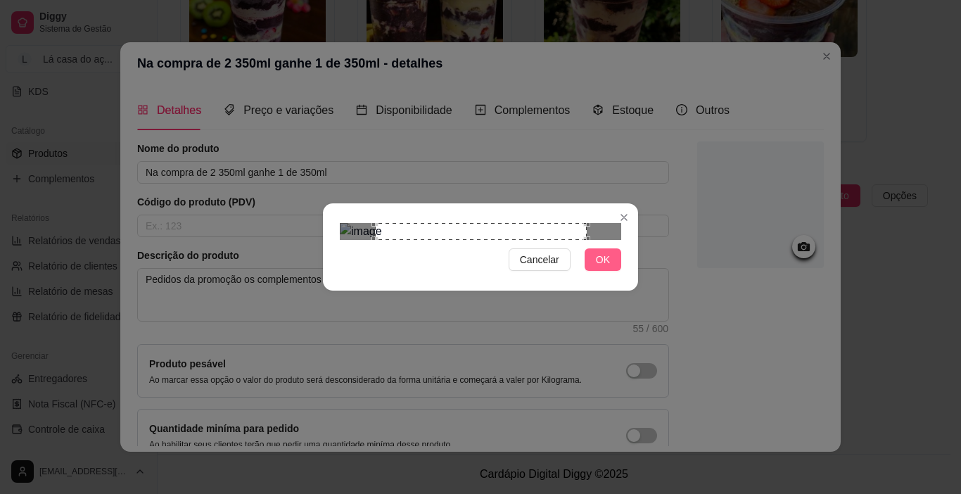
click at [602, 267] on span "OK" at bounding box center [603, 259] width 14 height 15
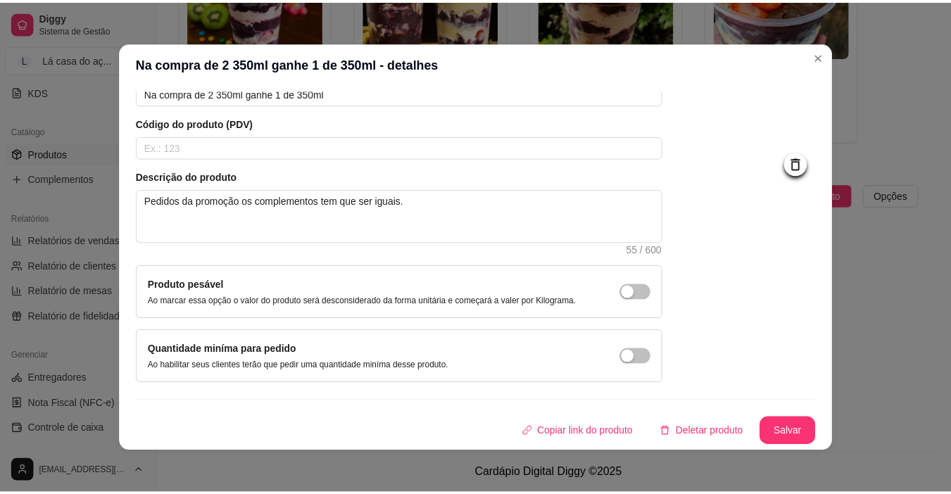
scroll to position [3, 0]
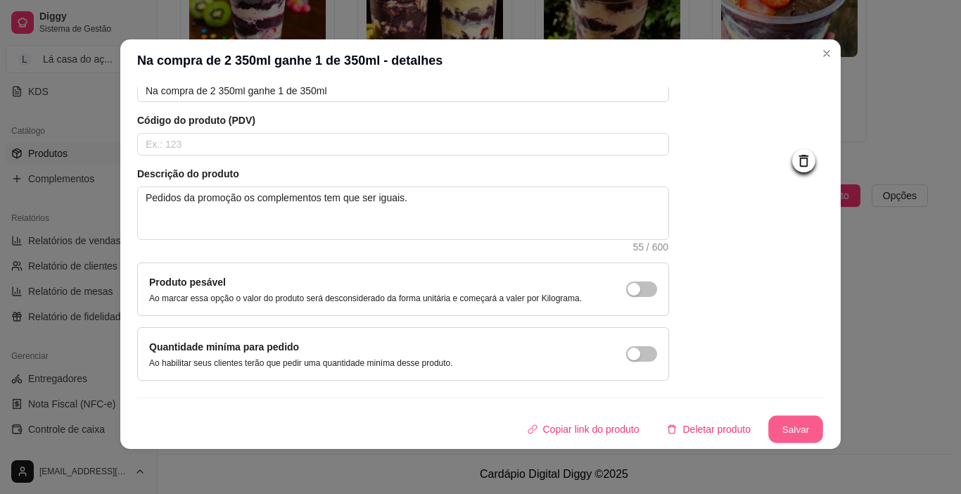
click at [789, 436] on button "Salvar" at bounding box center [795, 429] width 55 height 27
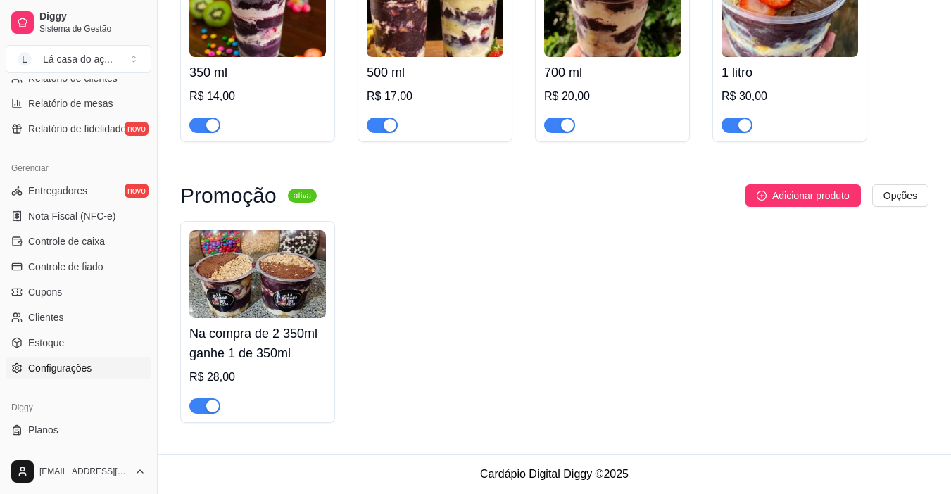
scroll to position [519, 0]
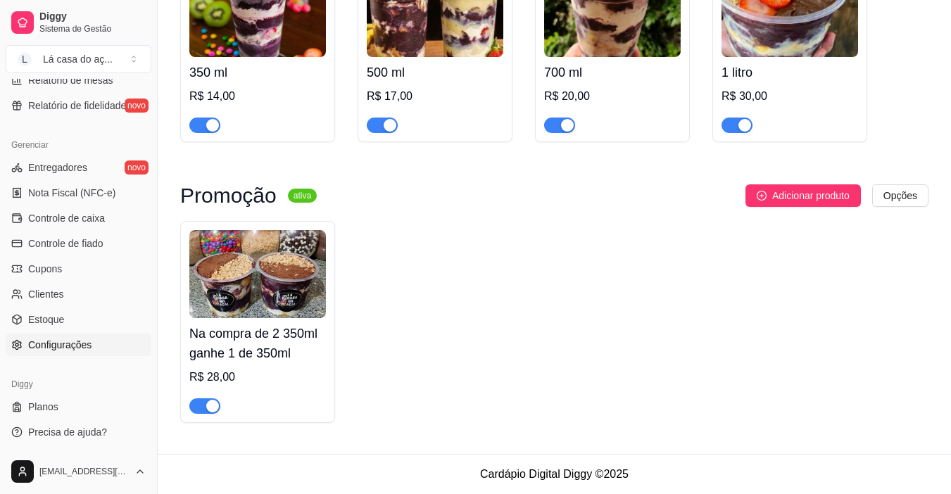
click at [96, 345] on link "Configurações" at bounding box center [79, 345] width 146 height 23
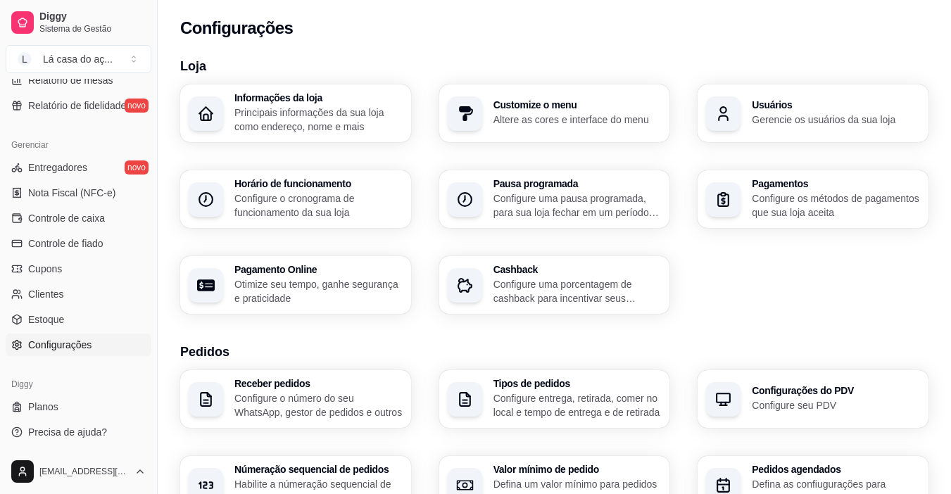
click at [769, 207] on p "Configure os métodos de pagamentos que sua loja aceita" at bounding box center [836, 205] width 168 height 28
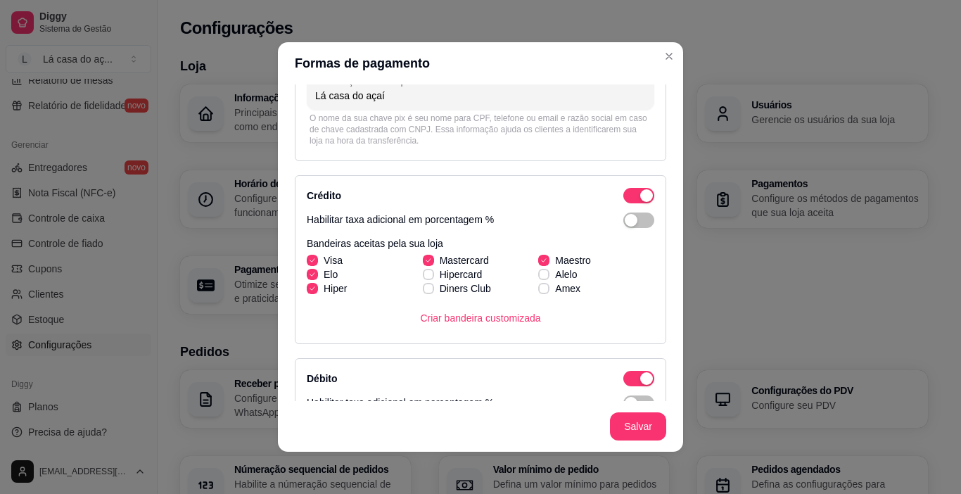
scroll to position [141, 0]
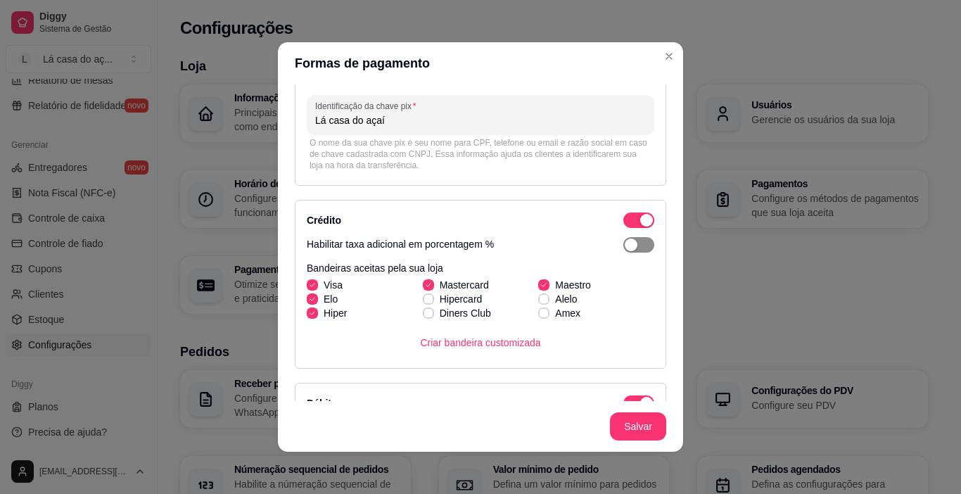
click at [625, 245] on div "button" at bounding box center [631, 245] width 13 height 13
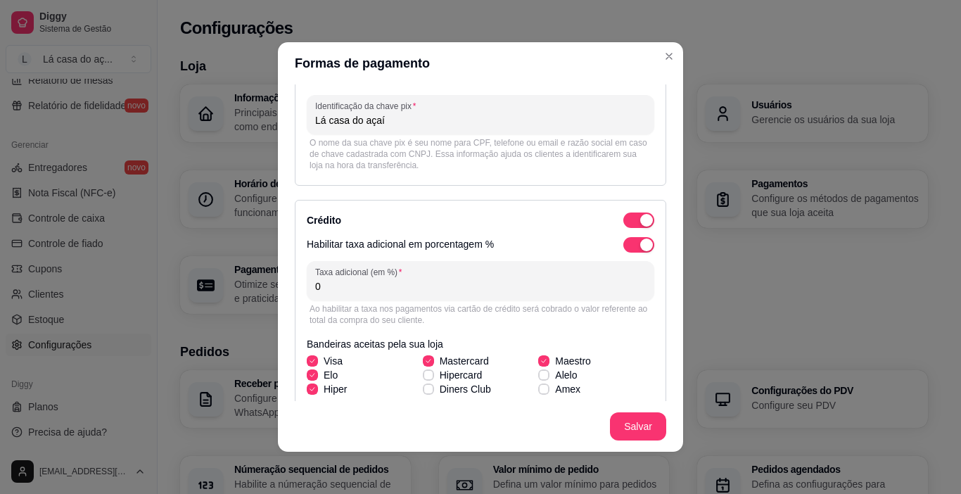
click at [333, 291] on input "0" at bounding box center [480, 286] width 331 height 14
click at [640, 246] on div "button" at bounding box center [646, 245] width 13 height 13
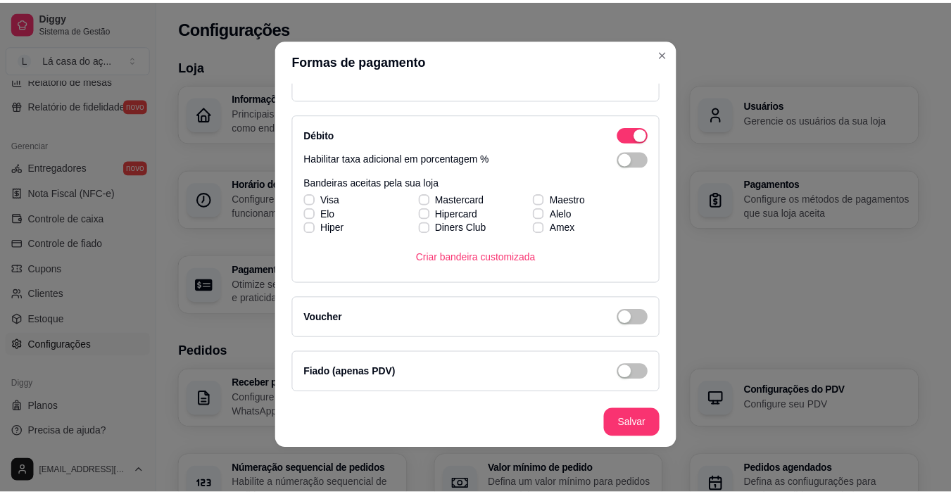
scroll to position [336, 0]
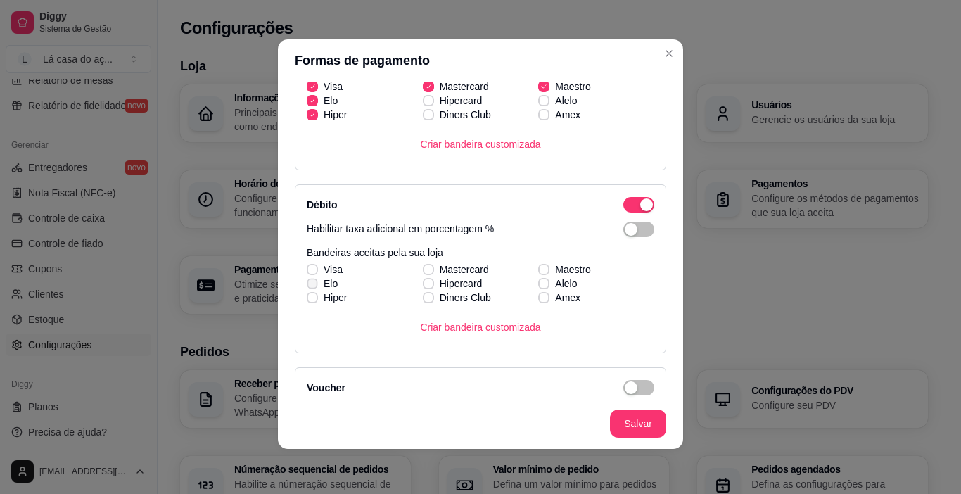
click at [312, 271] on label "Elo" at bounding box center [322, 283] width 42 height 25
click at [312, 286] on input "Elo" at bounding box center [310, 290] width 9 height 9
click at [307, 263] on label "Visa" at bounding box center [324, 269] width 47 height 25
click at [307, 272] on input "Visa" at bounding box center [310, 276] width 9 height 9
click at [424, 267] on span at bounding box center [428, 269] width 11 height 11
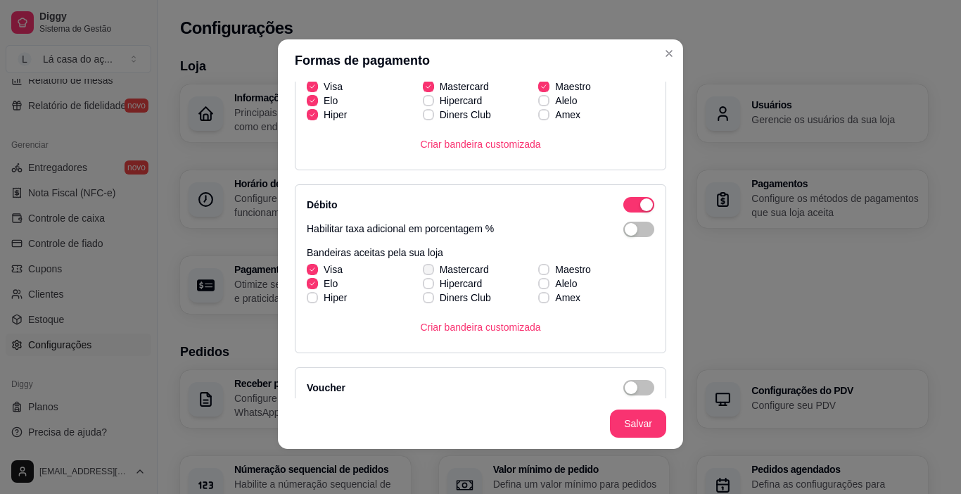
click at [424, 272] on input "Mastercard" at bounding box center [426, 276] width 9 height 9
click at [540, 268] on icon at bounding box center [544, 270] width 8 height 6
click at [538, 272] on input "Maestro" at bounding box center [542, 276] width 9 height 9
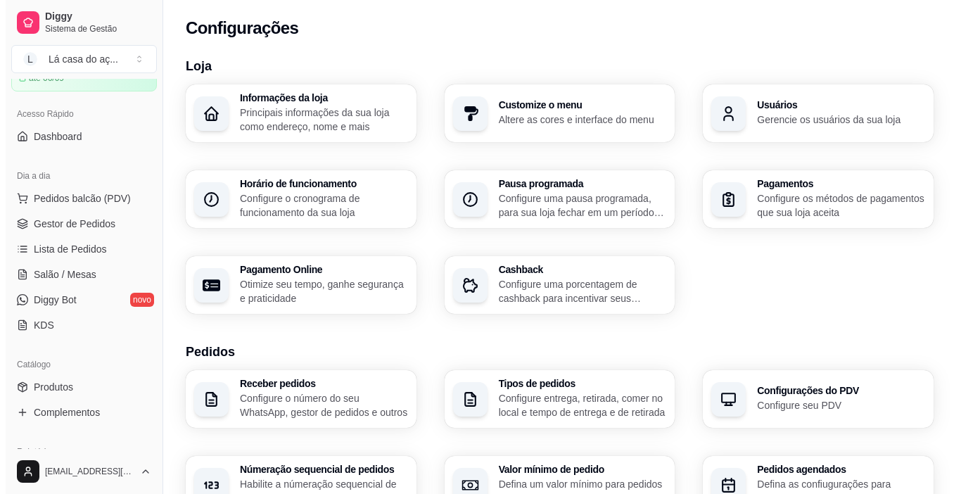
scroll to position [26, 0]
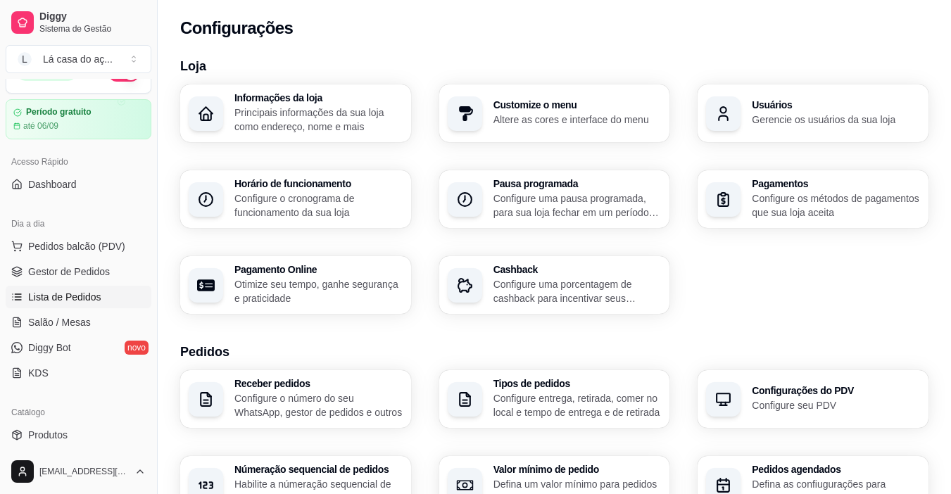
click at [75, 293] on span "Lista de Pedidos" at bounding box center [64, 297] width 73 height 14
